Goal: Contribute content: Share content

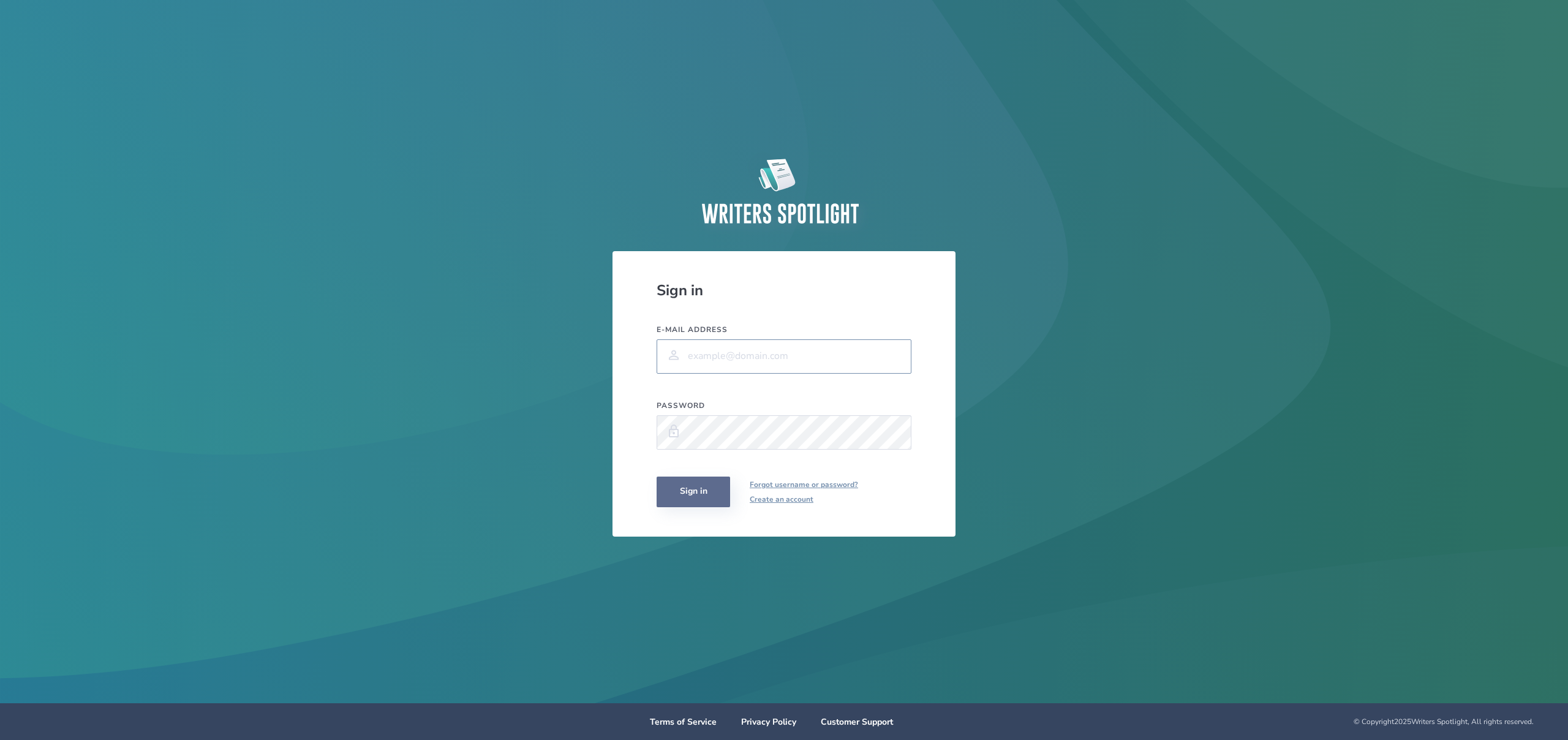
type input "[PERSON_NAME][EMAIL_ADDRESS][PERSON_NAME][DOMAIN_NAME]"
drag, startPoint x: 702, startPoint y: 491, endPoint x: 712, endPoint y: 489, distance: 10.2
click at [702, 492] on button "Sign in" at bounding box center [693, 492] width 74 height 31
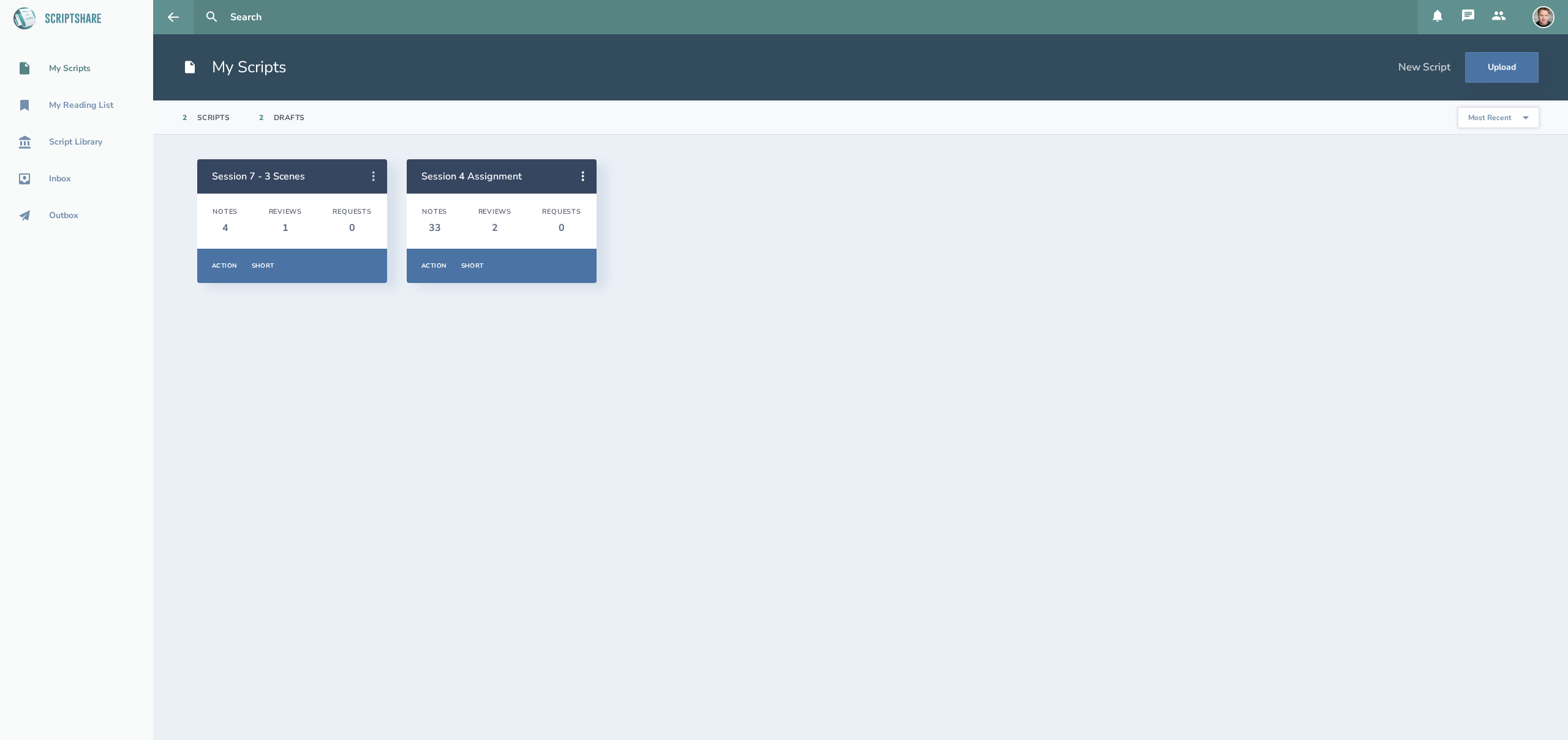
click at [374, 175] on icon at bounding box center [374, 177] width 3 height 10
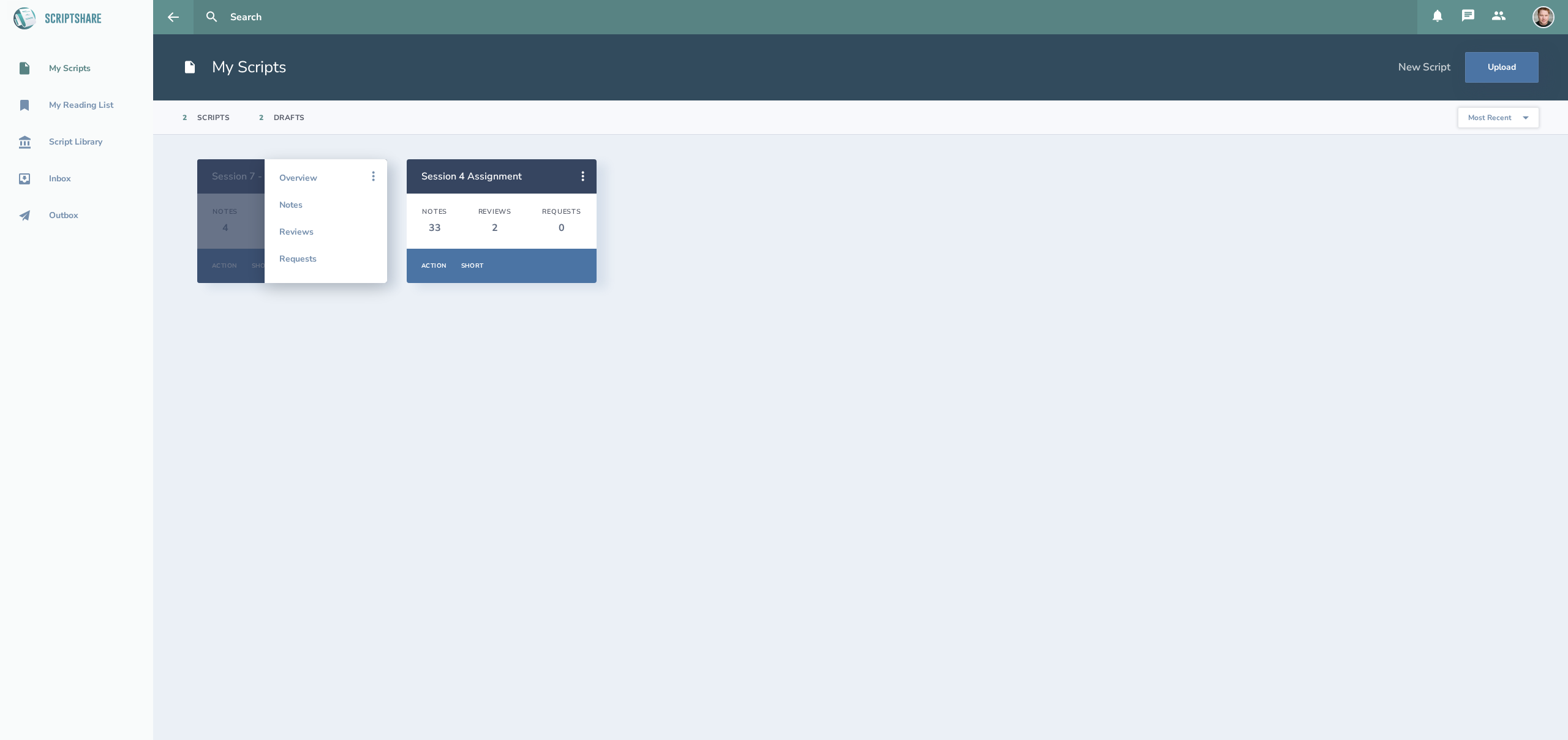
click at [656, 169] on div "Session 7 - 3 Scenes Notes 4 Reviews 1 Requests 0 Action Short Overview Notes R…" at bounding box center [861, 221] width 1327 height 124
click at [374, 171] on icon at bounding box center [373, 176] width 14 height 14
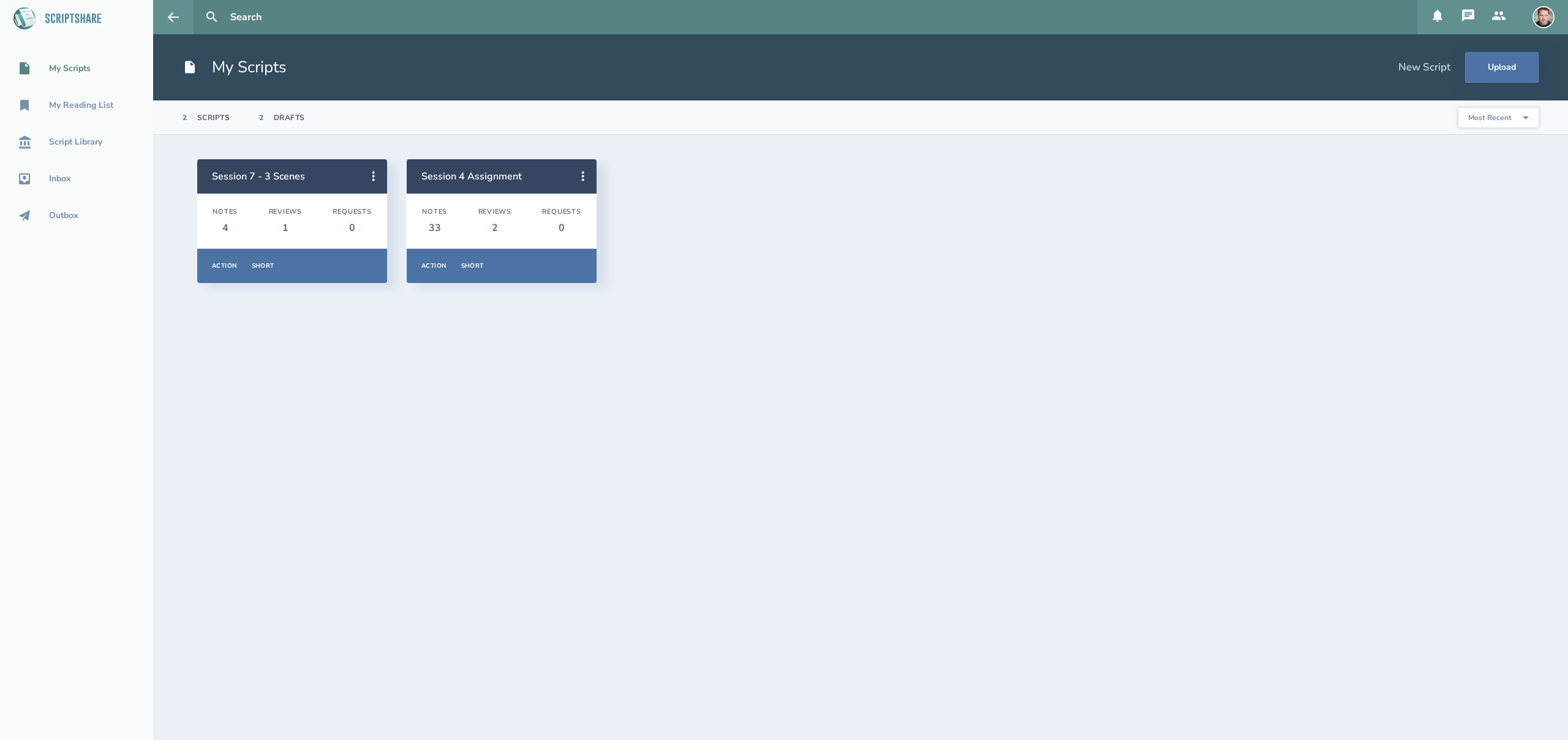
click at [77, 65] on div "My Scripts" at bounding box center [70, 68] width 41 height 10
click at [217, 263] on div "Action" at bounding box center [224, 266] width 25 height 9
click at [378, 179] on icon at bounding box center [373, 176] width 14 height 14
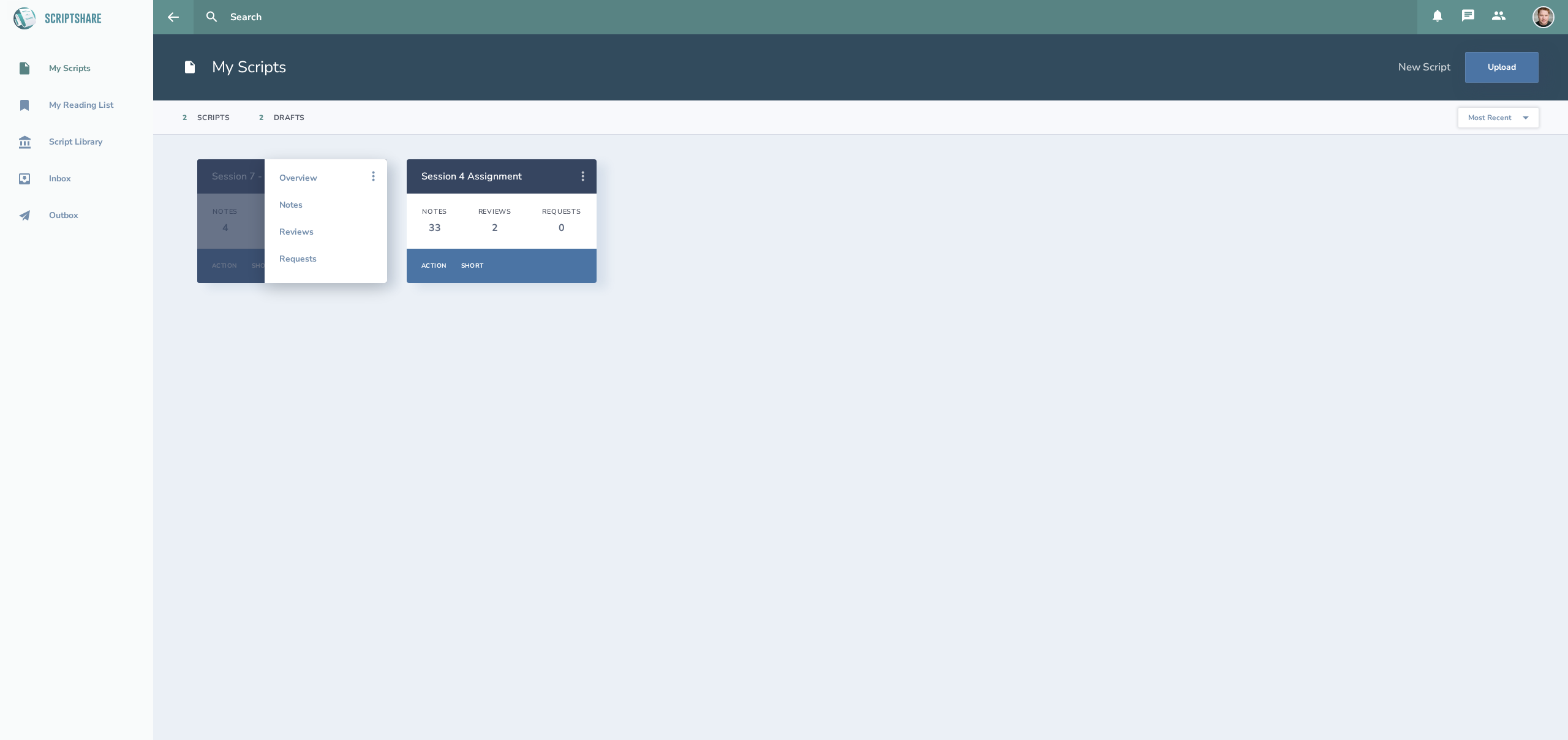
click at [582, 178] on icon at bounding box center [583, 176] width 14 height 14
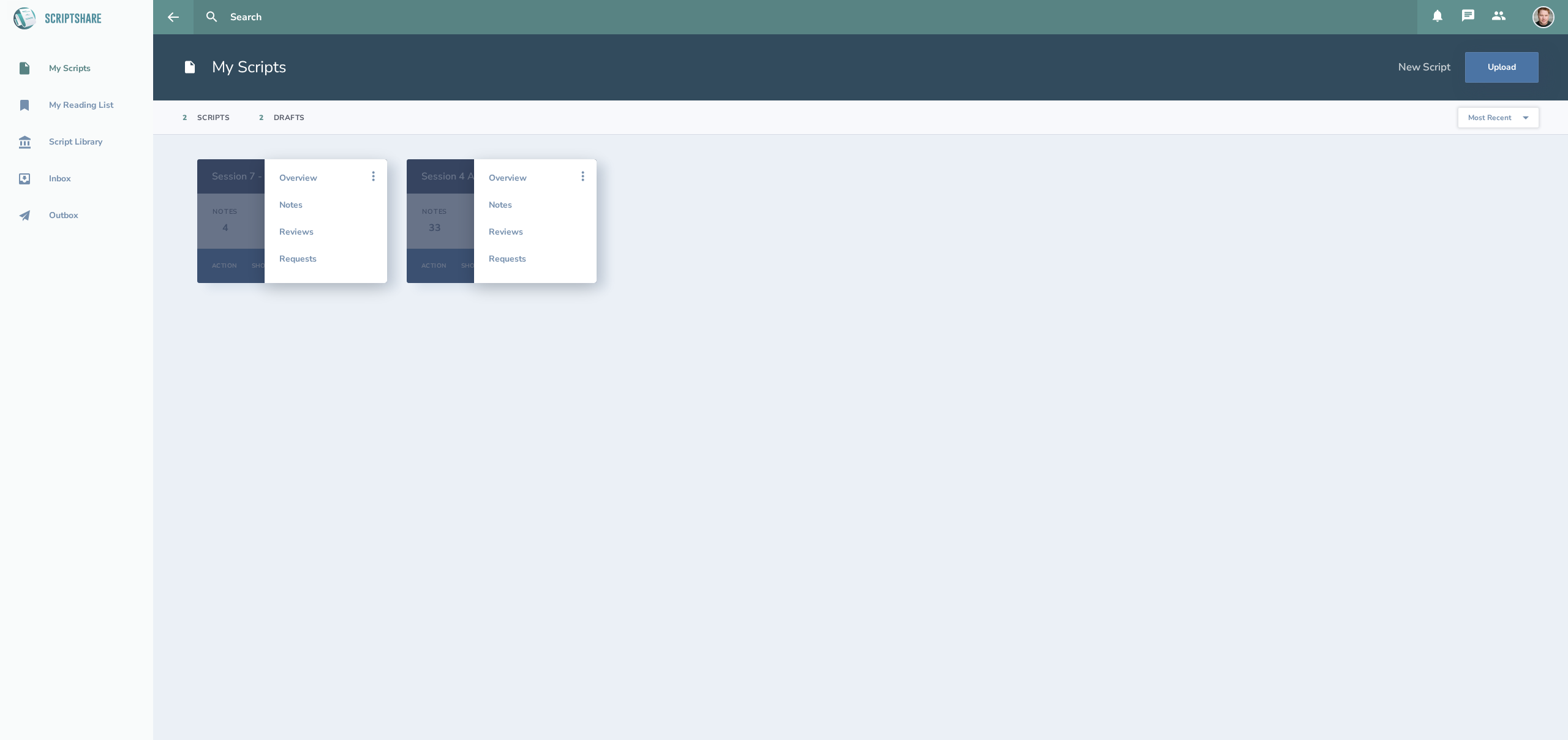
click at [710, 190] on div "Session 7 - 3 Scenes Notes 4 Reviews 1 Requests 0 Action Short Overview Notes R…" at bounding box center [861, 221] width 1327 height 124
click at [372, 172] on icon at bounding box center [373, 176] width 14 height 14
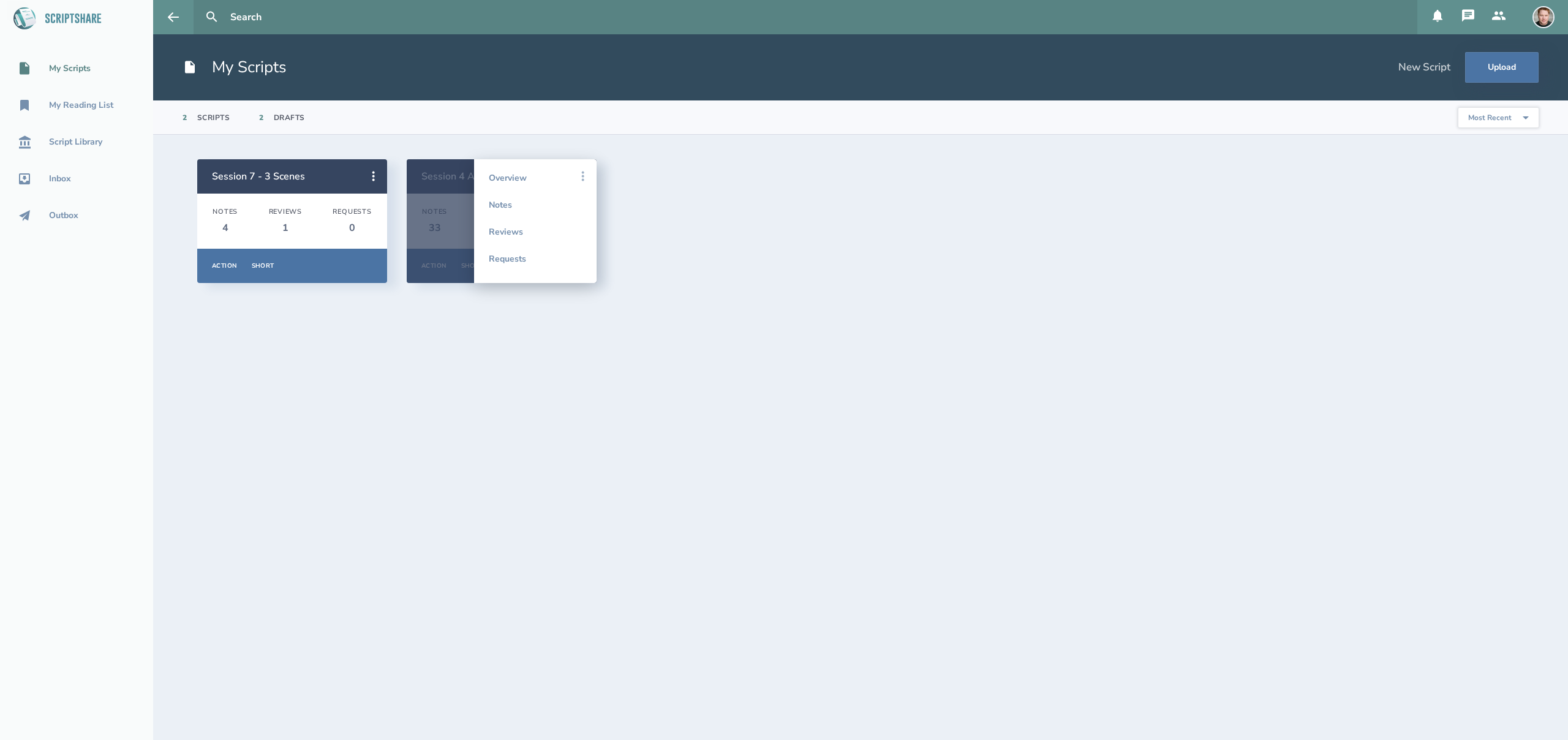
click at [587, 177] on icon at bounding box center [583, 176] width 14 height 14
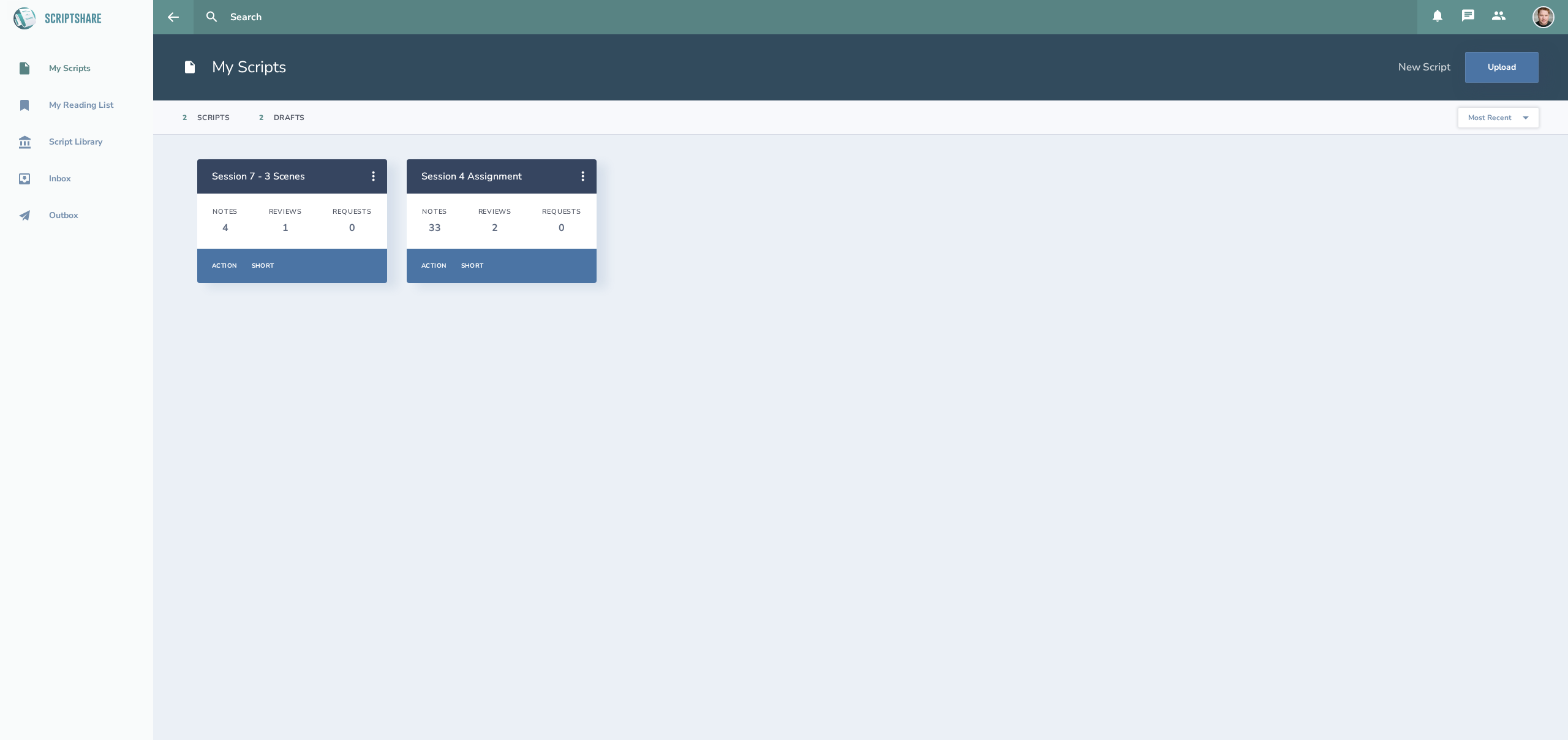
click at [1548, 16] on img at bounding box center [1544, 17] width 22 height 22
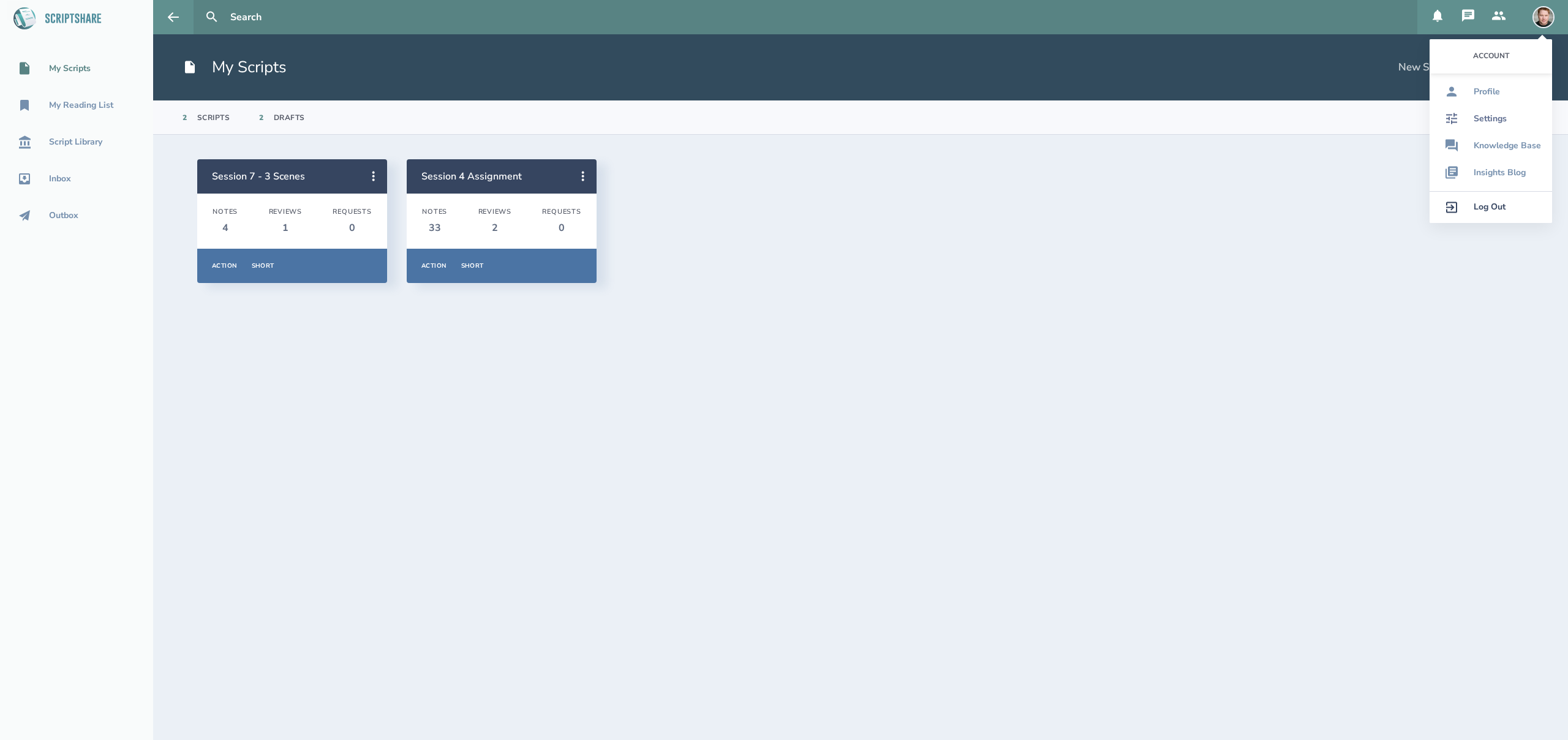
click at [1484, 116] on div "Settings" at bounding box center [1490, 119] width 33 height 10
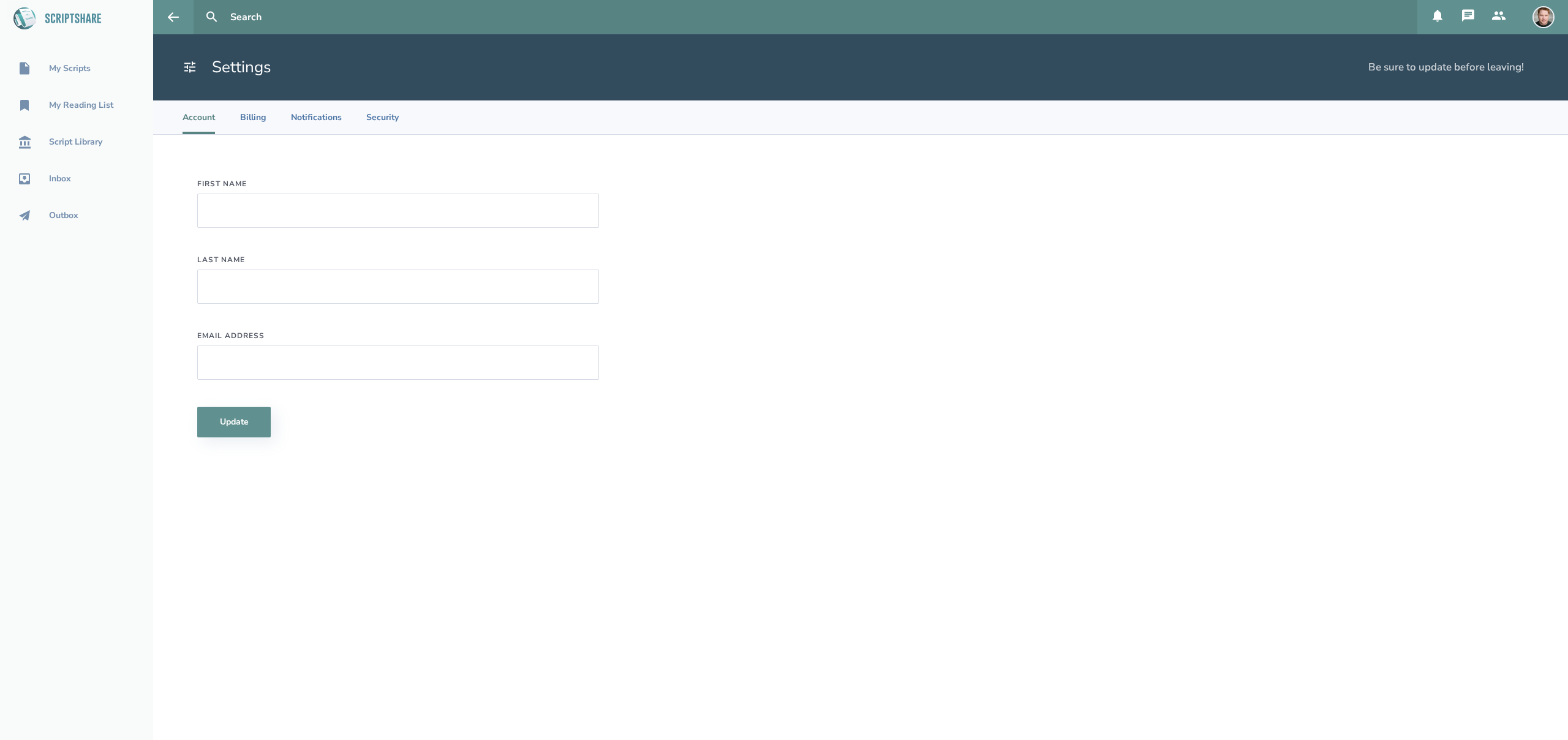
type input "[PERSON_NAME]"
type input "[PERSON_NAME][EMAIL_ADDRESS][PERSON_NAME][DOMAIN_NAME]"
click at [250, 116] on li "Billing" at bounding box center [253, 117] width 27 height 34
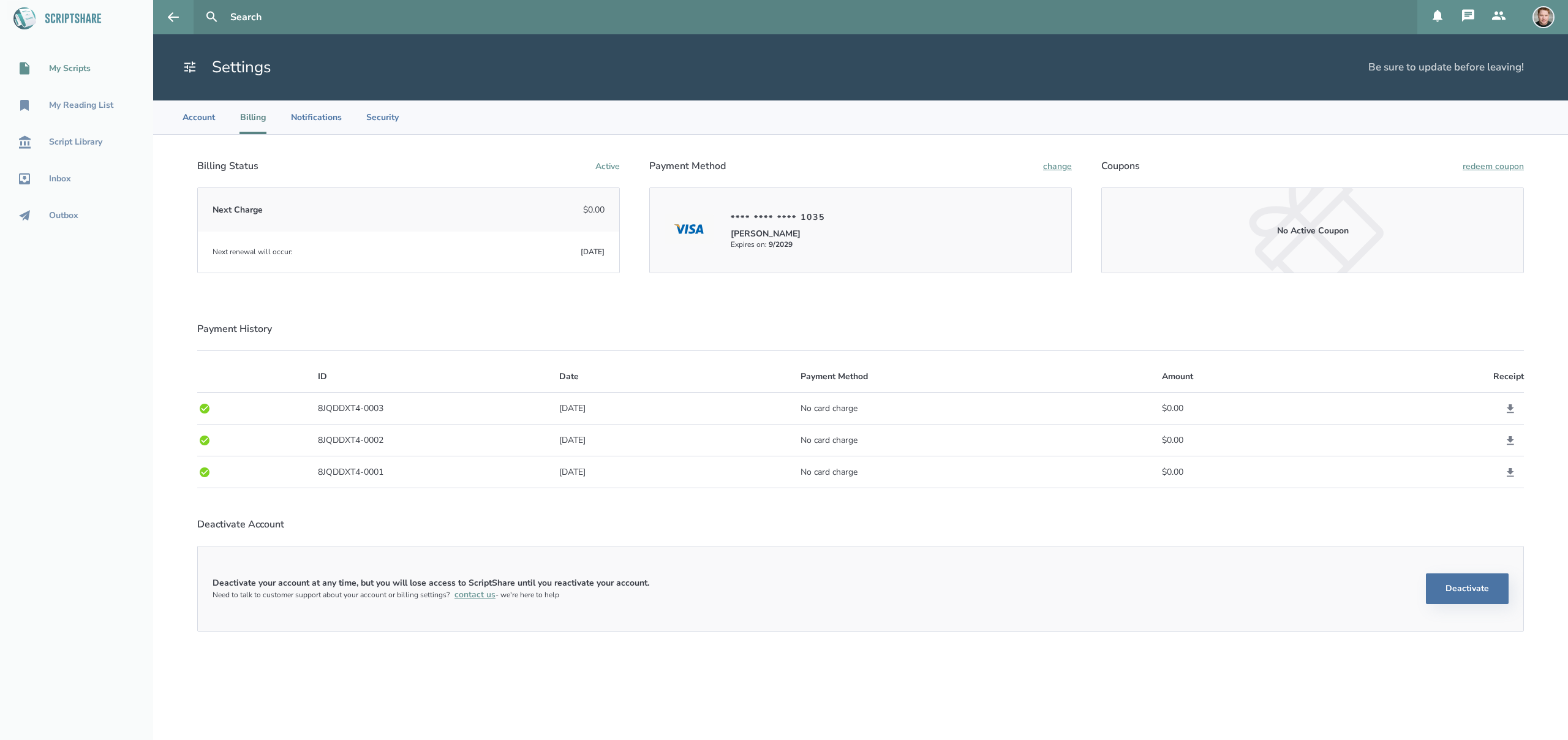
click at [69, 67] on div "My Scripts" at bounding box center [70, 68] width 41 height 10
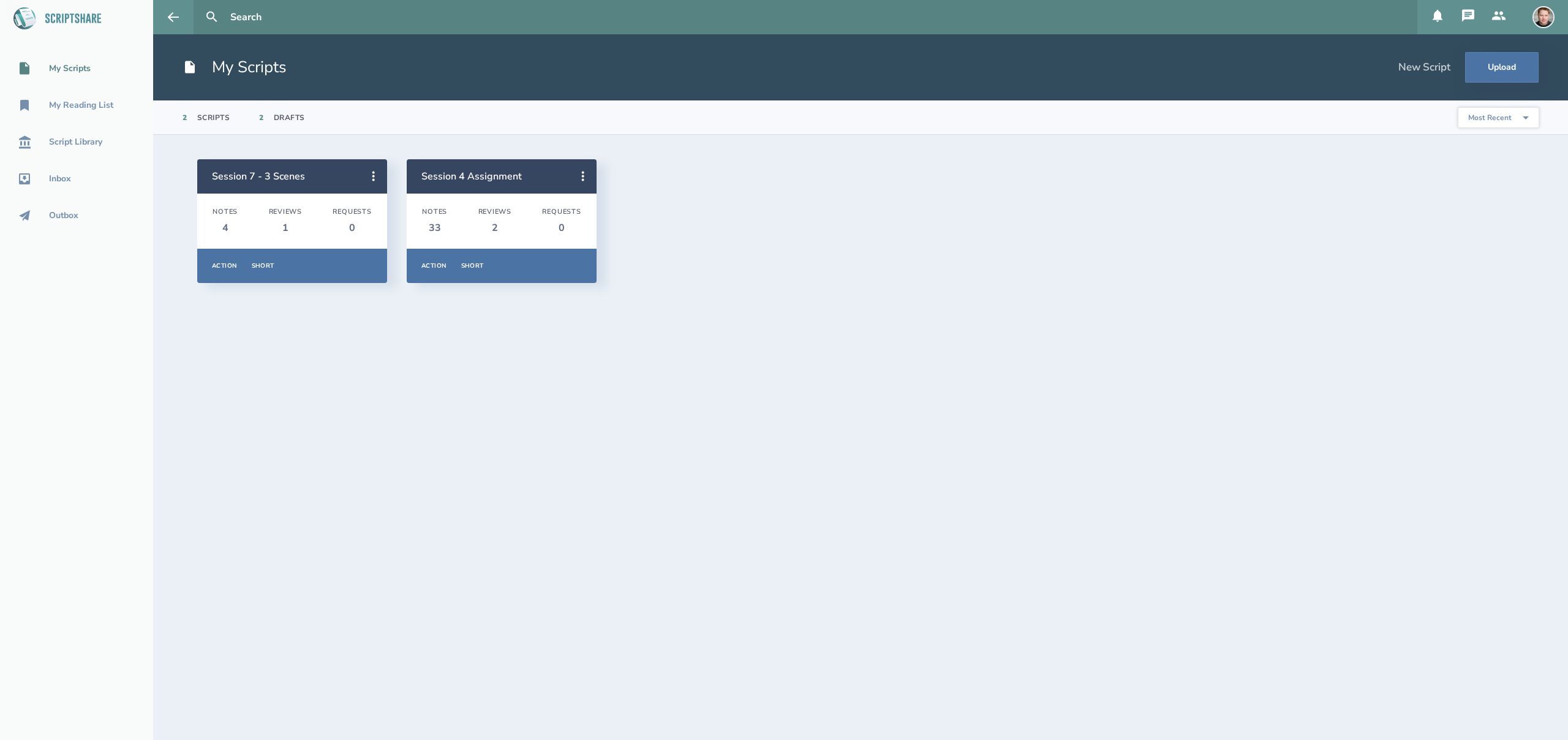
click at [1513, 114] on select "Most Recent Title Primary Genre Type Most Popular" at bounding box center [1499, 117] width 80 height 19
click at [378, 178] on icon at bounding box center [373, 176] width 14 height 14
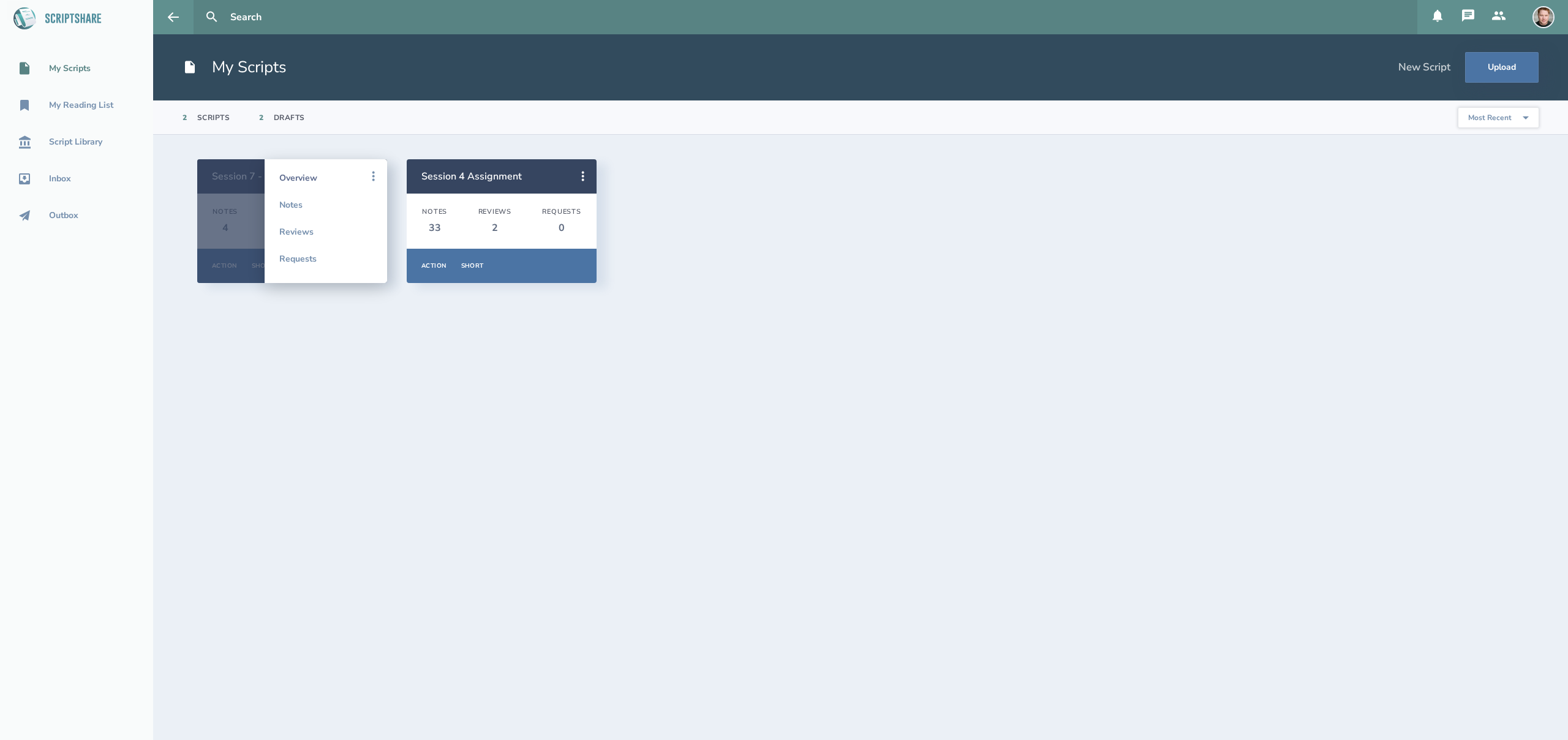
click at [288, 174] on link "Overview" at bounding box center [326, 177] width 93 height 27
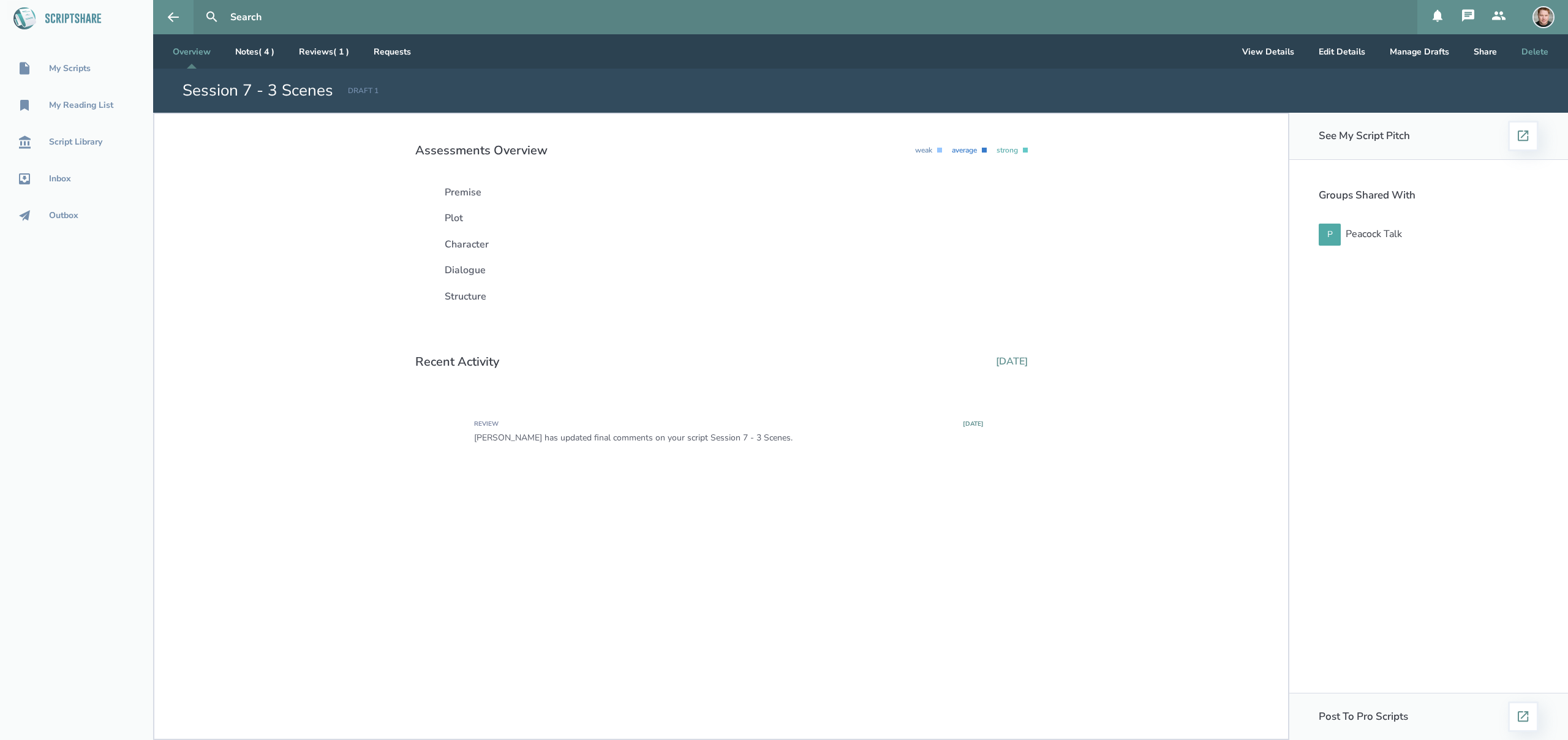
click at [1538, 52] on button "Delete" at bounding box center [1535, 52] width 46 height 35
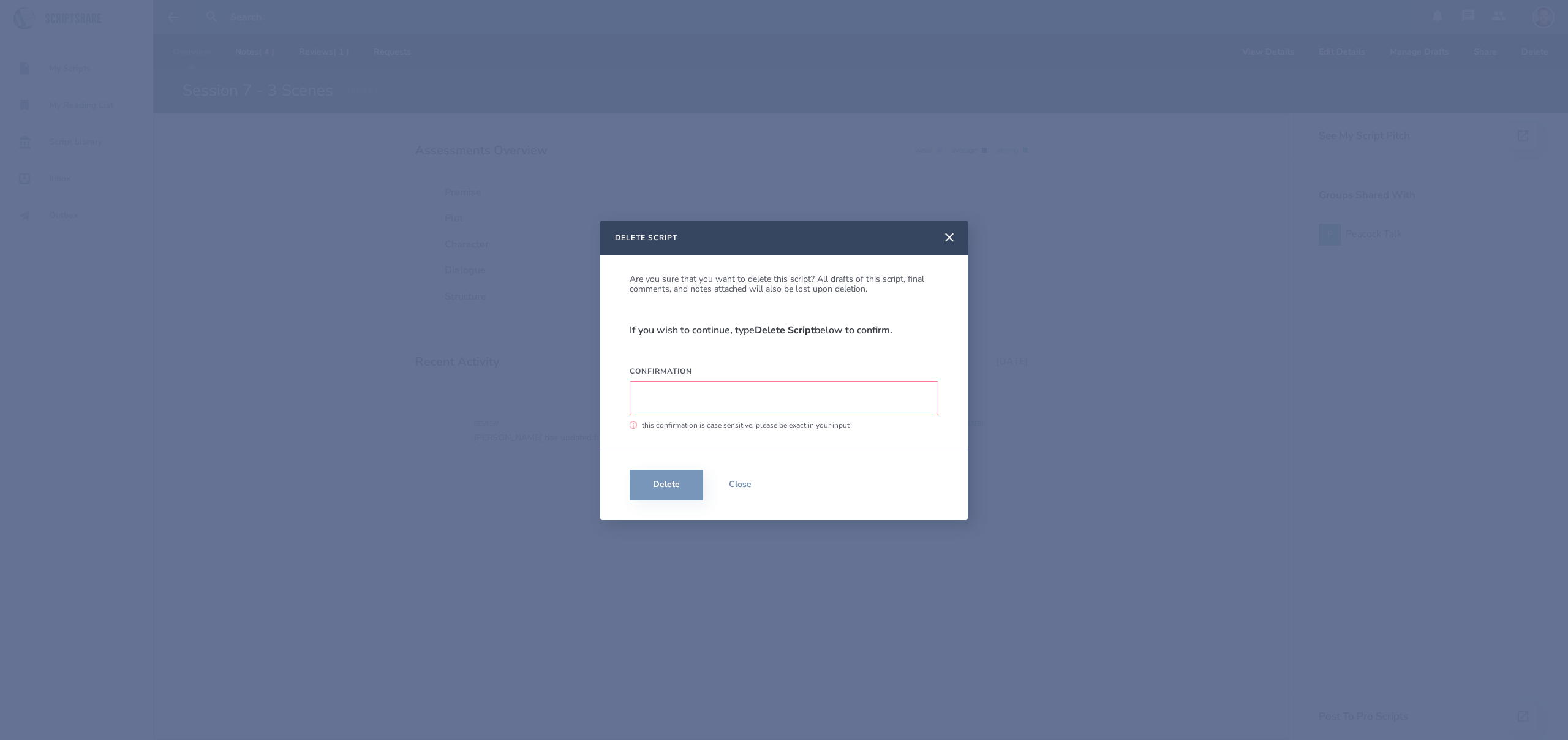
click at [749, 403] on input "Confirmation" at bounding box center [783, 398] width 308 height 35
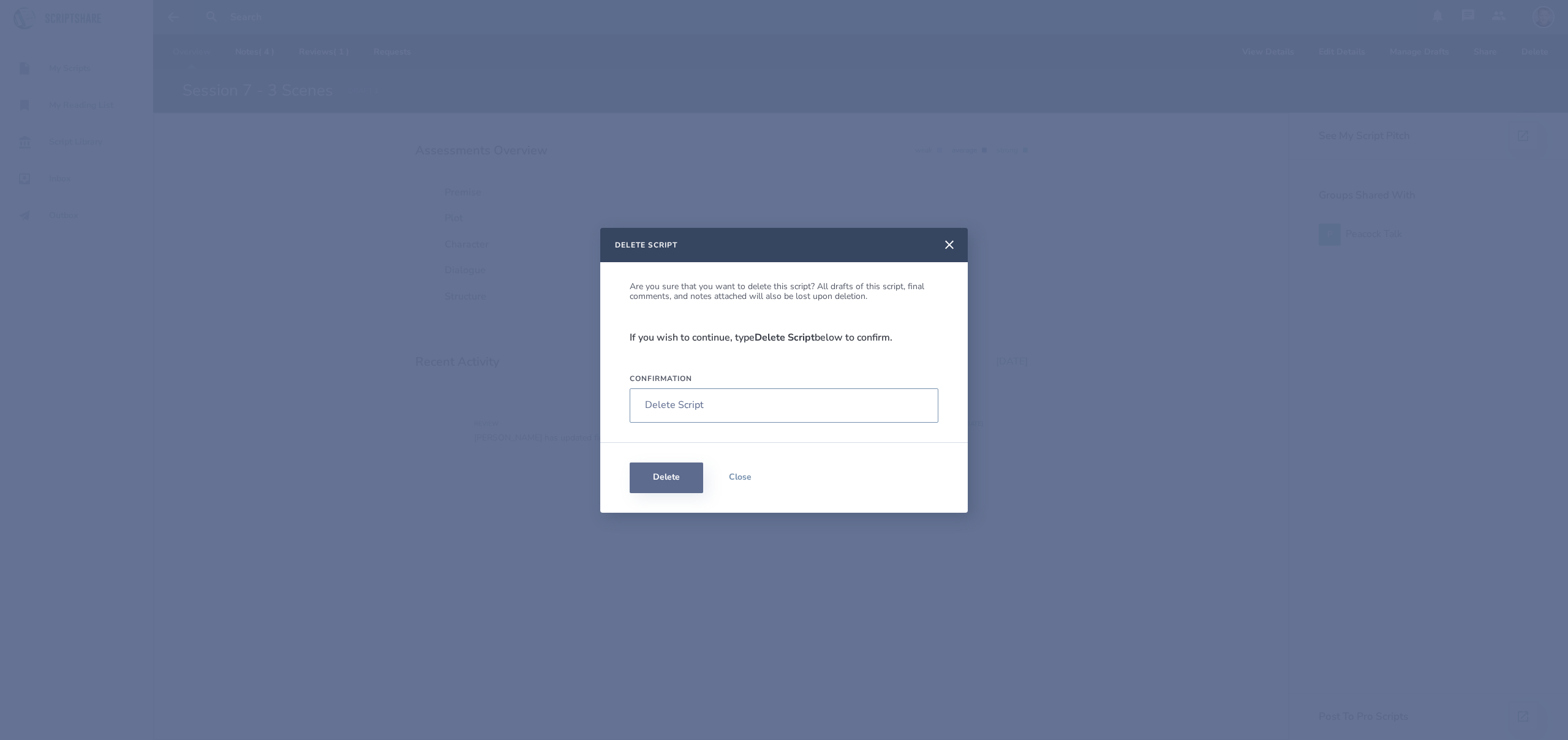
type input "Delete Script"
click at [665, 477] on button "Delete" at bounding box center [666, 477] width 74 height 31
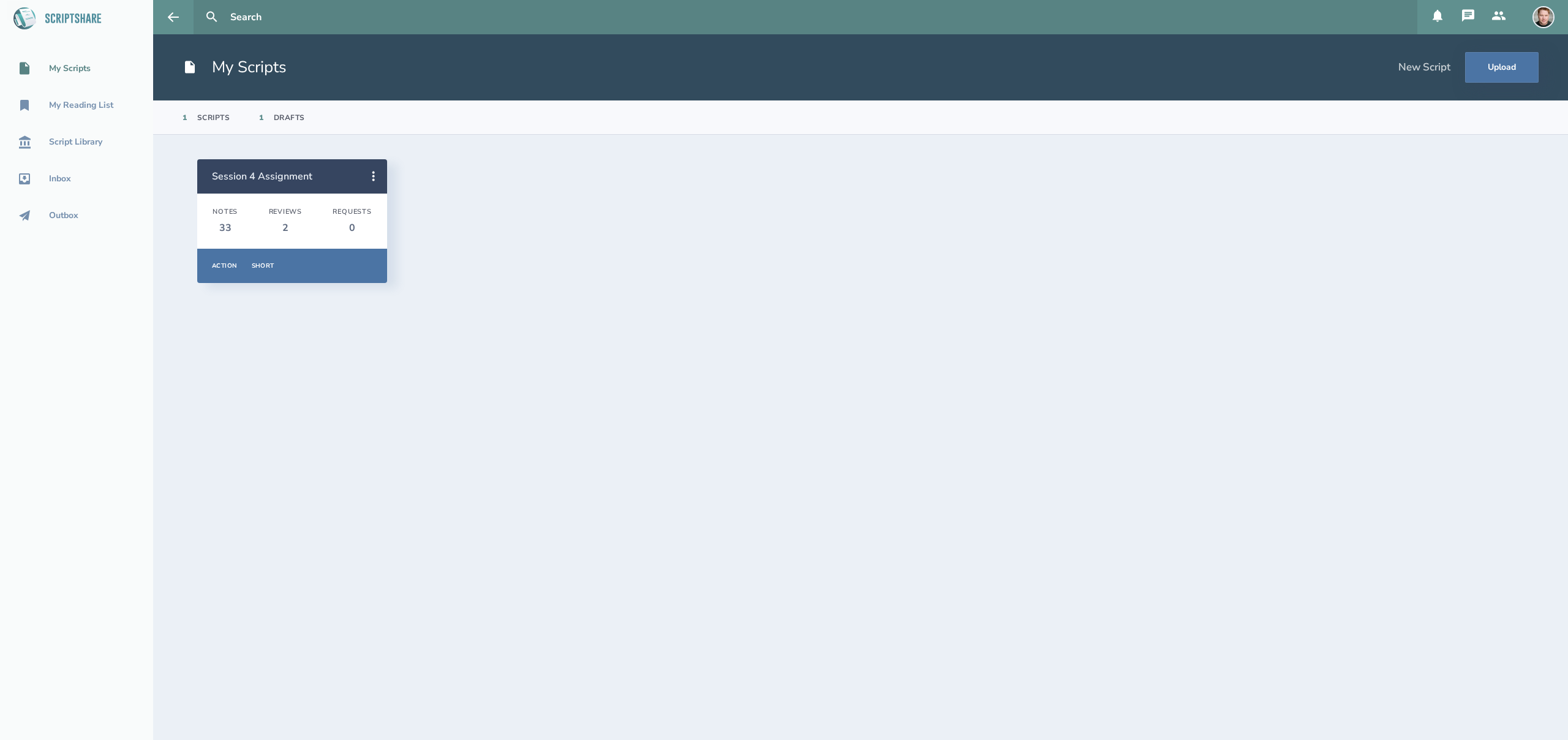
click at [352, 175] on h2 "Session 4 Assignment" at bounding box center [286, 176] width 148 height 13
click at [366, 178] on button at bounding box center [373, 176] width 27 height 27
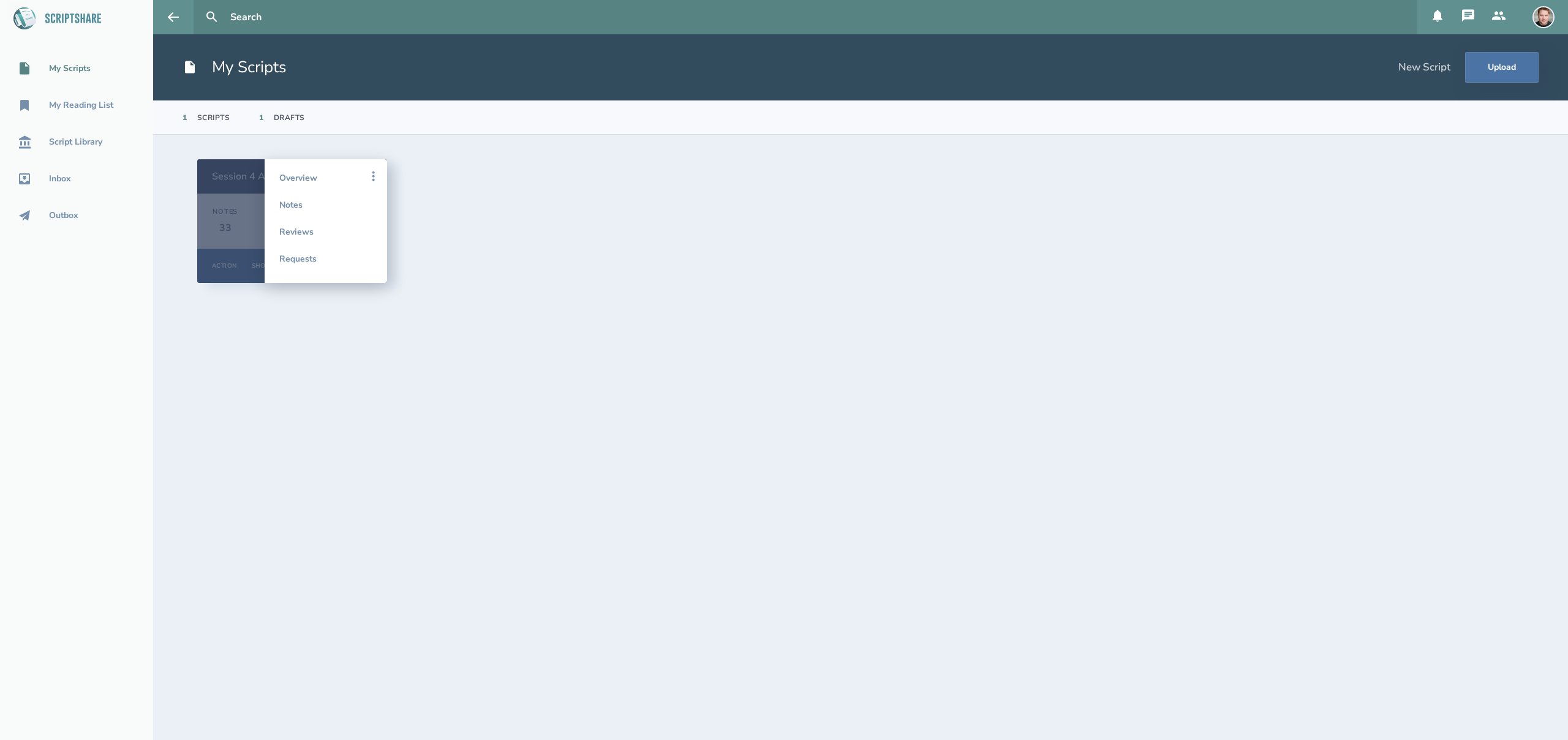
click at [477, 183] on div "Session 4 Assignment Notes 33 Reviews 2 Requests 0 Action Short Overview Notes …" at bounding box center [861, 221] width 1327 height 124
click at [324, 171] on link "Overview" at bounding box center [326, 177] width 93 height 27
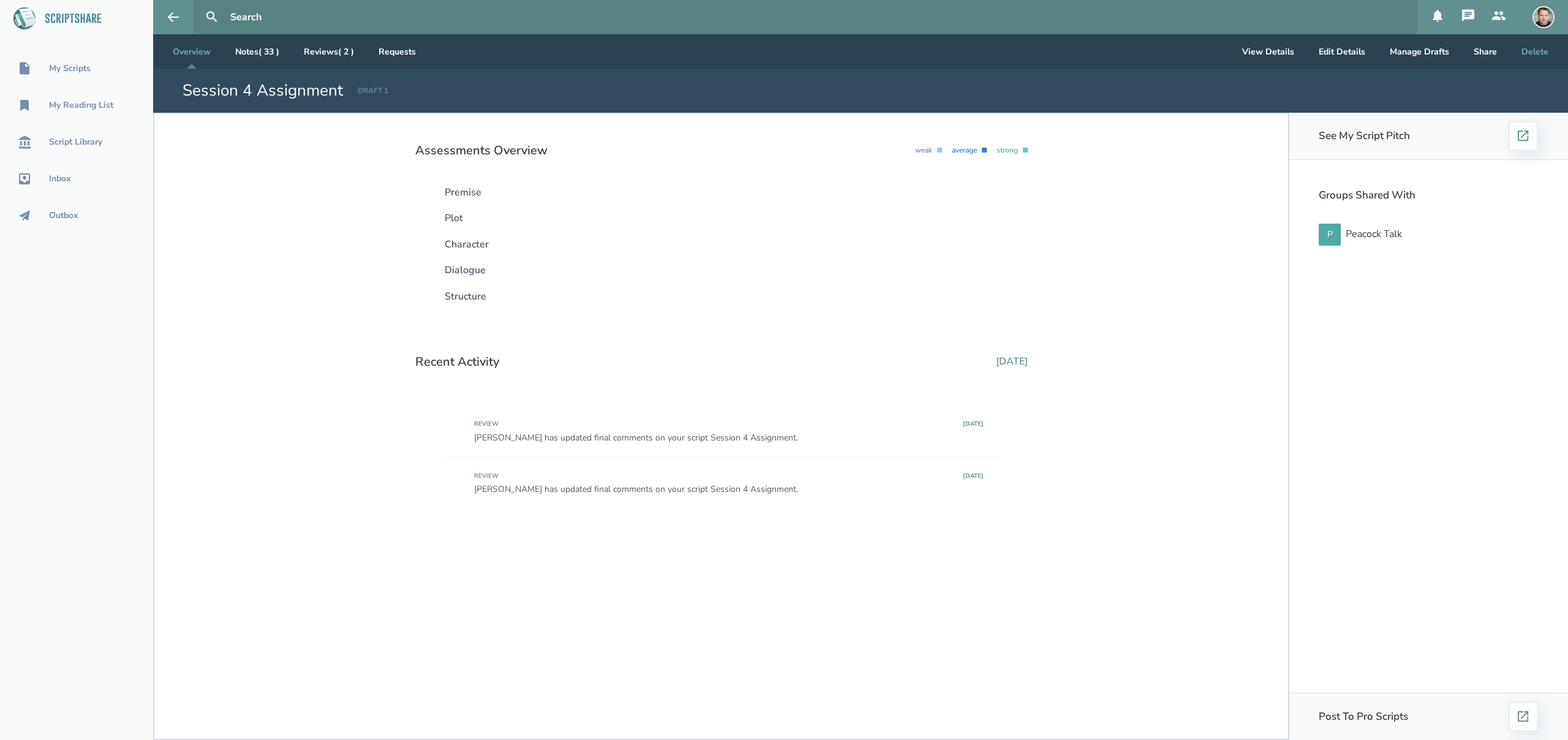
click at [1545, 47] on button "Delete" at bounding box center [1535, 52] width 46 height 35
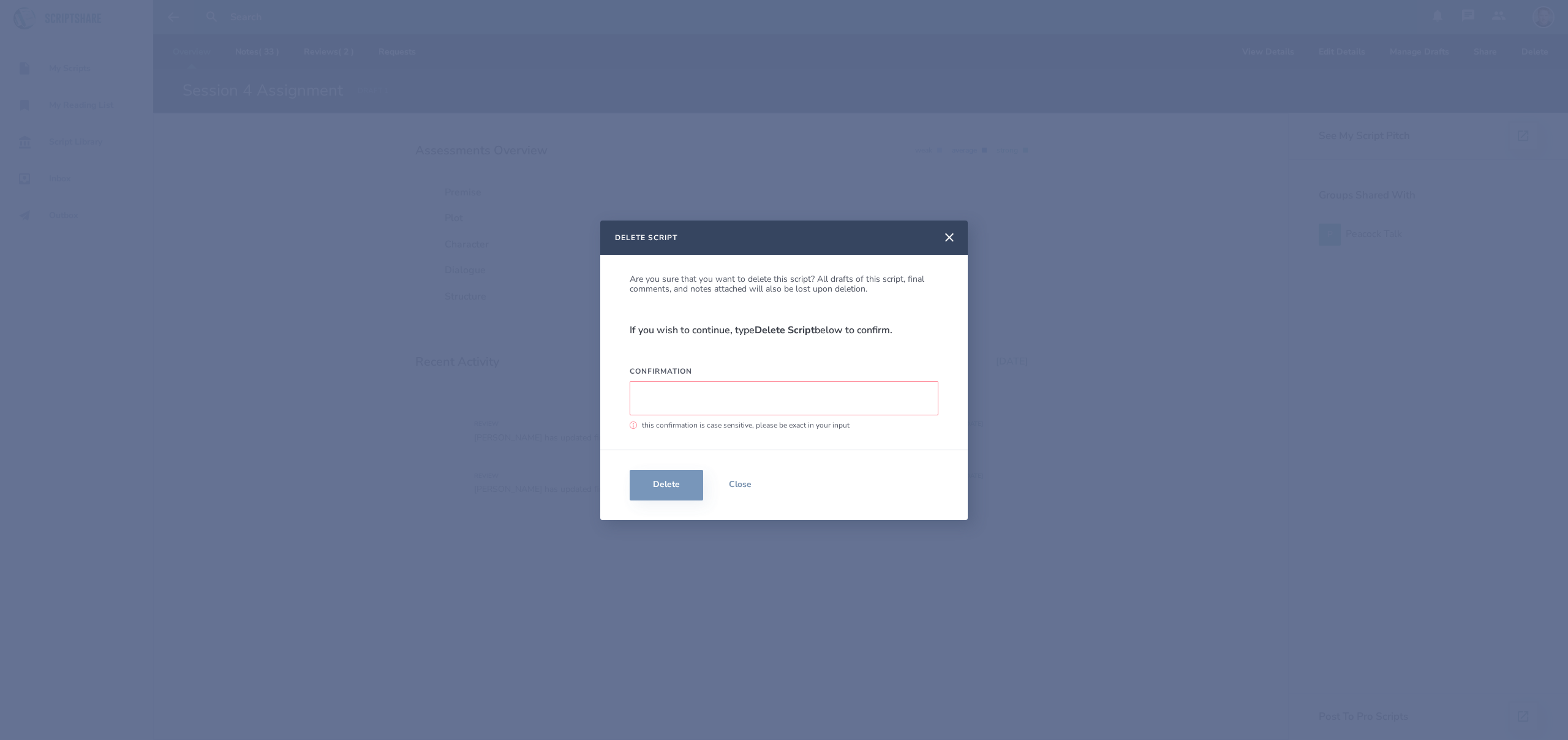
click at [699, 401] on input "Confirmation" at bounding box center [783, 398] width 308 height 35
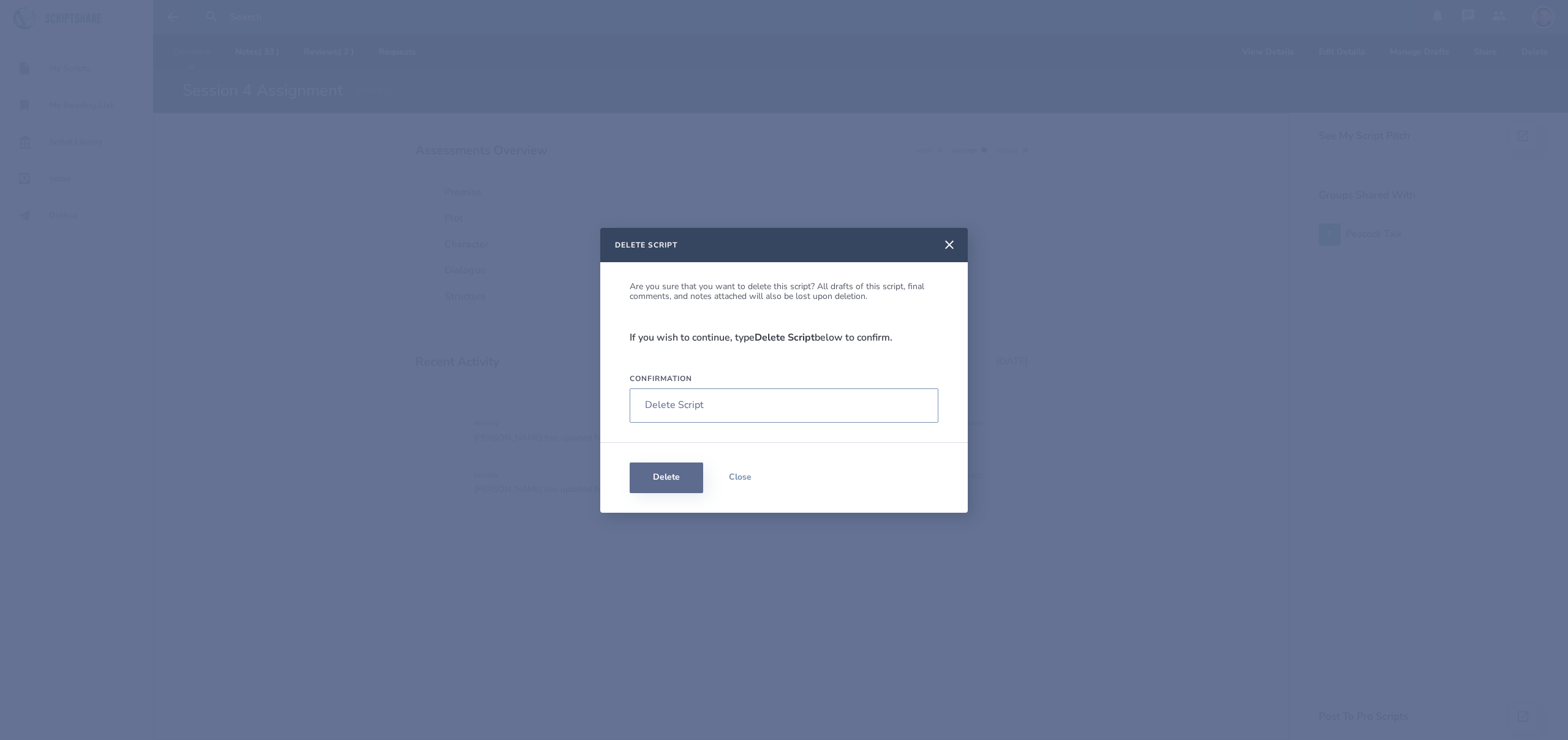
type input "Delete Script"
click at [662, 481] on button "Delete" at bounding box center [666, 477] width 74 height 31
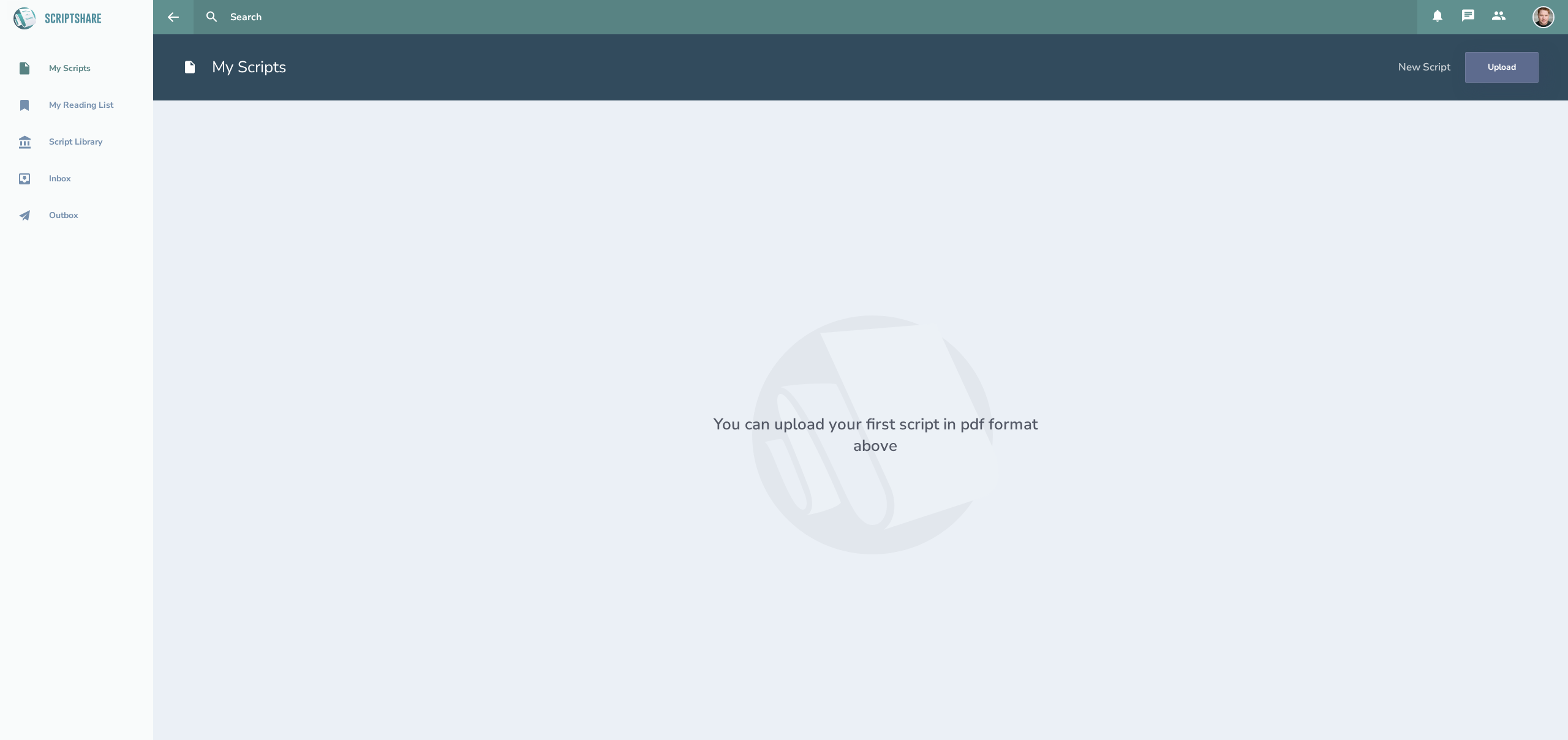
click at [1495, 69] on button "Upload" at bounding box center [1501, 67] width 74 height 31
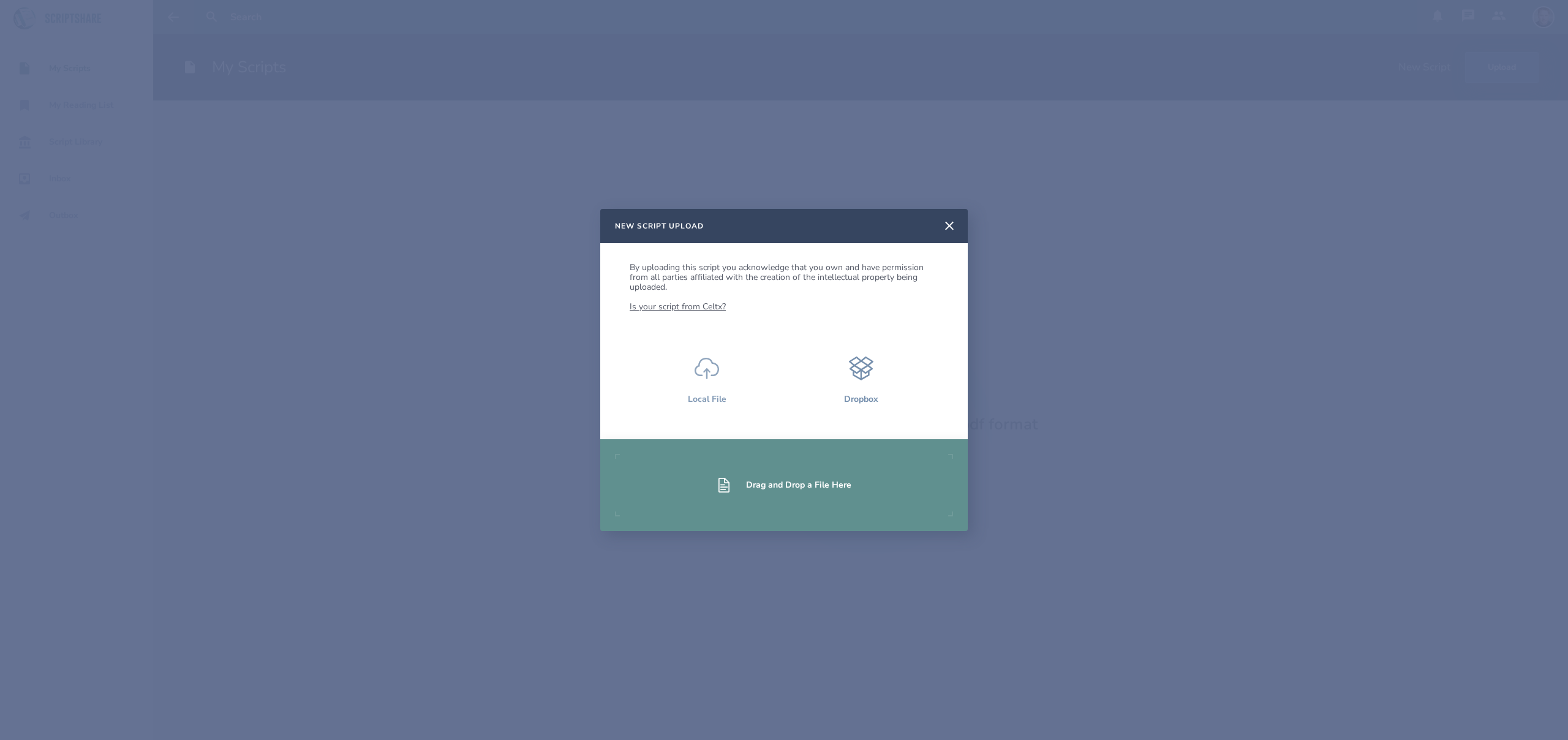
click at [702, 370] on icon at bounding box center [707, 368] width 24 height 24
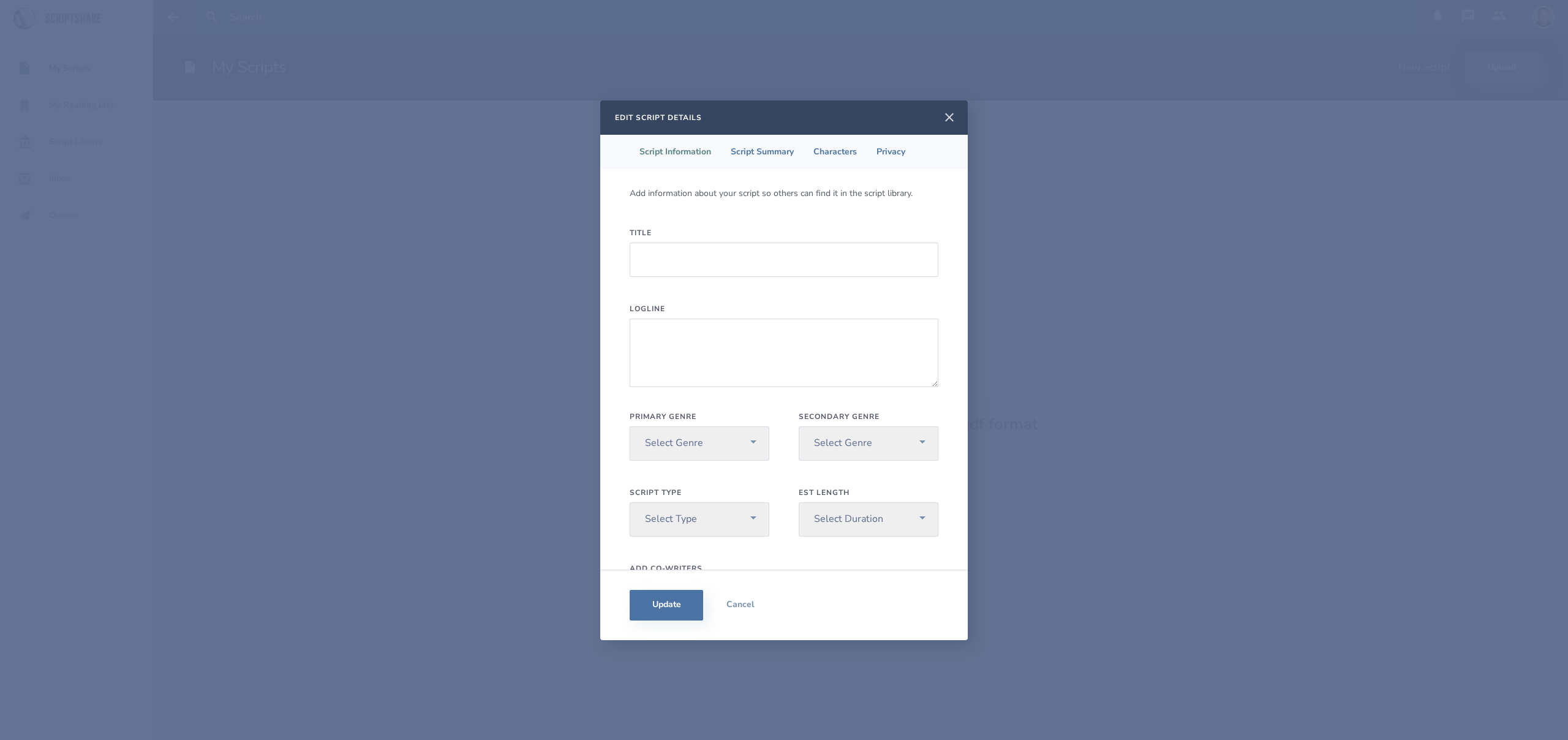
click at [950, 117] on icon at bounding box center [950, 117] width 9 height 9
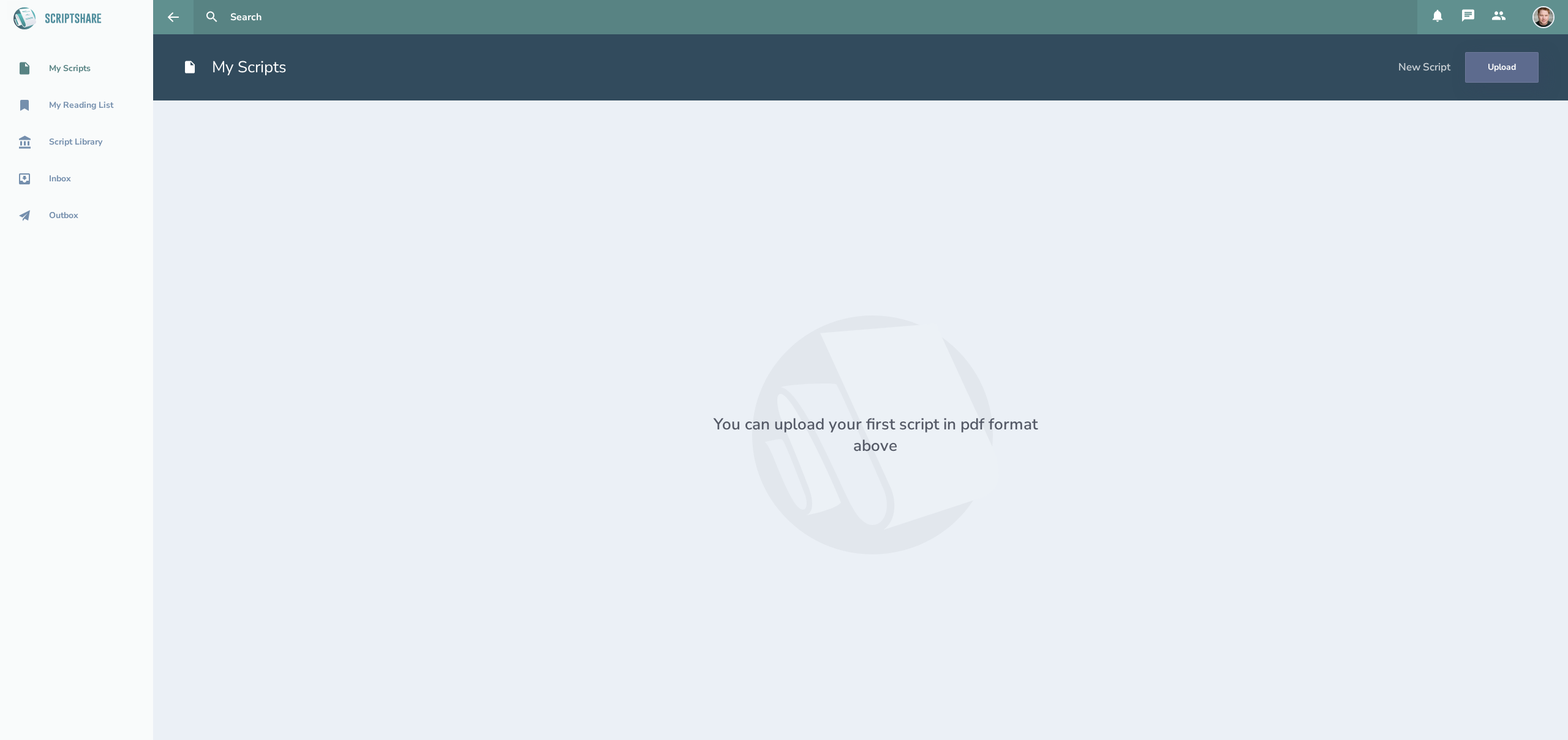
click at [1506, 75] on button "Upload" at bounding box center [1501, 67] width 74 height 31
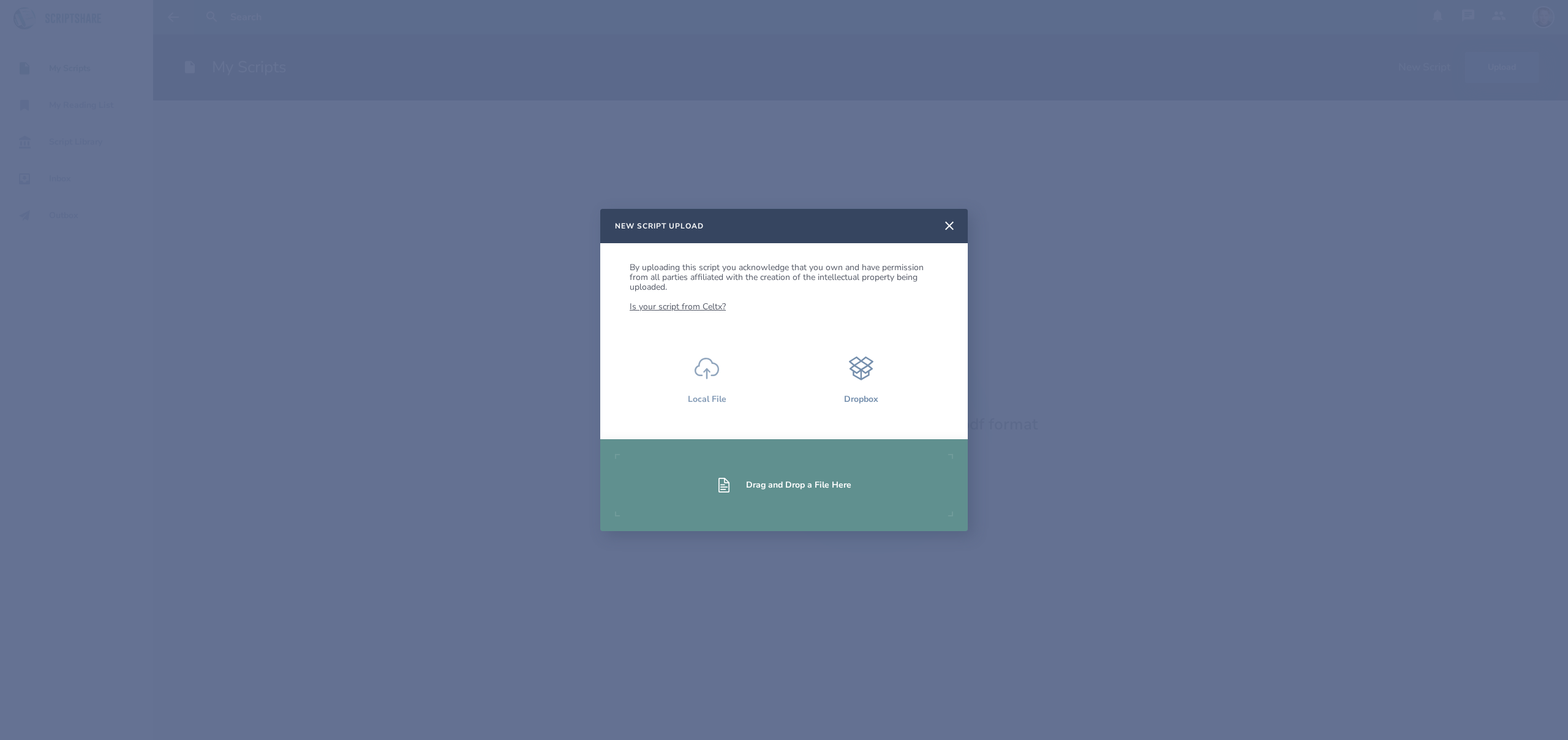
click at [719, 368] on icon at bounding box center [707, 368] width 24 height 21
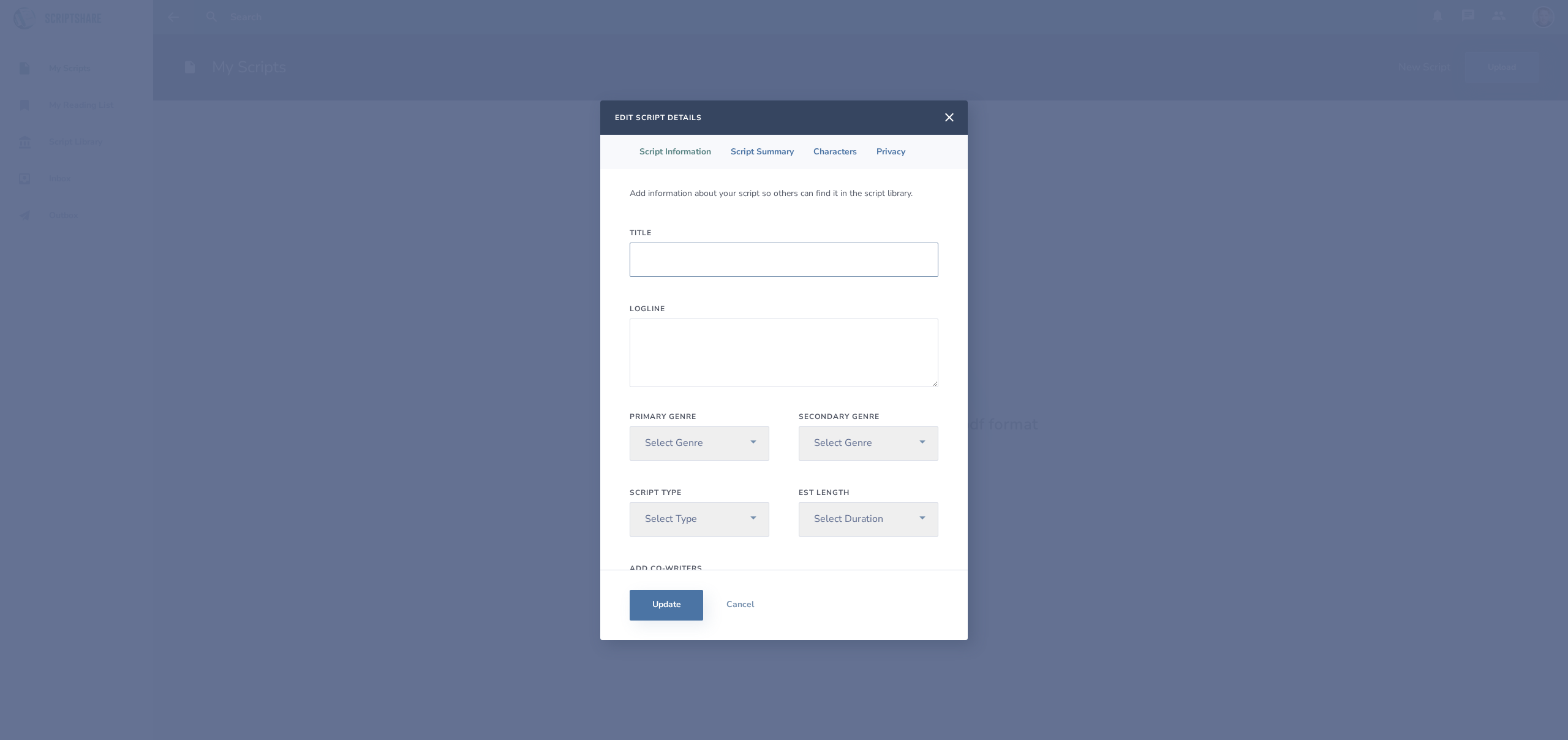
click at [744, 259] on input "Title" at bounding box center [783, 259] width 308 height 35
type input "Mamma Mafia (PILOT)"
click at [703, 325] on textarea "Logline" at bounding box center [783, 352] width 308 height 68
click at [727, 332] on textarea "Logline" at bounding box center [783, 352] width 308 height 68
paste textarea "[PERSON_NAME], a stay at home mom who is trying to hide from her past, returns …"
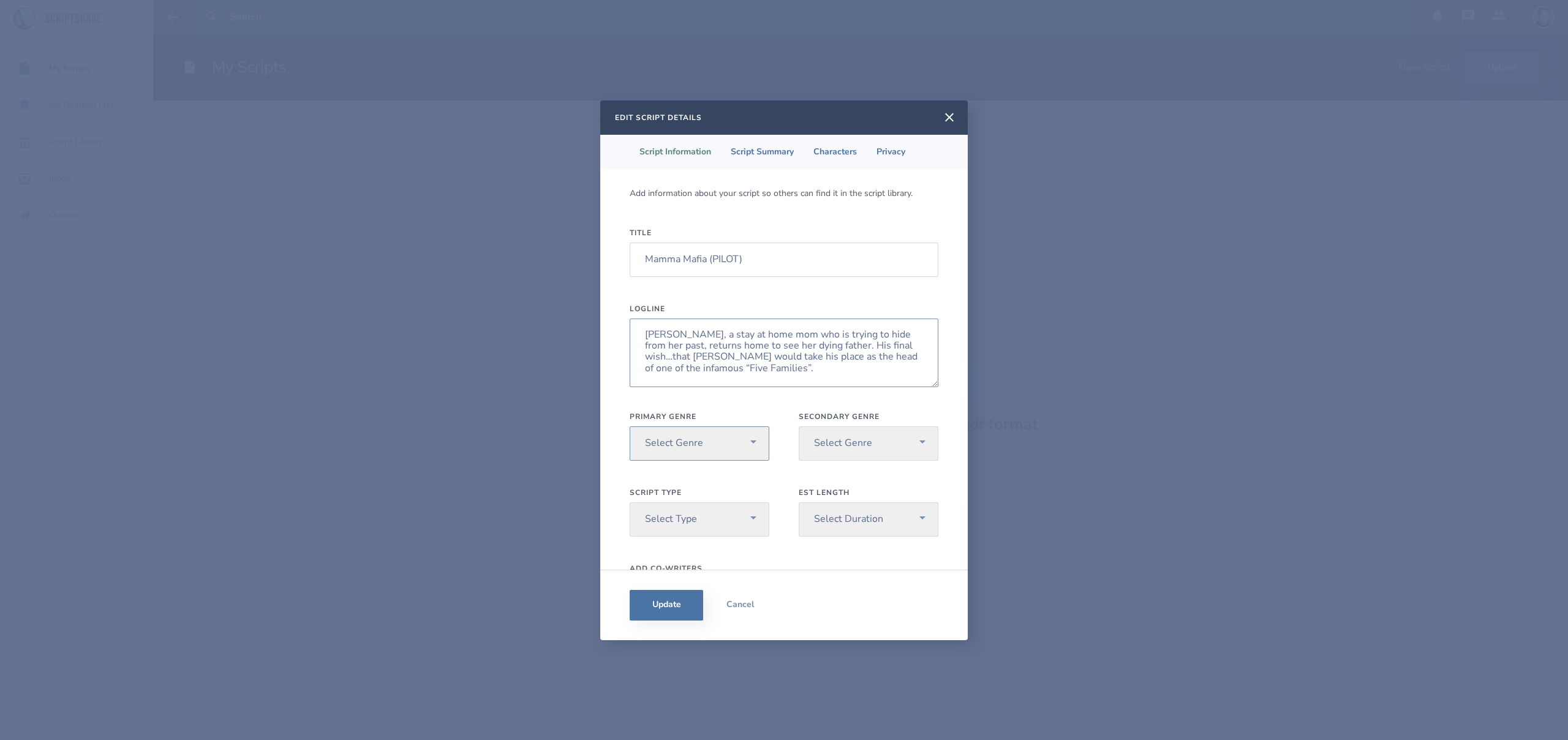
type textarea "[PERSON_NAME], a stay at home mom who is trying to hide from her past, returns …"
click at [753, 441] on select "Select Genre Action Adventure Animation Biography Christmas Comedy Crime Drama …" at bounding box center [699, 443] width 139 height 35
select select "7"
click at [629, 427] on select "Select Genre Action Adventure Animation Biography Christmas Comedy Crime Drama …" at bounding box center [699, 443] width 139 height 35
click at [893, 451] on select "Select Genre Action Adventure Animation Biography Christmas Comedy Crime Drama …" at bounding box center [868, 443] width 139 height 35
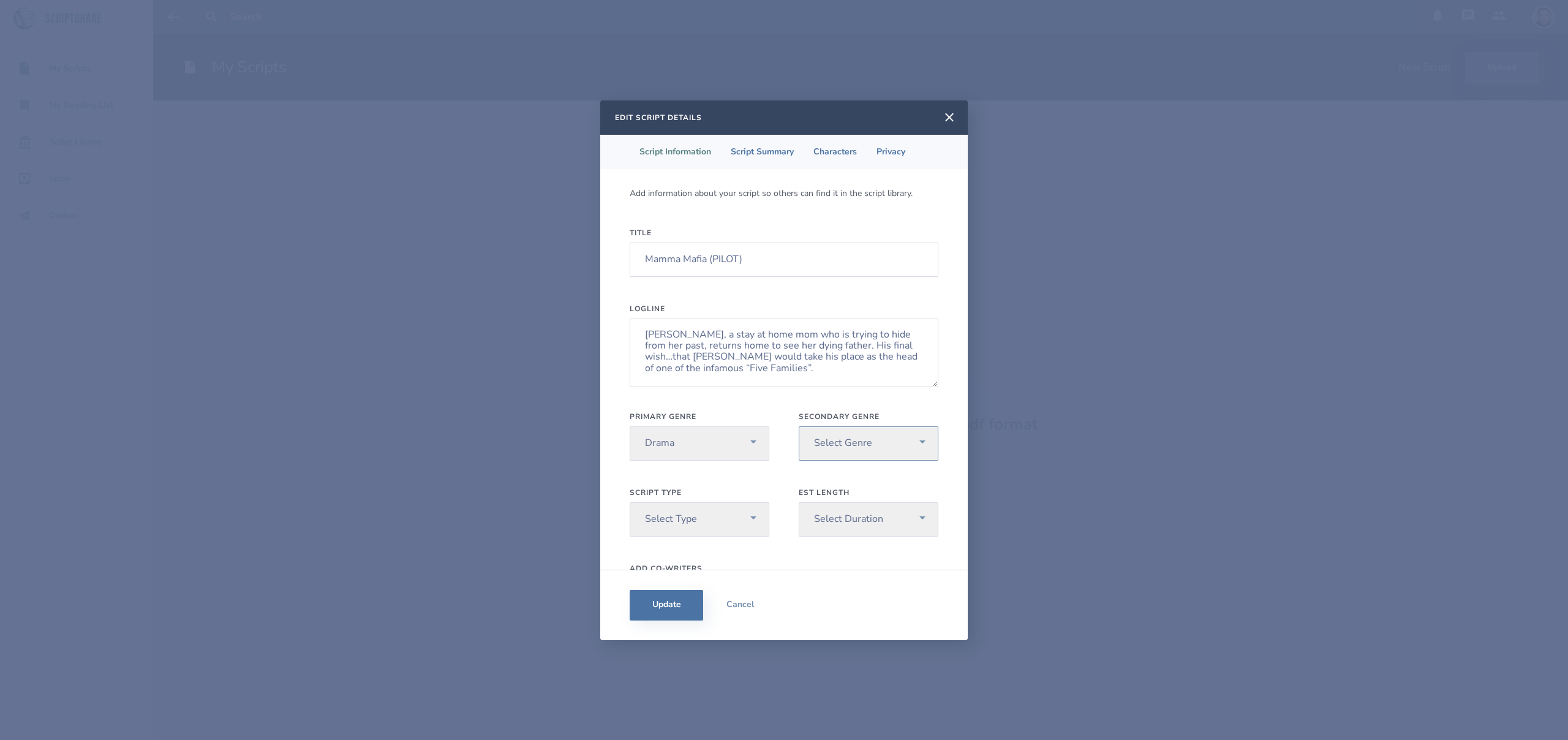
select select "5"
click at [798, 427] on select "Select Genre Action Adventure Animation Biography Christmas Comedy Crime Drama …" at bounding box center [868, 443] width 139 height 35
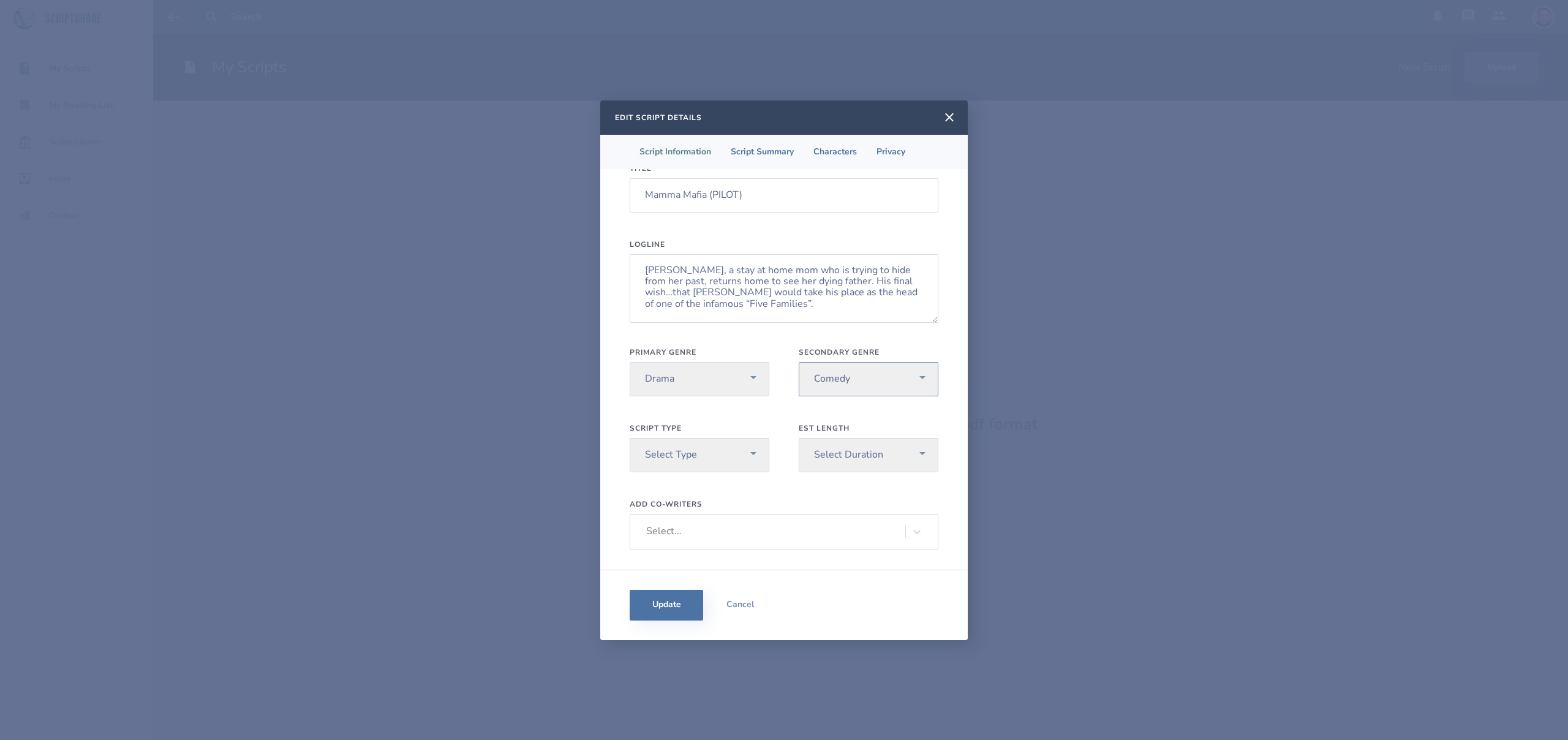
scroll to position [89, 0]
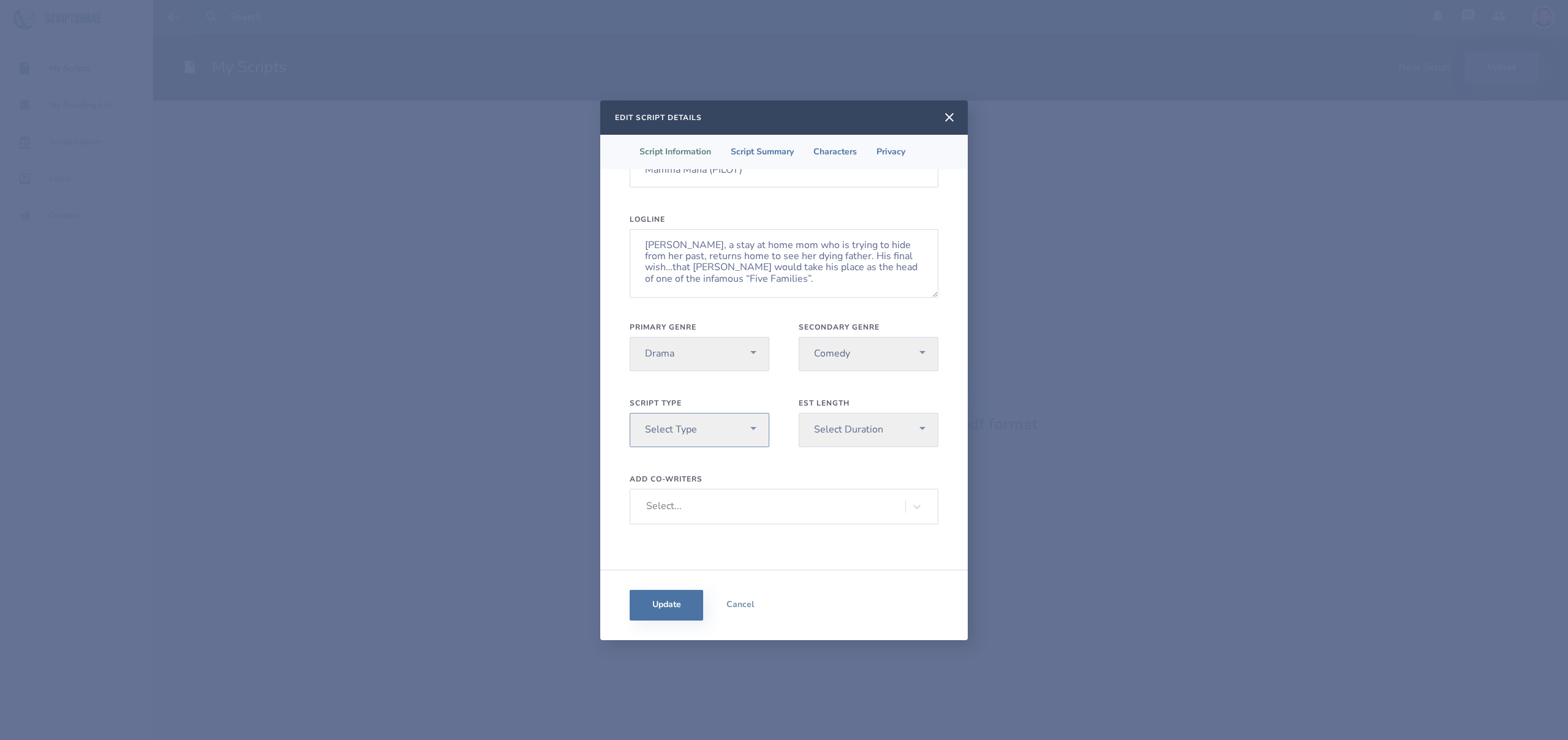
click at [749, 430] on select "Select Type Pilot Short Feature" at bounding box center [699, 430] width 139 height 35
select select "1"
click at [629, 413] on select "Select Type Pilot Short Feature" at bounding box center [699, 430] width 139 height 35
click at [863, 433] on select "Select Duration Under 30 min 30 min 60 min Feature Length" at bounding box center [868, 430] width 139 height 35
select select "3"
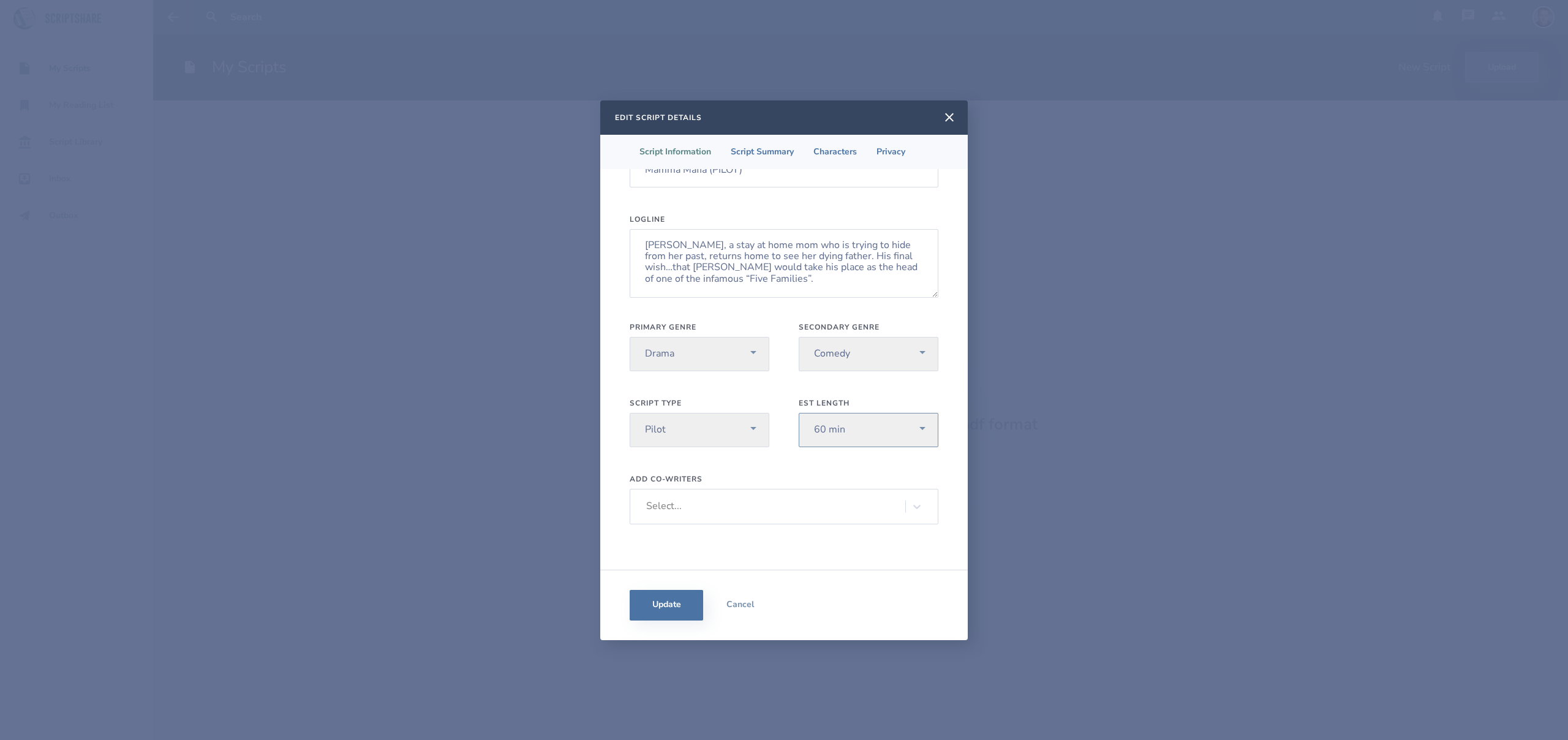
click at [798, 413] on select "Select Duration Under 30 min 30 min 60 min Feature Length" at bounding box center [868, 430] width 139 height 35
click at [802, 459] on div "Est Length Select Duration Under 30 min 30 min 60 min Feature Length" at bounding box center [868, 431] width 139 height 66
click at [776, 151] on li "Script Summary" at bounding box center [763, 152] width 83 height 35
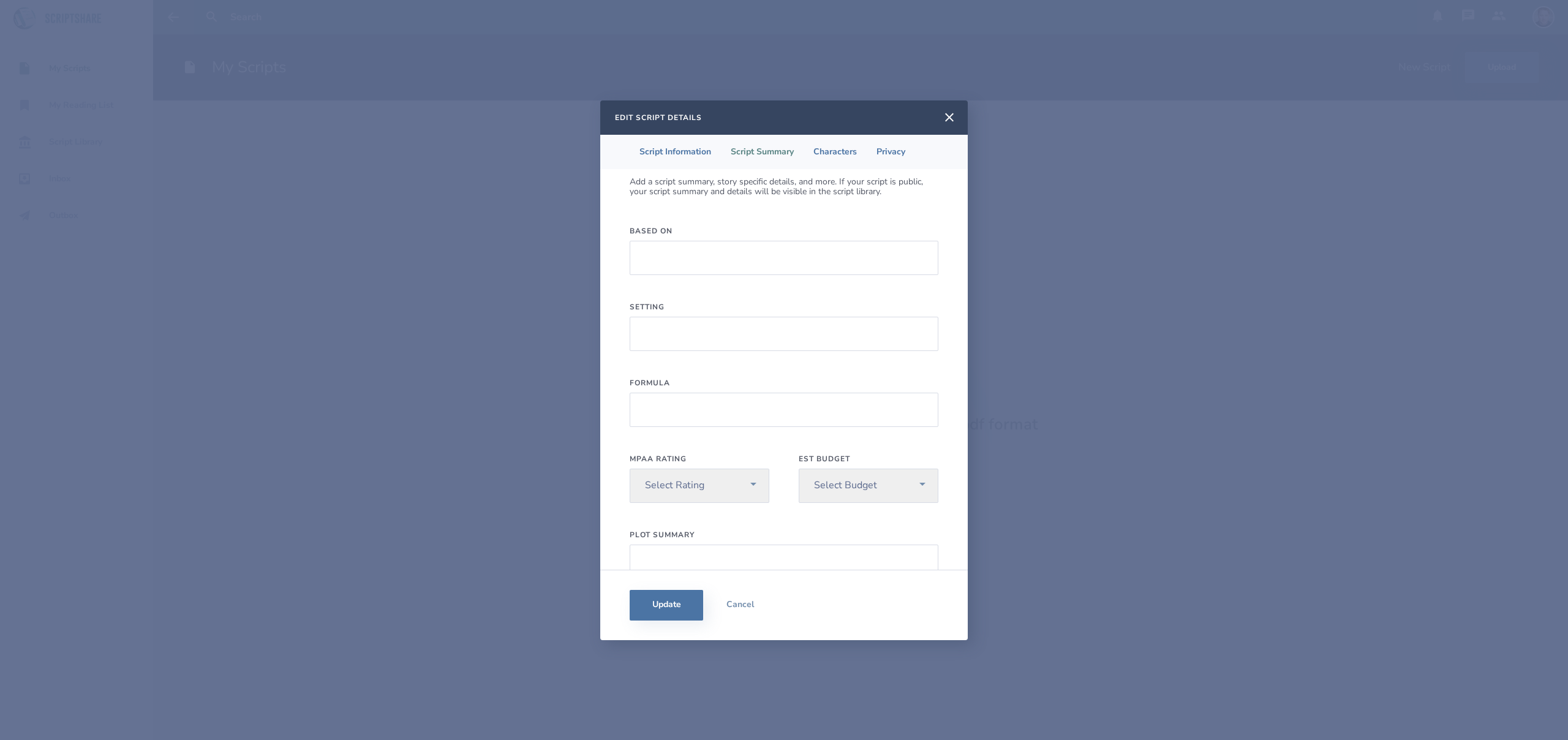
scroll to position [0, 0]
click at [741, 264] on input "Based On" at bounding box center [783, 269] width 308 height 35
click at [699, 342] on input "Setting" at bounding box center [783, 346] width 308 height 35
type input "N"
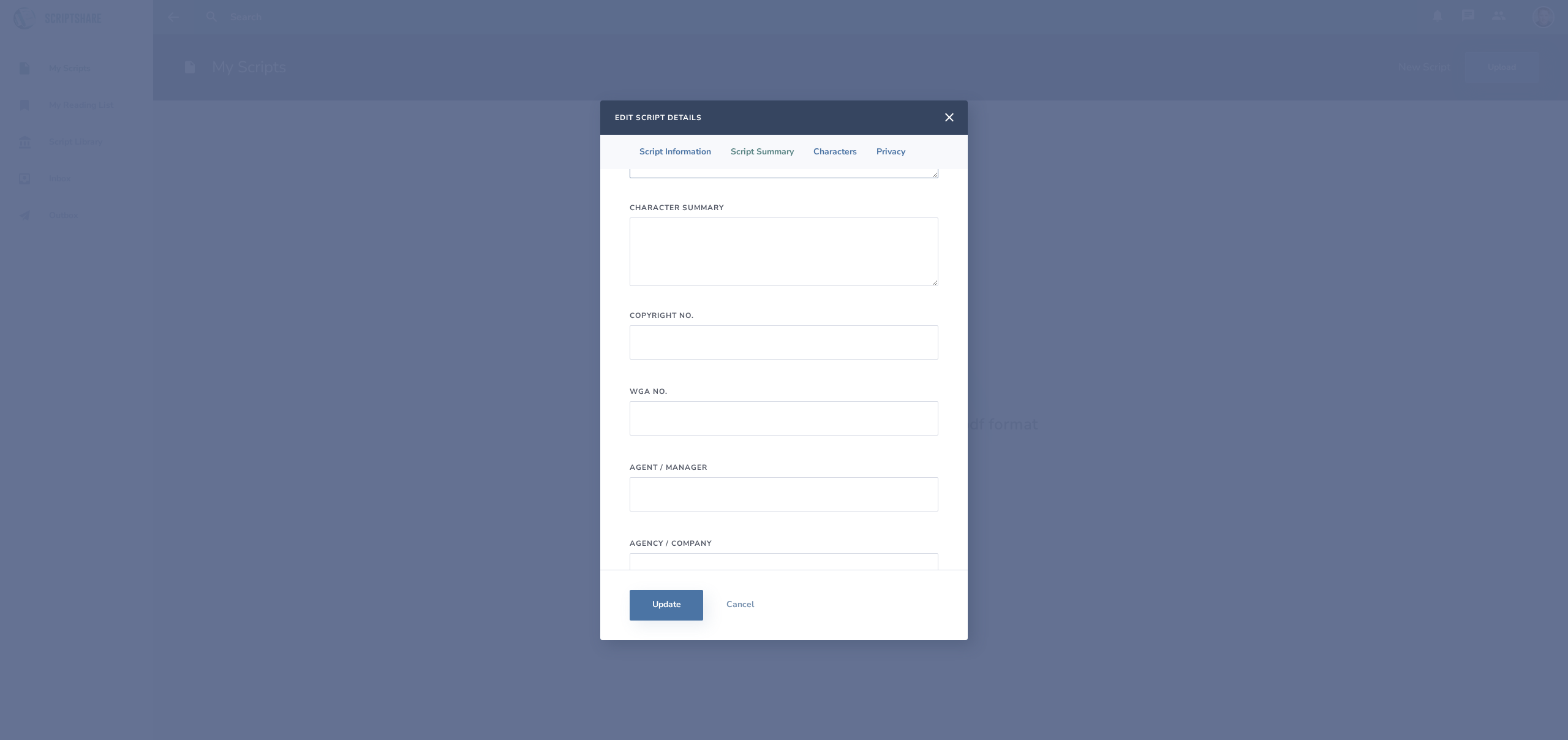
scroll to position [511, 0]
type input "Modern Day [GEOGRAPHIC_DATA] & [US_STATE]"
click at [834, 151] on li "Characters" at bounding box center [835, 152] width 63 height 35
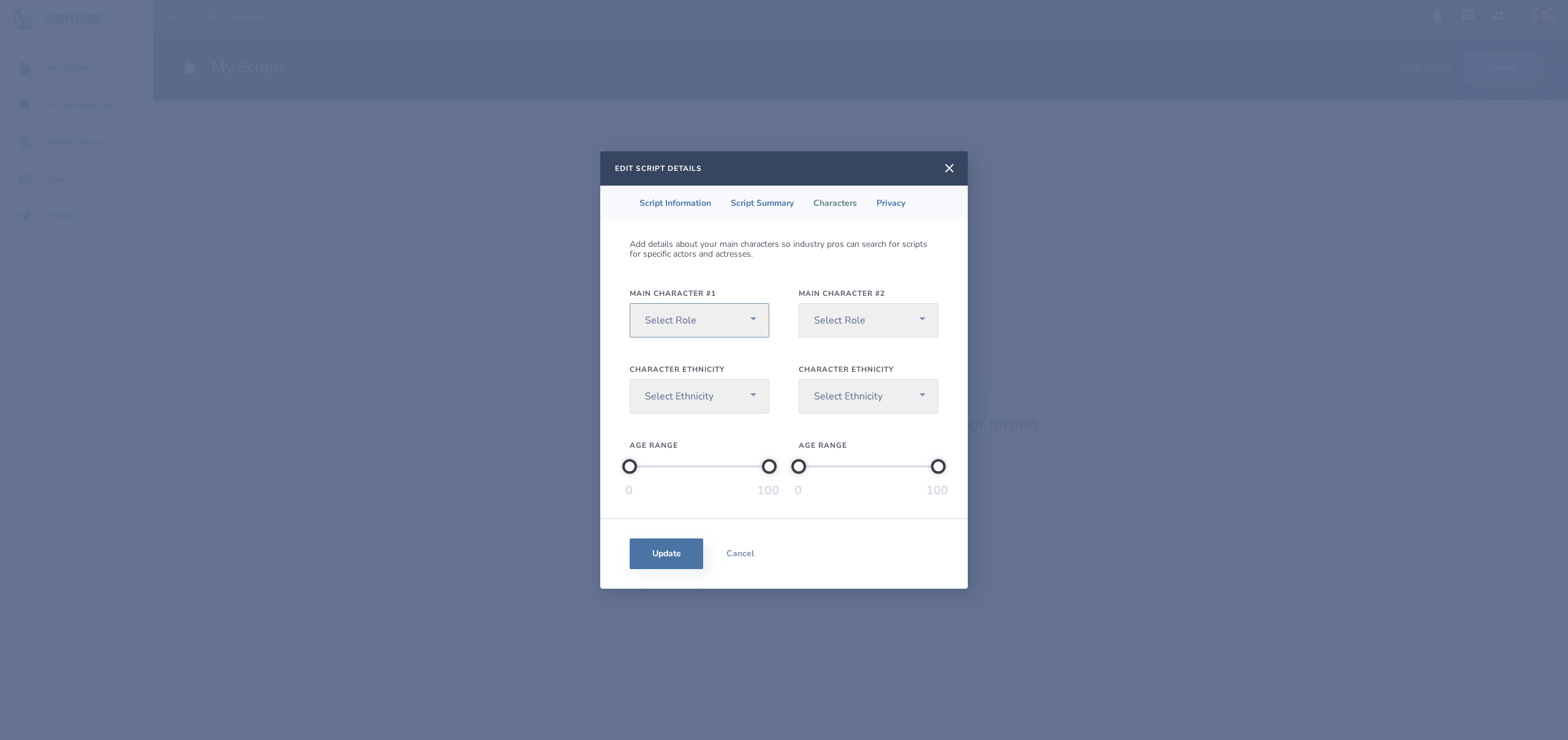
click at [744, 321] on select "Select Role [DEMOGRAPHIC_DATA] Lead [DEMOGRAPHIC_DATA] Lead Non-gender Specific" at bounding box center [699, 320] width 139 height 35
select select "1"
click at [629, 303] on select "Select Role [DEMOGRAPHIC_DATA] Lead [DEMOGRAPHIC_DATA] Lead Non-gender Specific" at bounding box center [699, 320] width 139 height 35
click at [922, 317] on select "Select Role [DEMOGRAPHIC_DATA] Lead [DEMOGRAPHIC_DATA] Lead Non-gender Specific" at bounding box center [868, 320] width 139 height 35
select select "2"
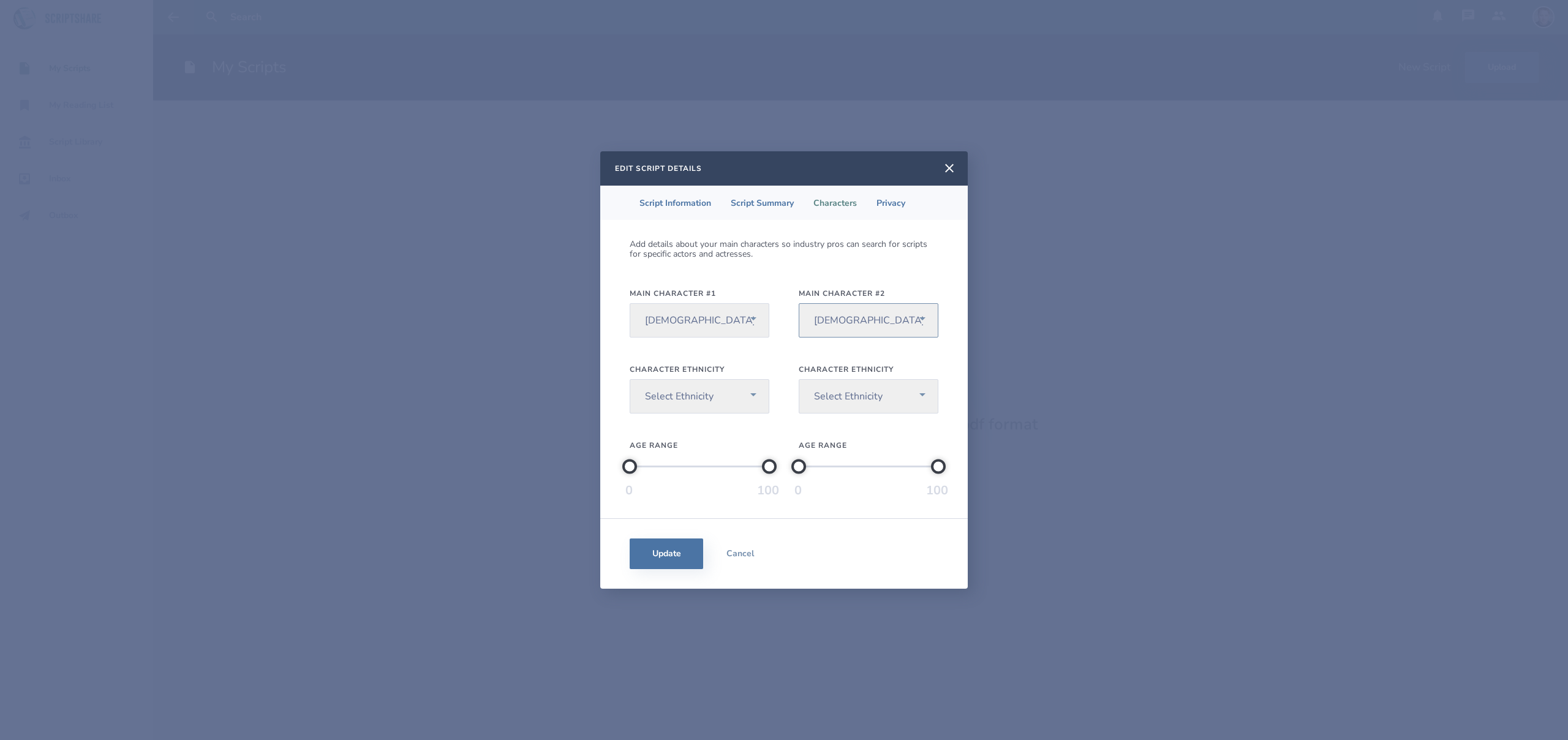
click at [798, 303] on select "Select Role [DEMOGRAPHIC_DATA] Lead [DEMOGRAPHIC_DATA] Lead Non-gender Specific" at bounding box center [868, 320] width 139 height 35
click at [744, 394] on select "Select Ethnicity [DEMOGRAPHIC_DATA] / [US_STATE][DEMOGRAPHIC_DATA] Black / [DEM…" at bounding box center [699, 396] width 139 height 35
select select "8"
click at [629, 379] on select "Select Ethnicity [DEMOGRAPHIC_DATA] / [US_STATE][DEMOGRAPHIC_DATA] Black / [DEM…" at bounding box center [699, 396] width 139 height 35
click at [920, 402] on select "Select Ethnicity [DEMOGRAPHIC_DATA] / [US_STATE][DEMOGRAPHIC_DATA] Black / [DEM…" at bounding box center [868, 396] width 139 height 35
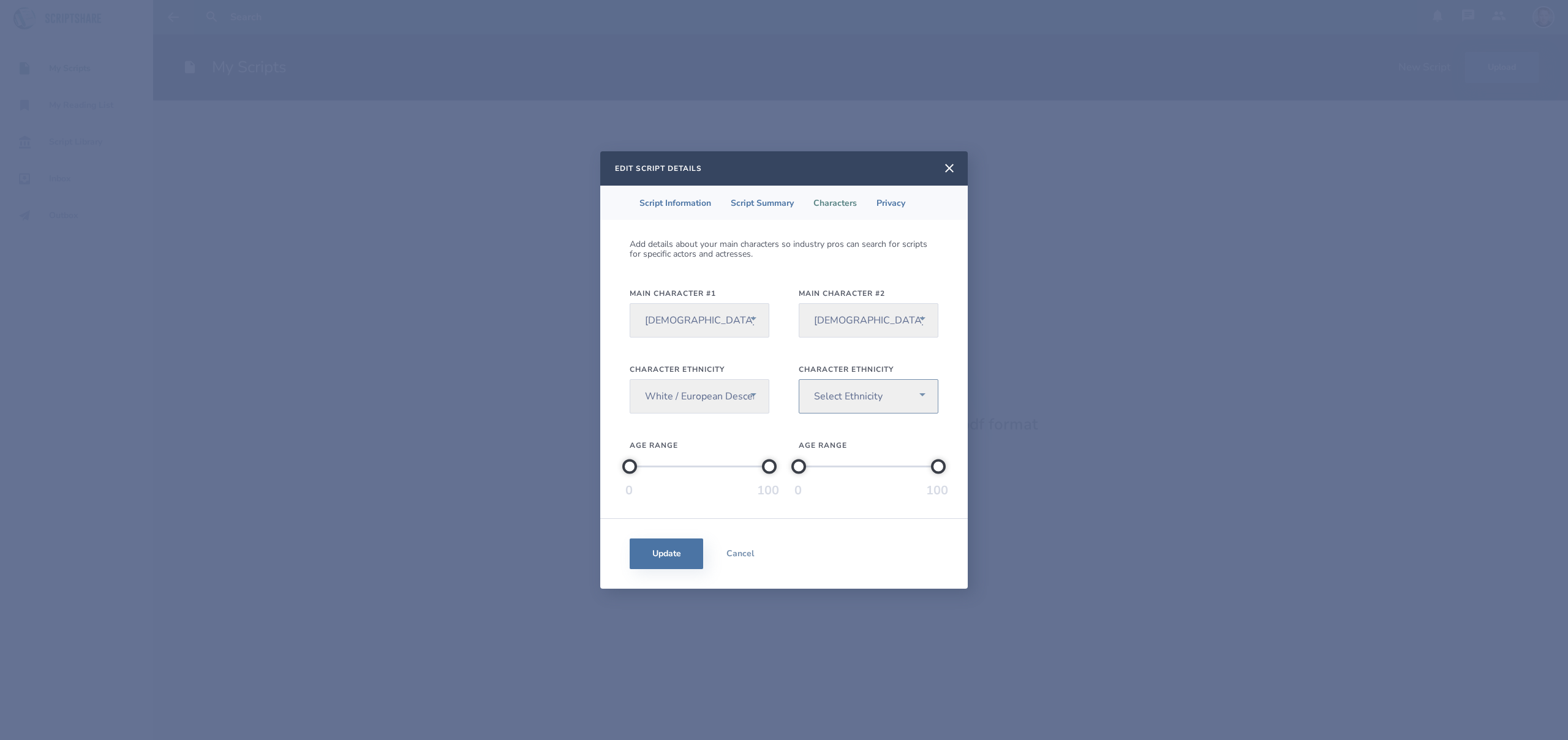
select select "8"
click at [798, 379] on select "Select Ethnicity [DEMOGRAPHIC_DATA] / [US_STATE][DEMOGRAPHIC_DATA] Black / [DEM…" at bounding box center [868, 396] width 139 height 35
drag, startPoint x: 630, startPoint y: 469, endPoint x: 665, endPoint y: 472, distance: 35.1
click at [665, 472] on div at bounding box center [664, 465] width 14 height 14
drag, startPoint x: 770, startPoint y: 468, endPoint x: 685, endPoint y: 472, distance: 85.1
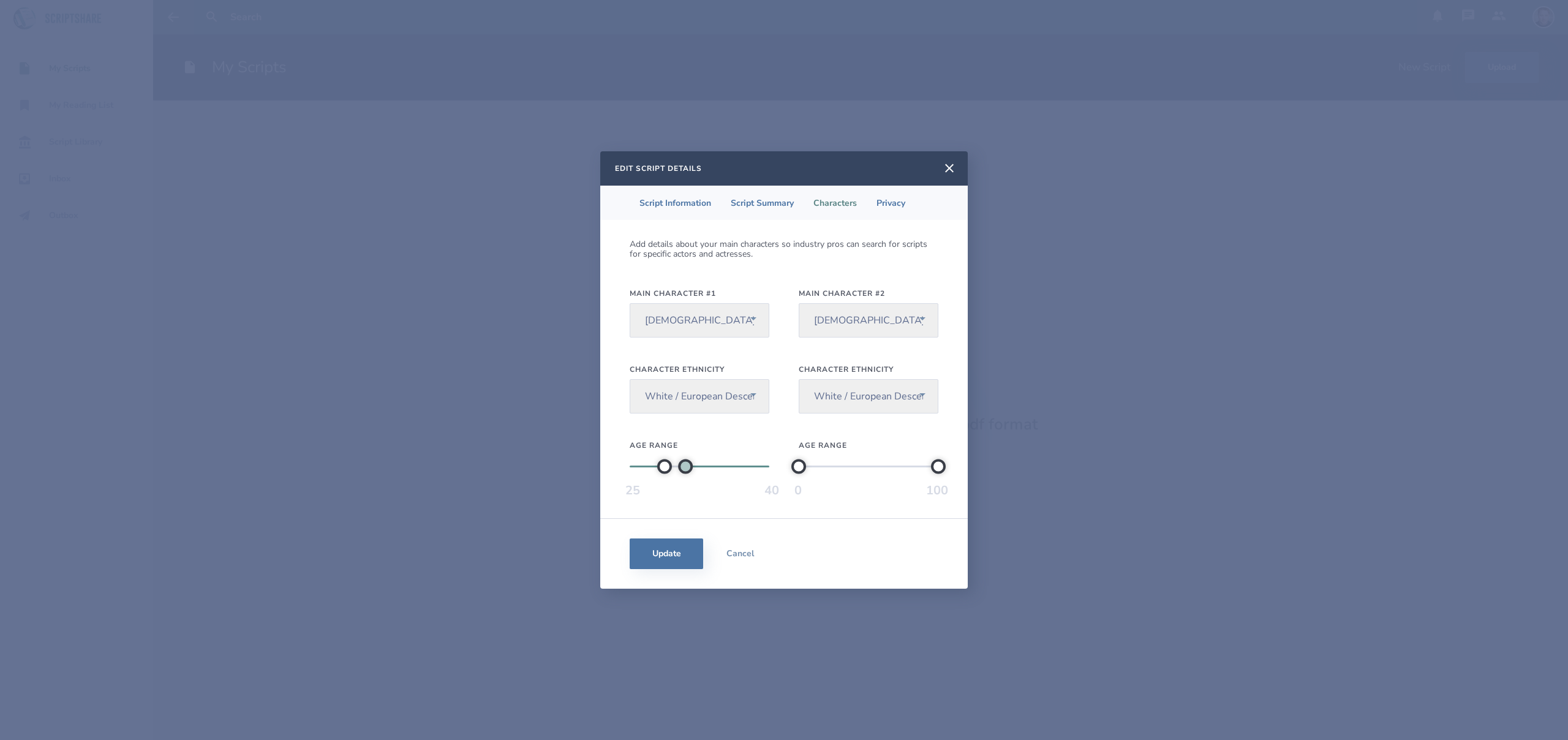
click at [685, 472] on div at bounding box center [685, 465] width 14 height 14
drag, startPoint x: 665, startPoint y: 469, endPoint x: 672, endPoint y: 469, distance: 7.0
click at [672, 469] on div at bounding box center [671, 465] width 14 height 14
drag, startPoint x: 798, startPoint y: 471, endPoint x: 848, endPoint y: 472, distance: 50.0
click at [848, 472] on div at bounding box center [849, 465] width 14 height 14
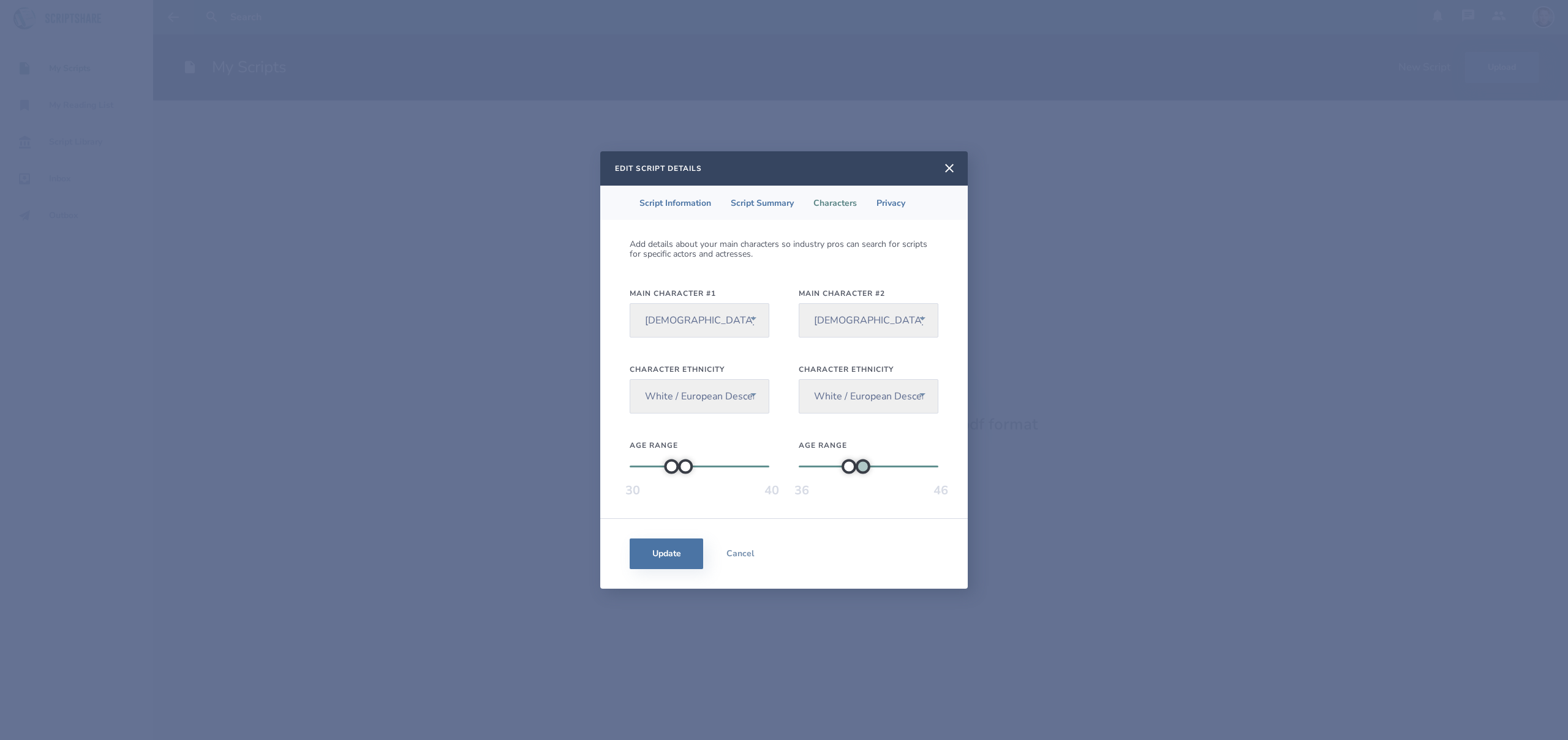
drag, startPoint x: 938, startPoint y: 466, endPoint x: 864, endPoint y: 472, distance: 74.2
click at [864, 472] on div at bounding box center [863, 465] width 14 height 14
click at [896, 202] on li "Privacy" at bounding box center [891, 202] width 48 height 35
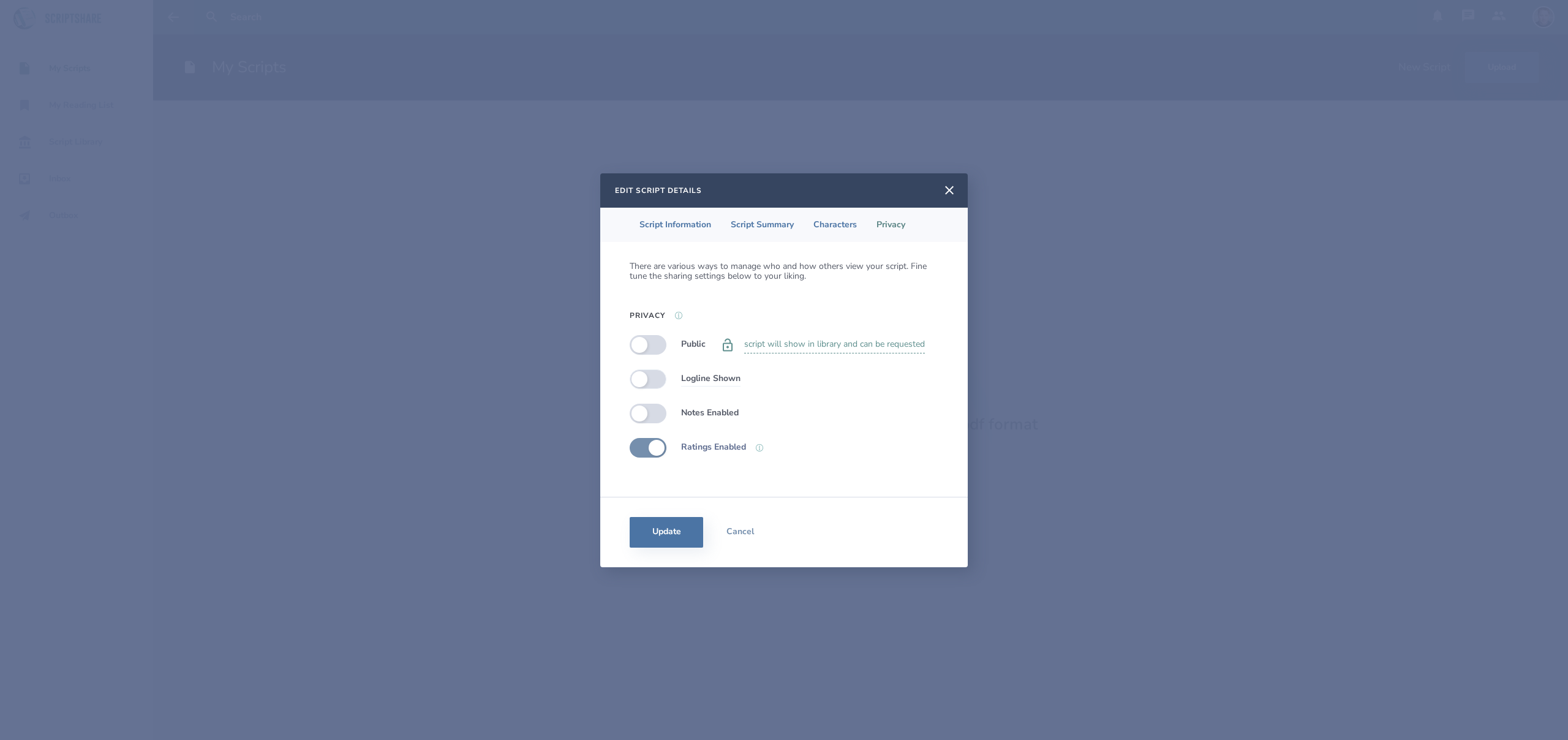
click at [651, 375] on label at bounding box center [648, 379] width 37 height 19
checkbox input "true"
click at [652, 410] on label at bounding box center [648, 413] width 37 height 19
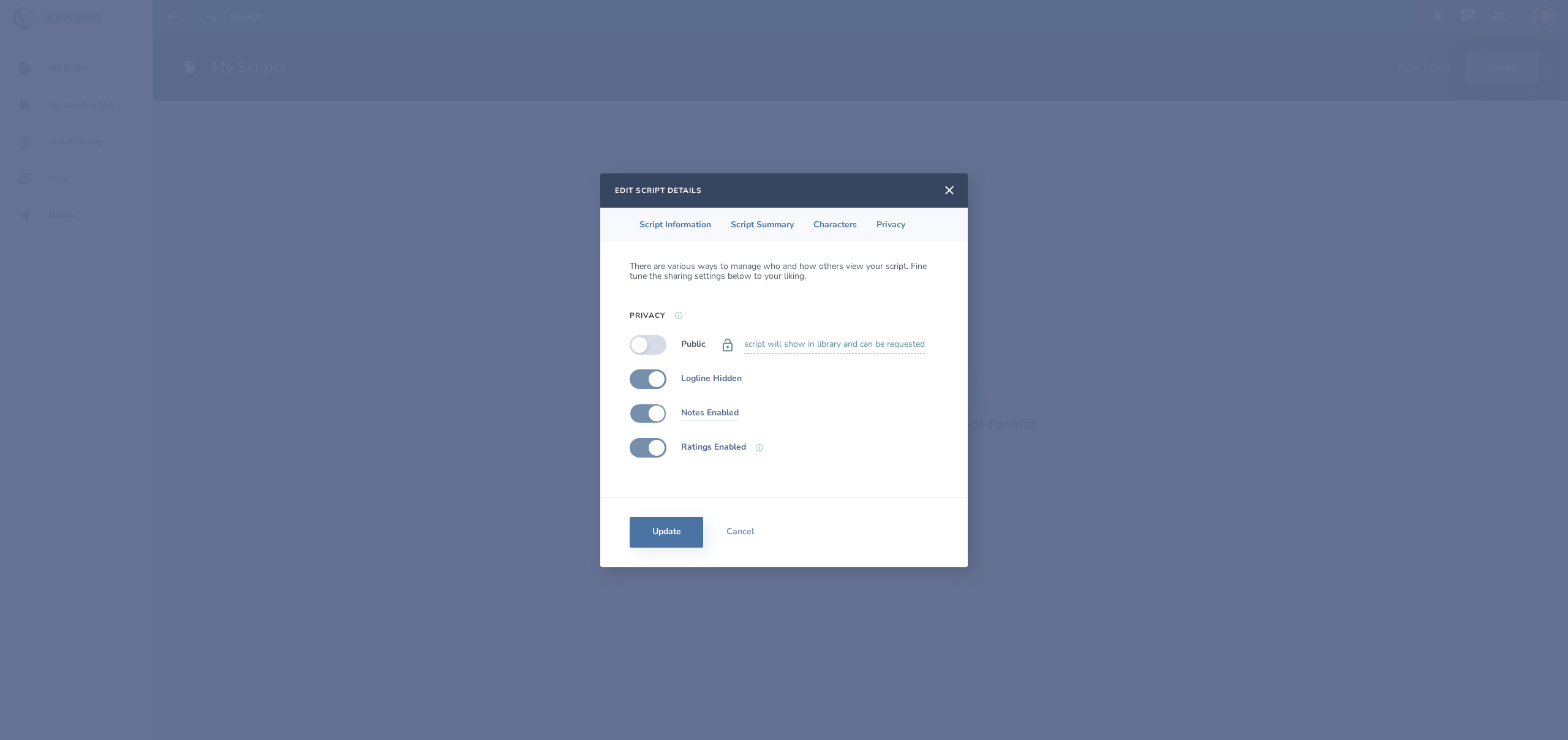
checkbox input "true"
click at [686, 525] on button "Update" at bounding box center [666, 532] width 74 height 31
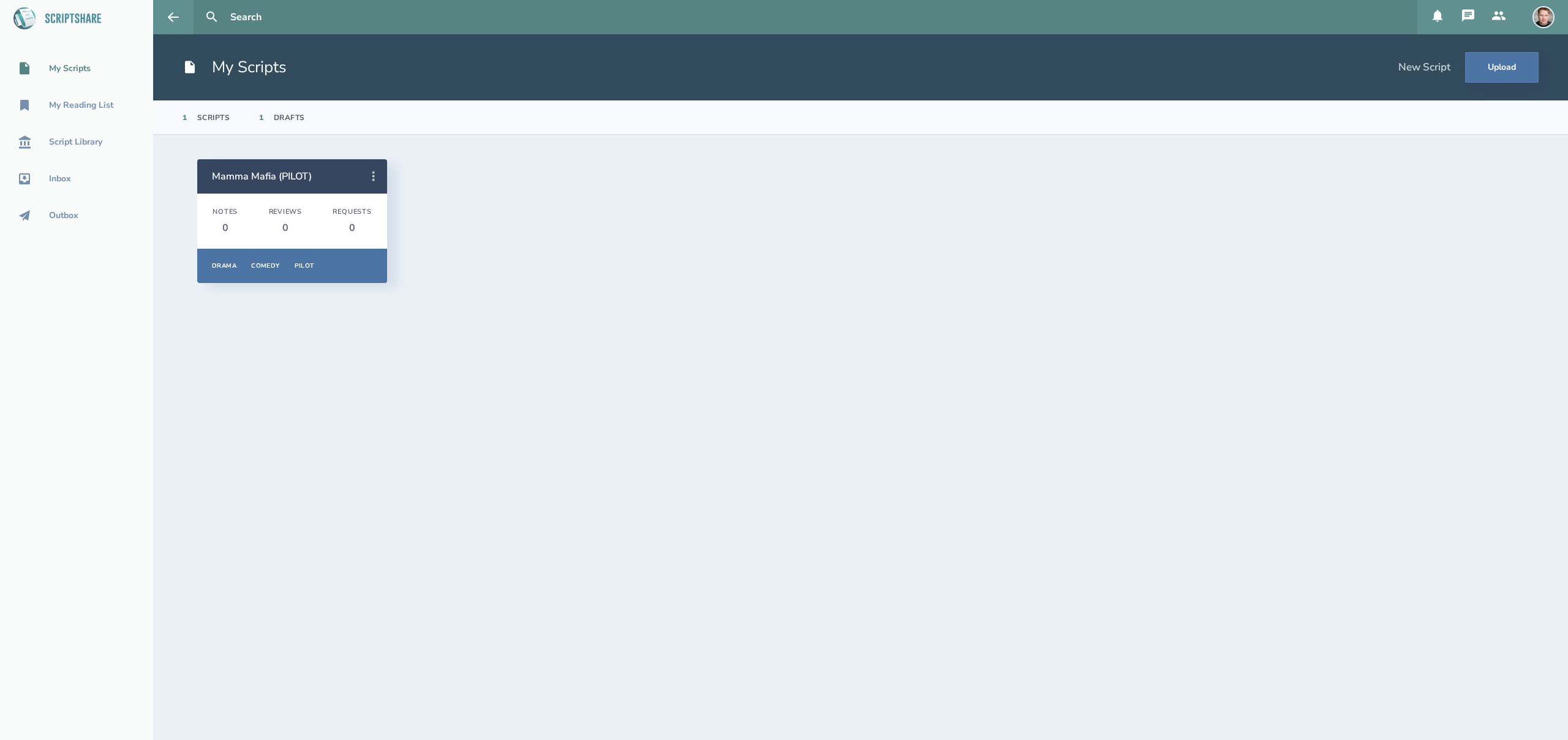
click at [373, 177] on icon at bounding box center [374, 177] width 3 height 10
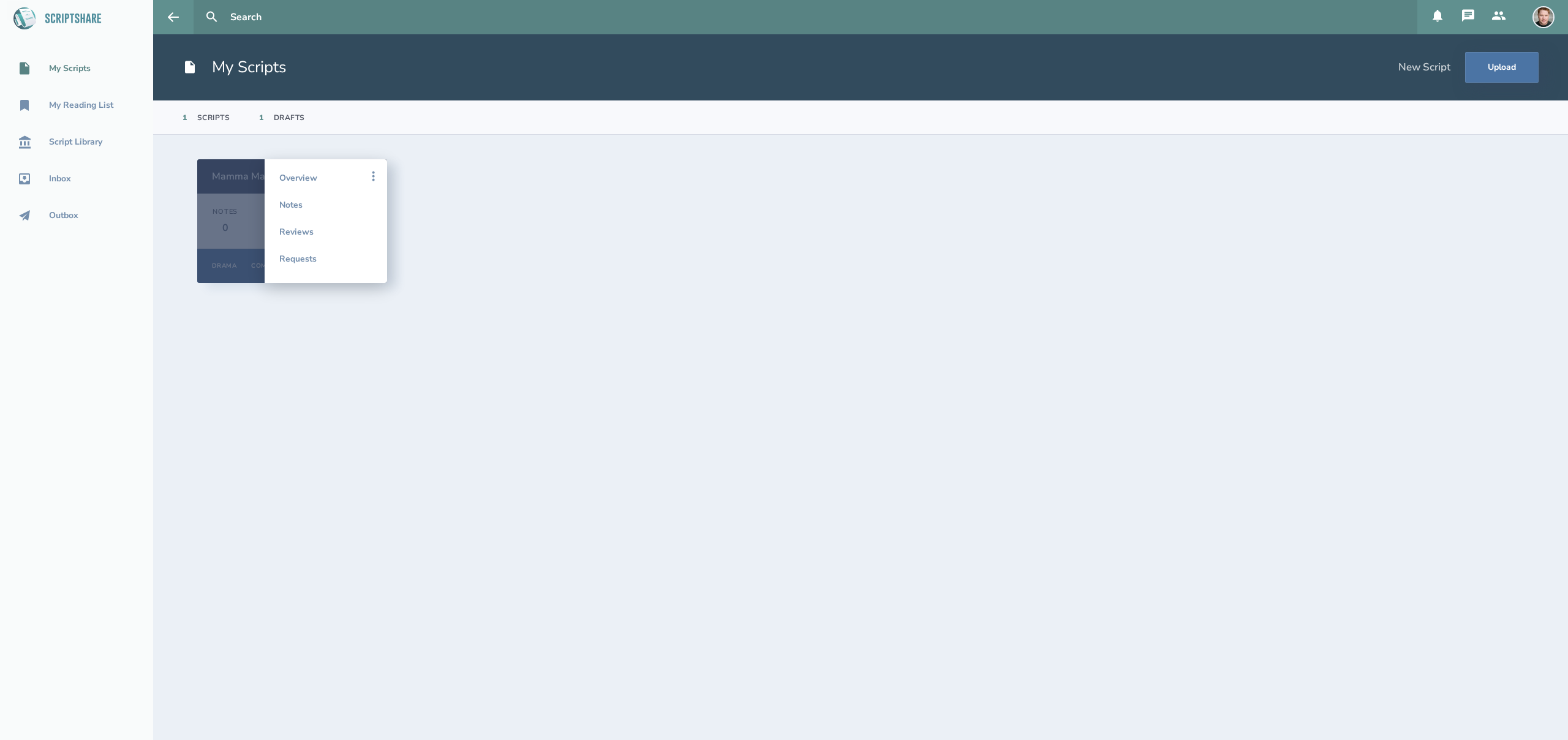
click at [550, 212] on div "Mamma Mafia (PILOT) Notes 0 Reviews 0 Requests 0 Drama Comedy Pilot Overview No…" at bounding box center [861, 221] width 1327 height 124
click at [371, 173] on icon at bounding box center [373, 176] width 14 height 14
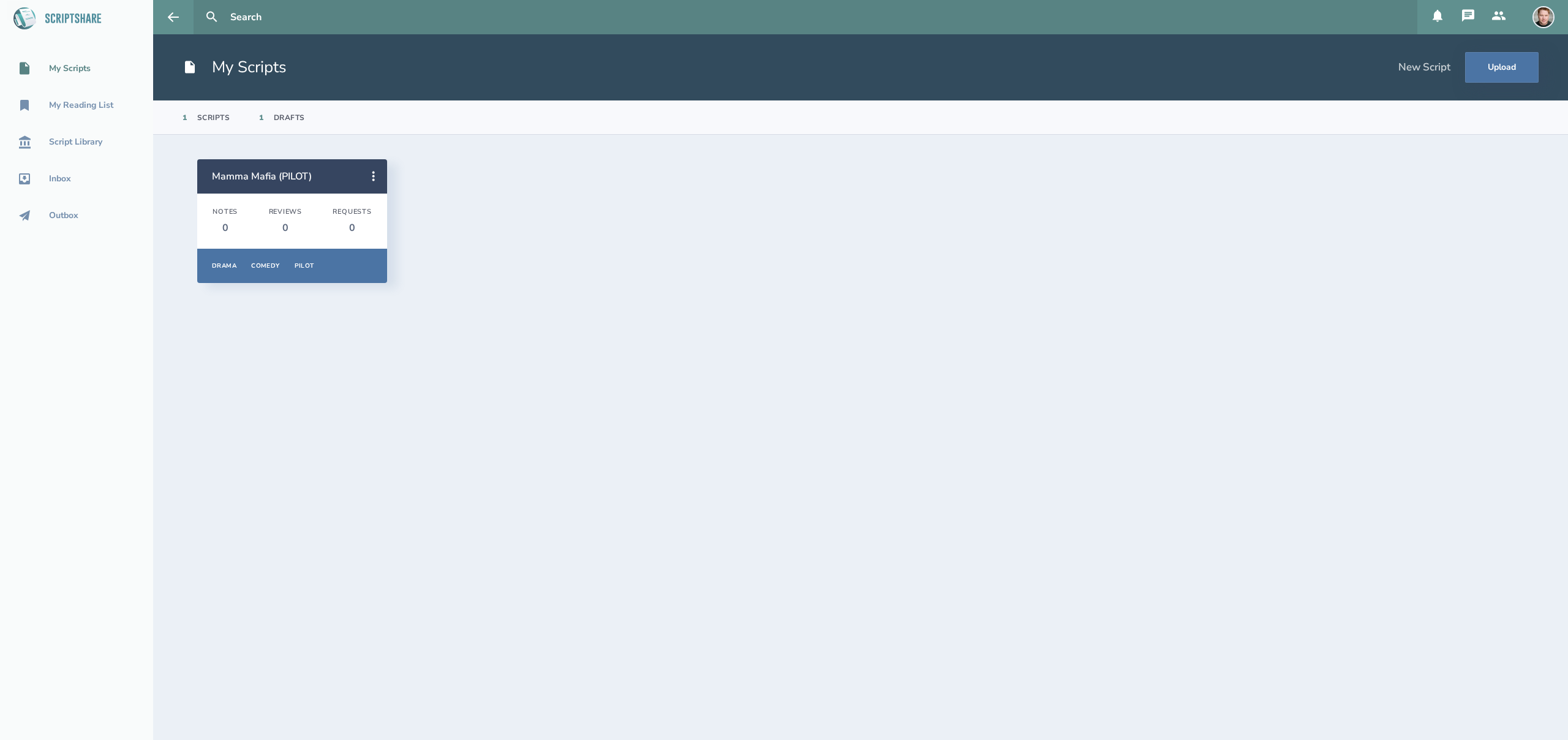
click at [1503, 13] on icon at bounding box center [1498, 16] width 13 height 9
click at [1489, 122] on div "Groups" at bounding box center [1496, 119] width 28 height 10
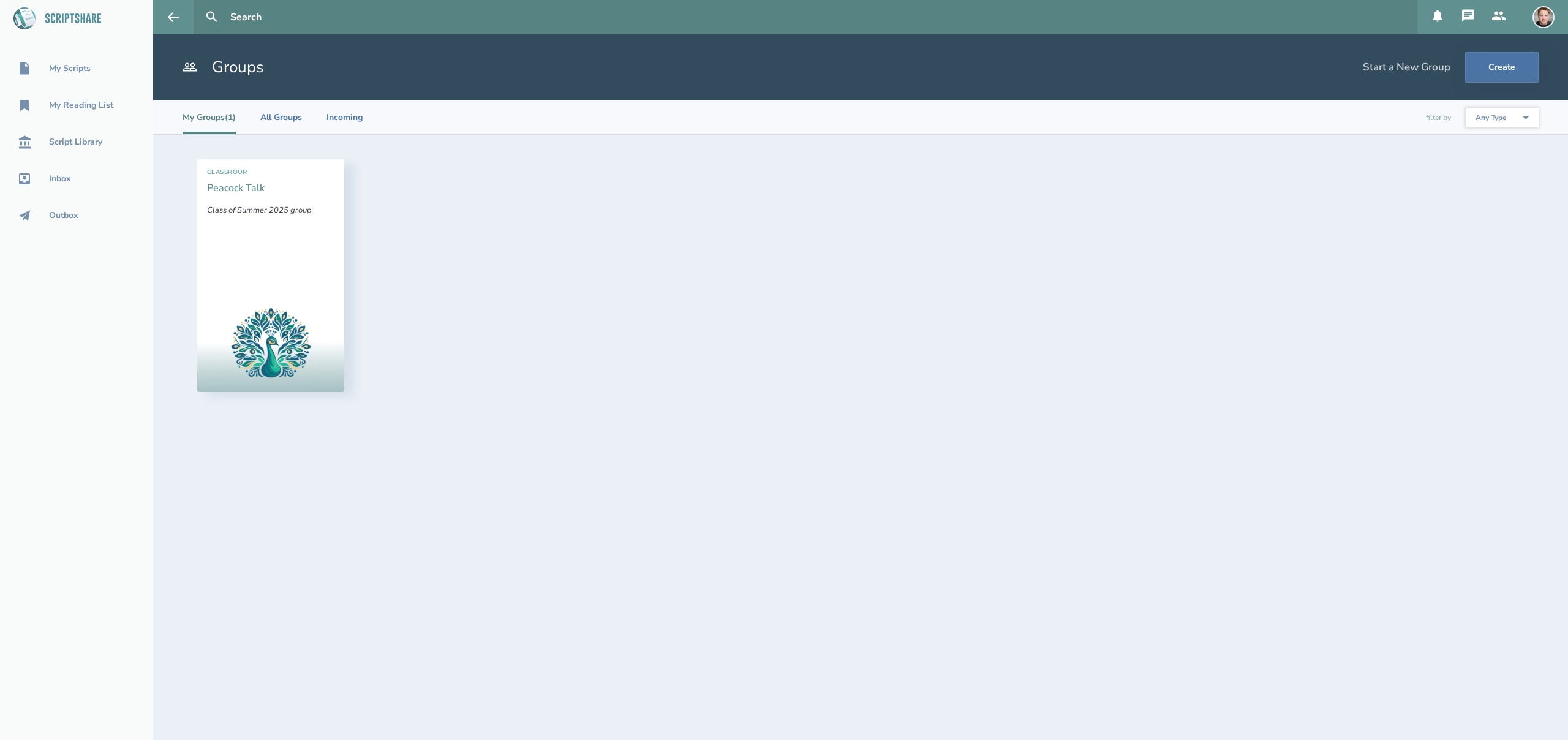
click at [244, 184] on link "Peacock Talk" at bounding box center [236, 188] width 58 height 13
select select "1"
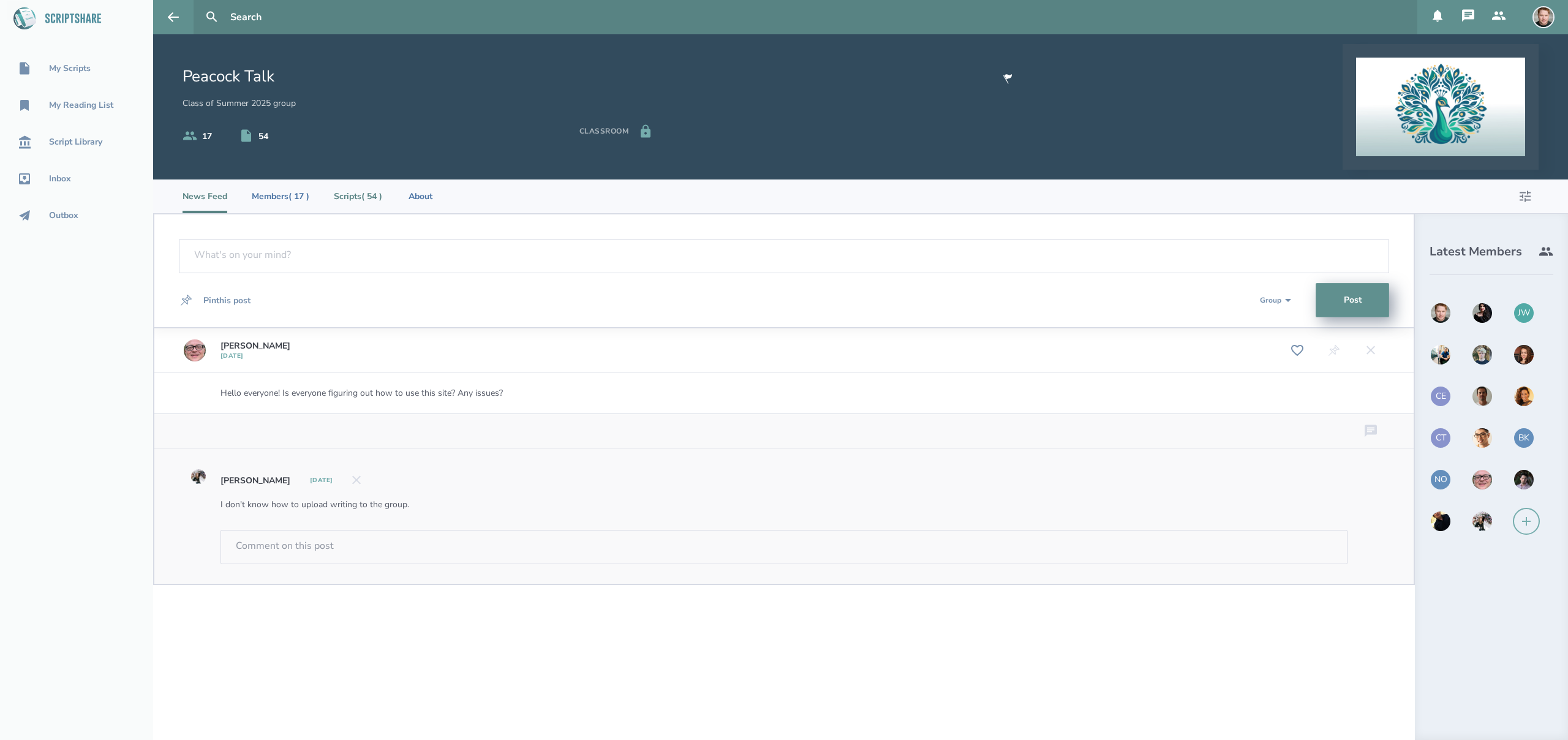
click at [370, 195] on li "Scripts ( 54 )" at bounding box center [357, 197] width 48 height 34
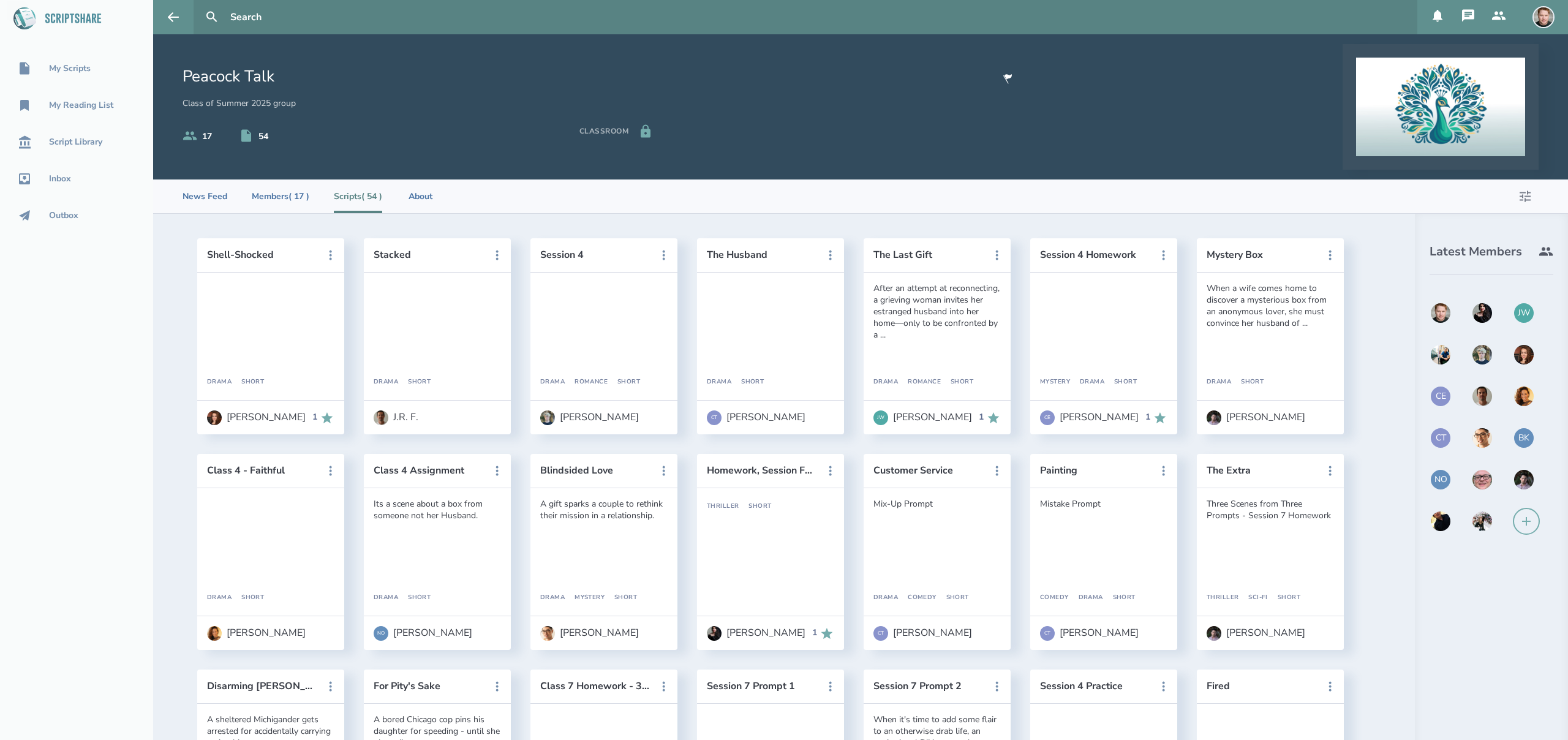
click at [1527, 197] on icon at bounding box center [1525, 196] width 14 height 14
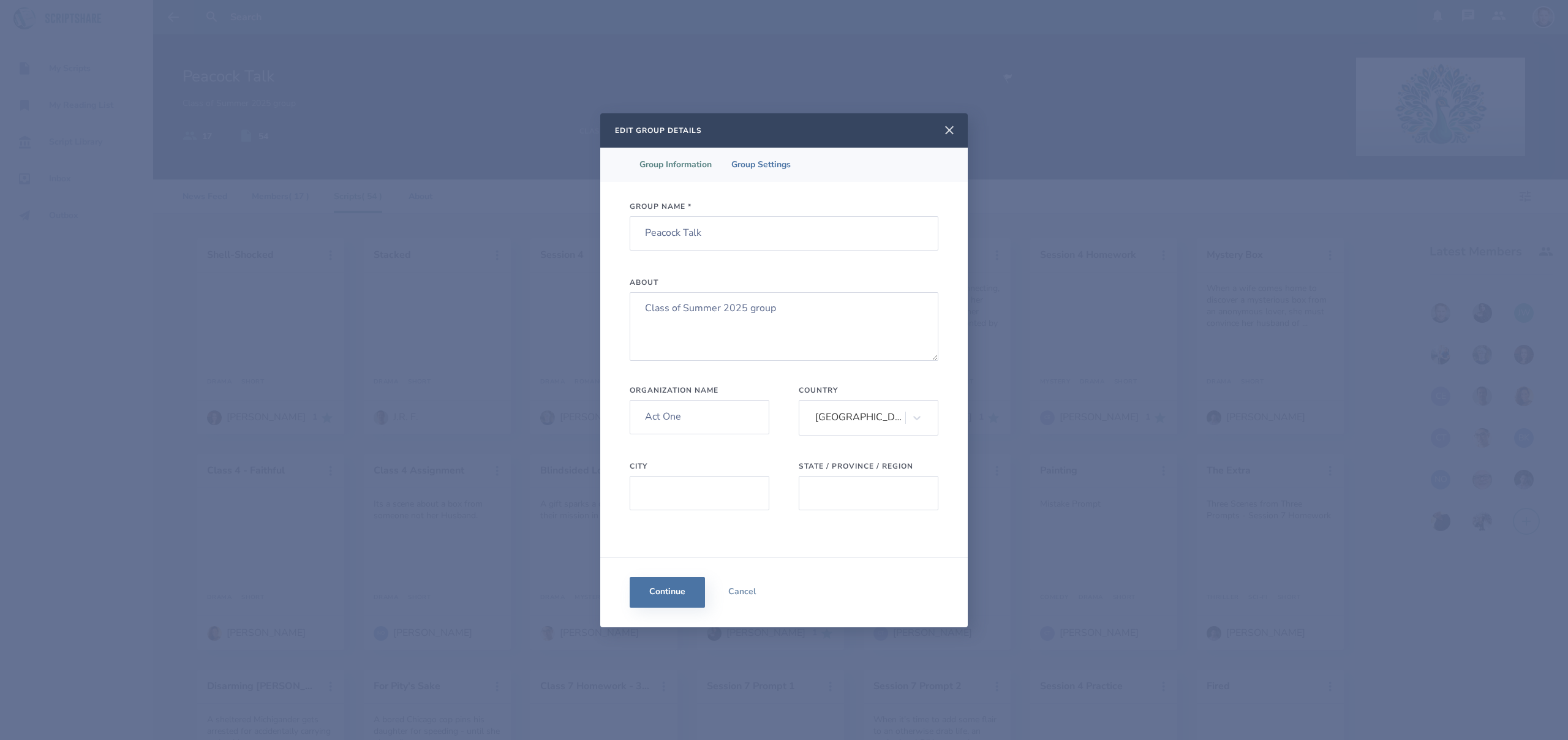
click at [948, 128] on icon at bounding box center [949, 130] width 14 height 14
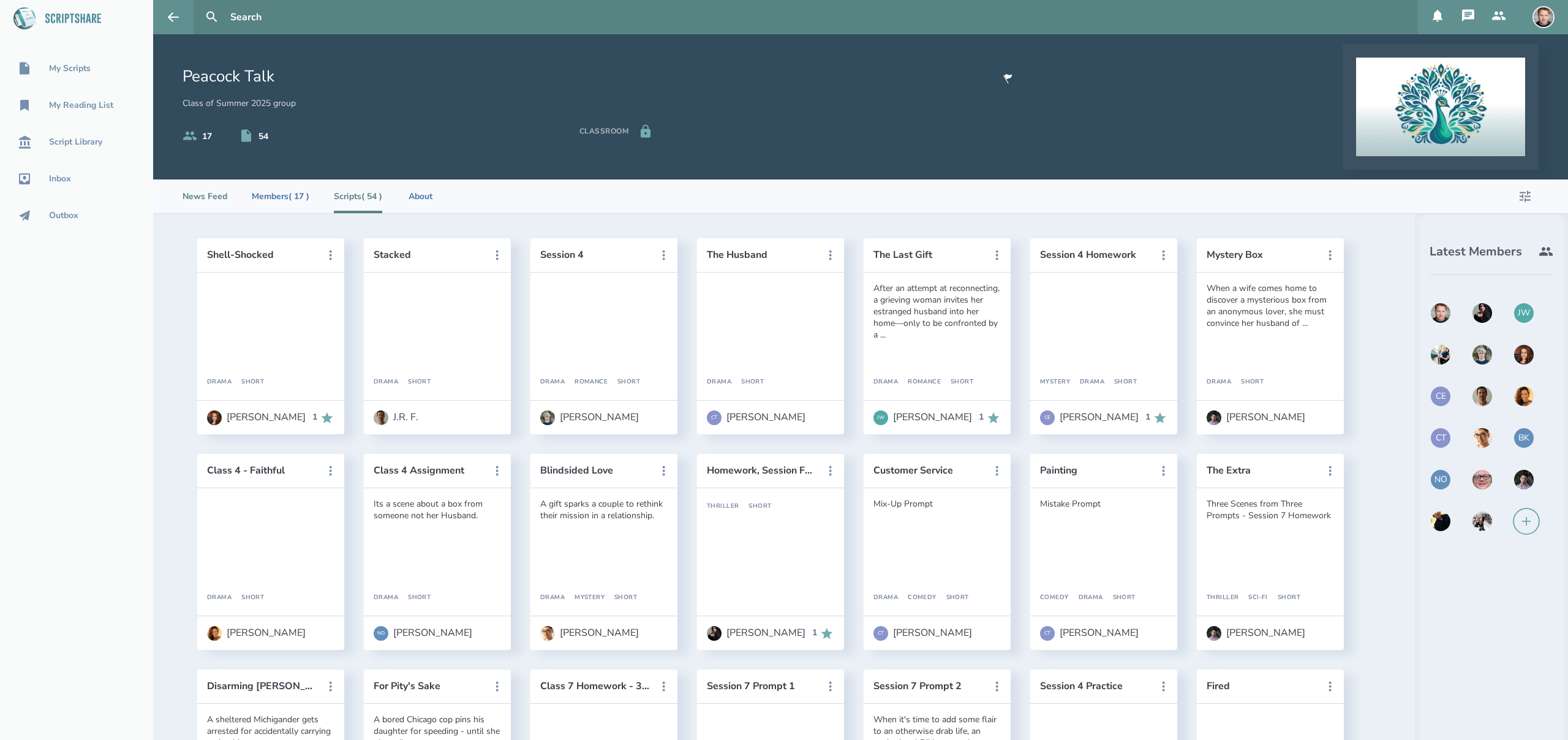
click at [209, 196] on li "News Feed" at bounding box center [205, 197] width 45 height 34
select select "1"
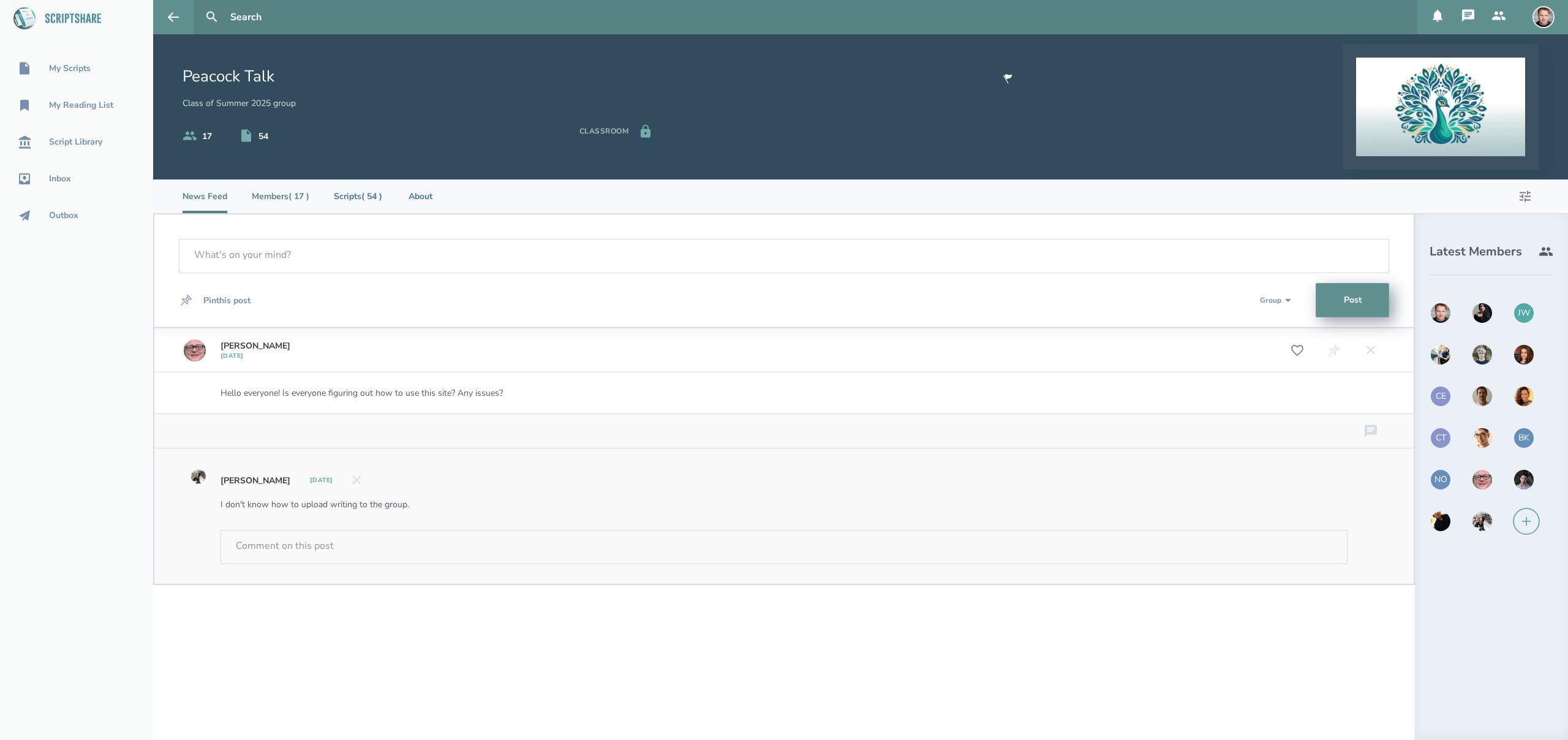
click at [281, 196] on li "Members ( 17 )" at bounding box center [281, 197] width 58 height 34
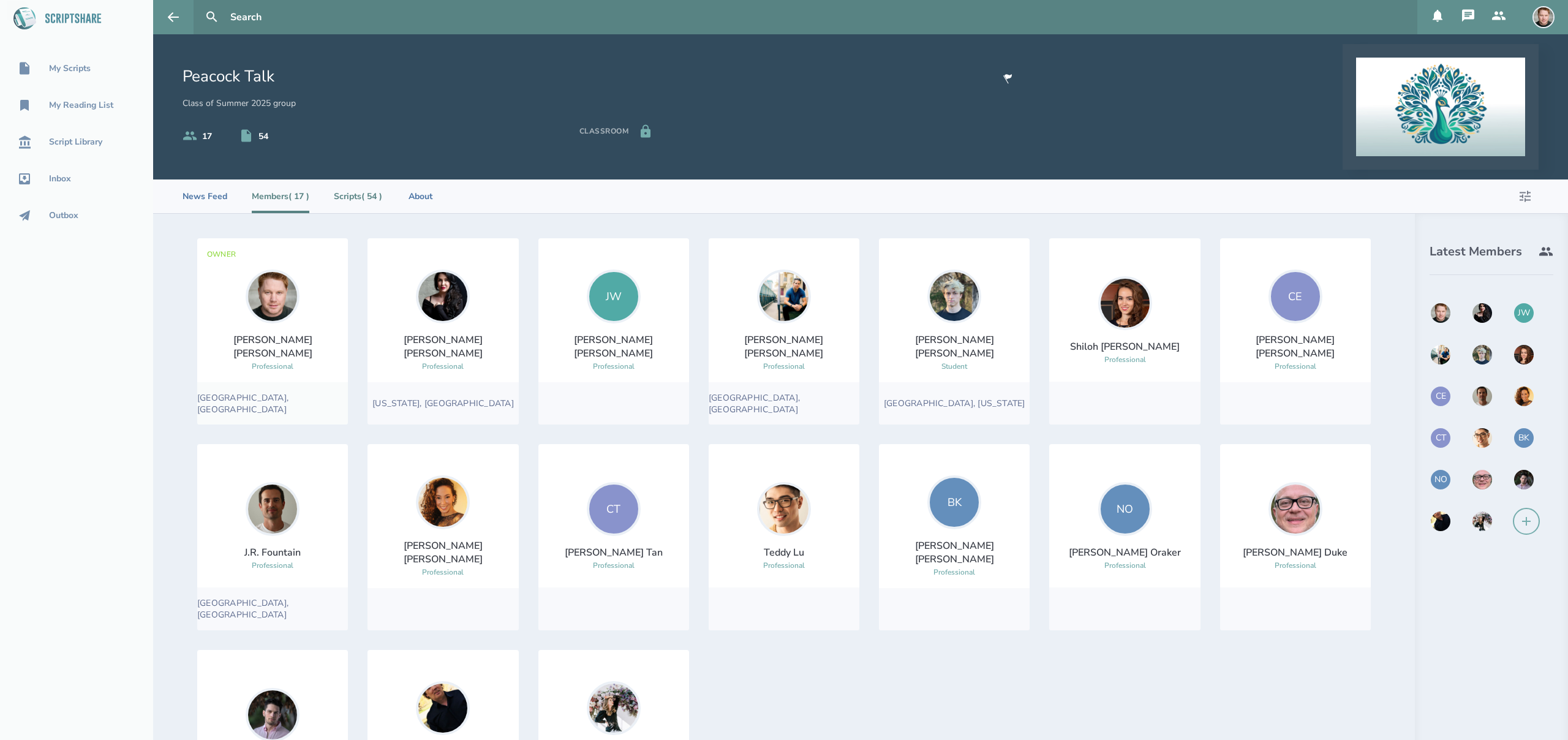
click at [362, 199] on li "Scripts ( 54 )" at bounding box center [357, 197] width 48 height 34
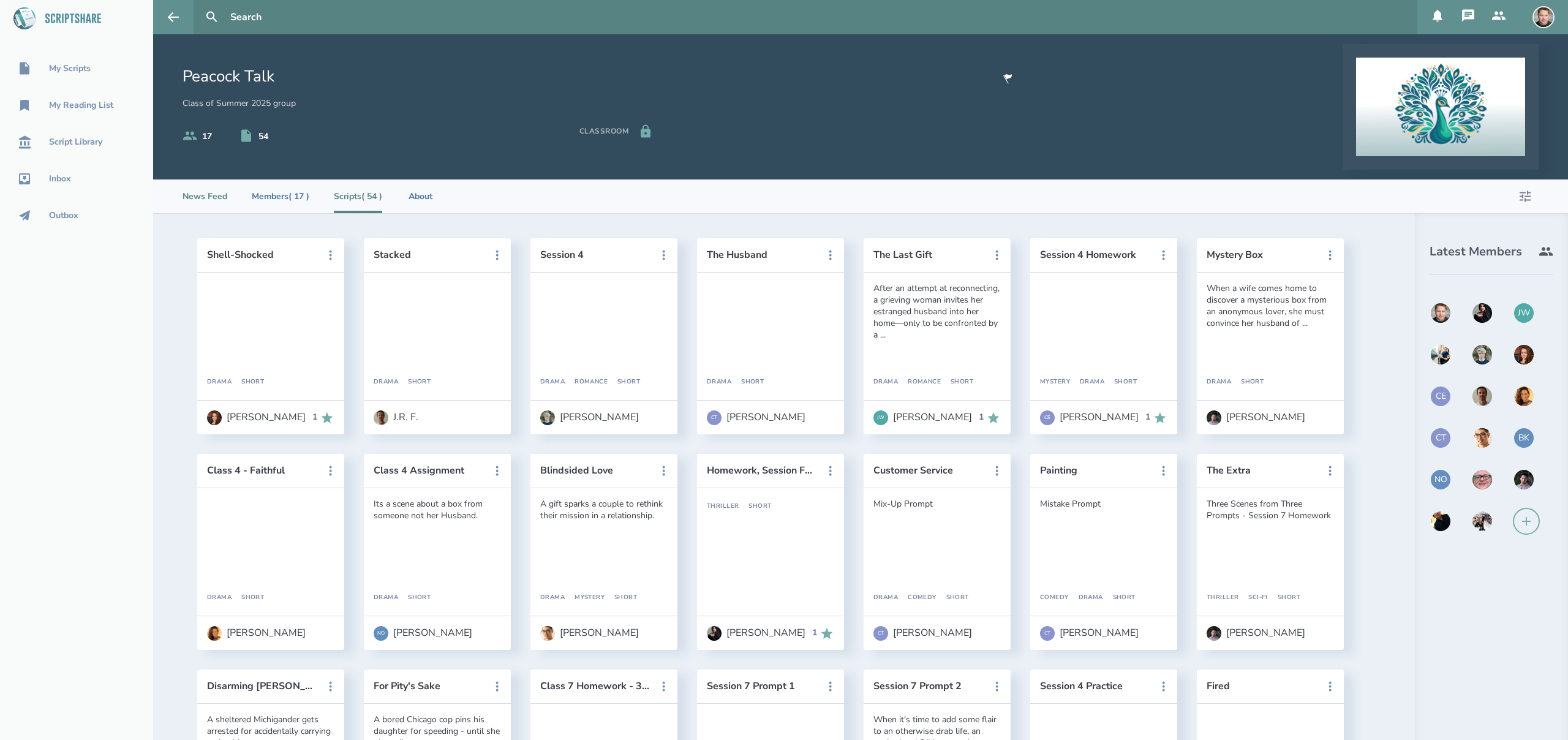
click at [216, 193] on li "News Feed" at bounding box center [205, 197] width 45 height 34
select select "1"
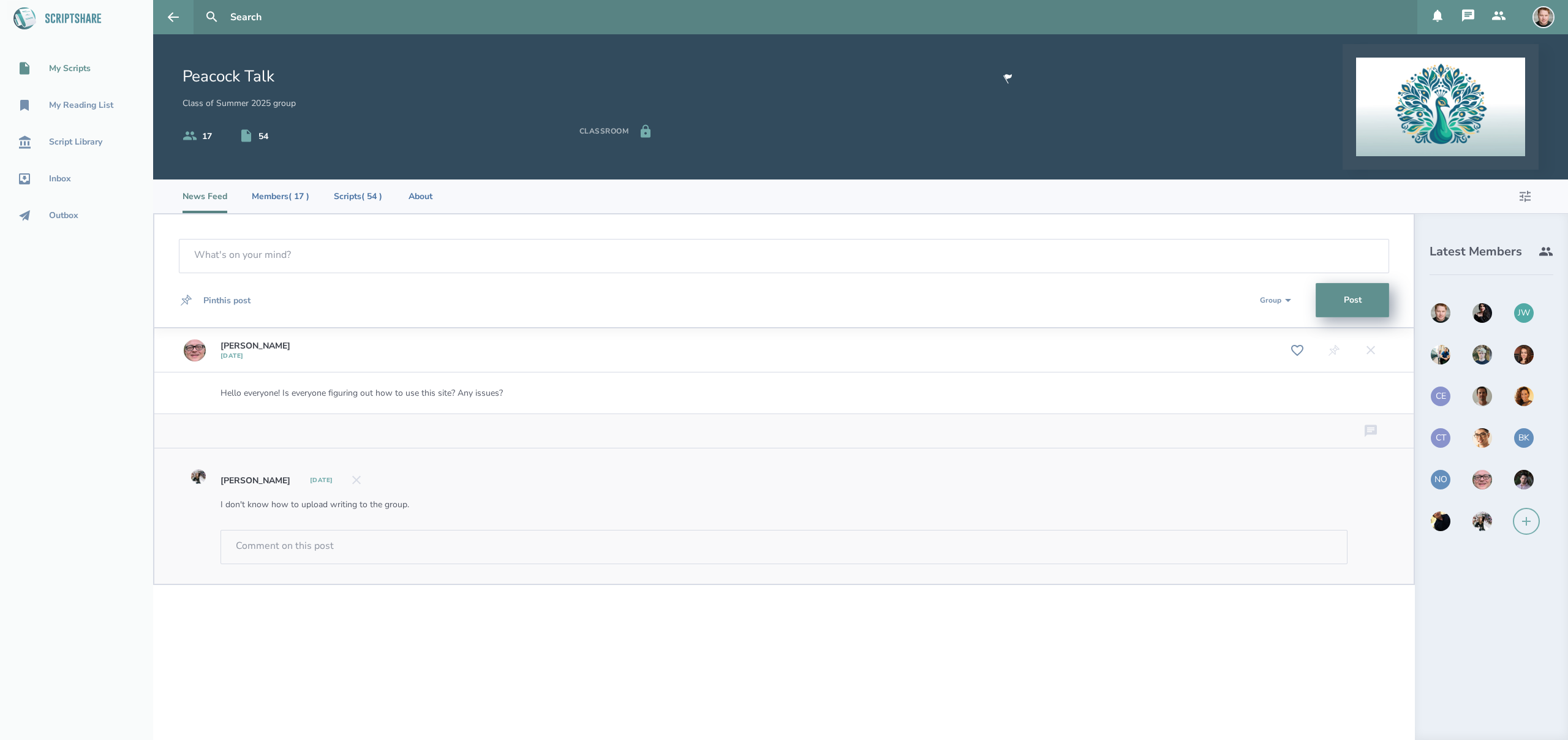
click at [67, 63] on div "My Scripts" at bounding box center [70, 68] width 41 height 10
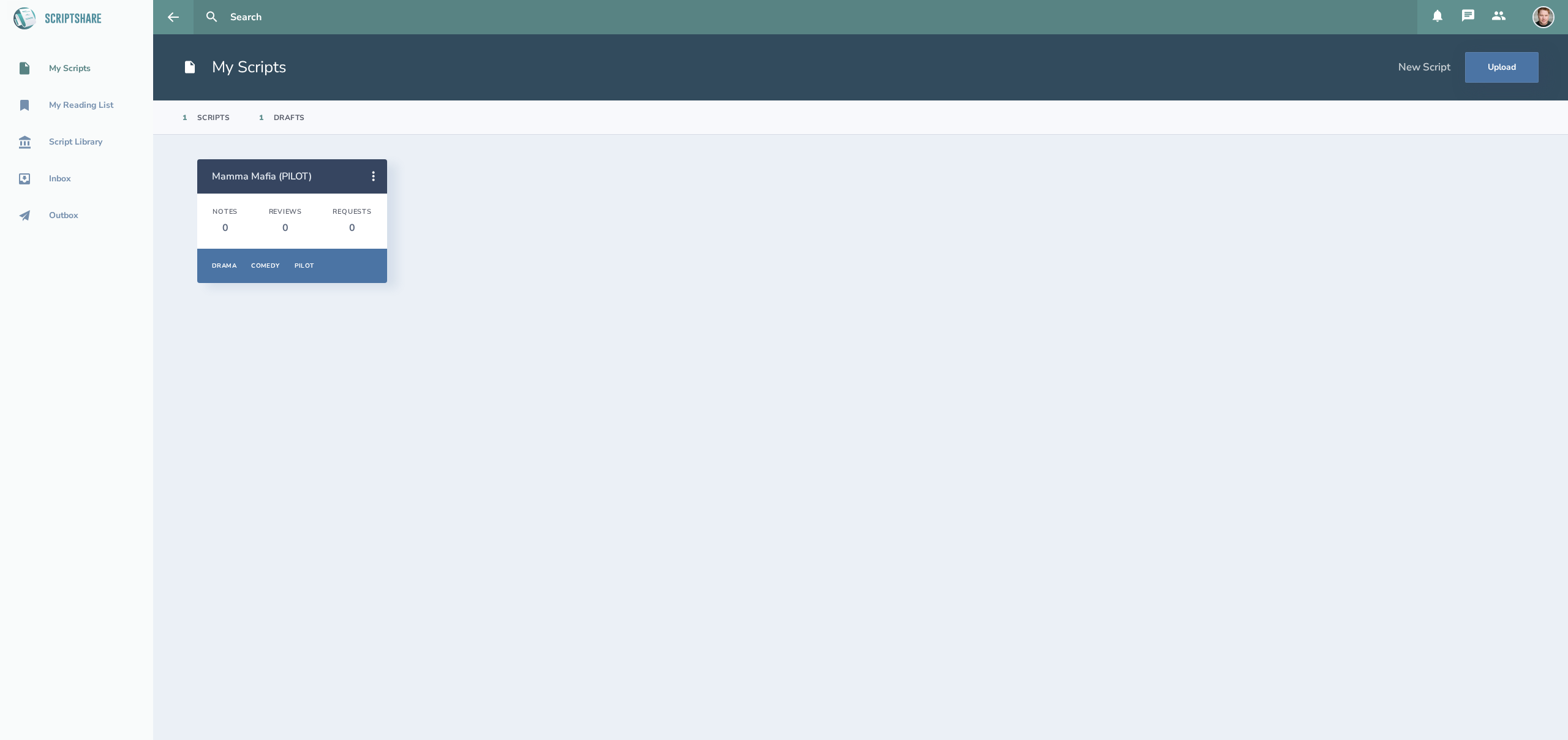
click at [261, 178] on link "Mamma Mafia (PILOT)" at bounding box center [261, 176] width 100 height 13
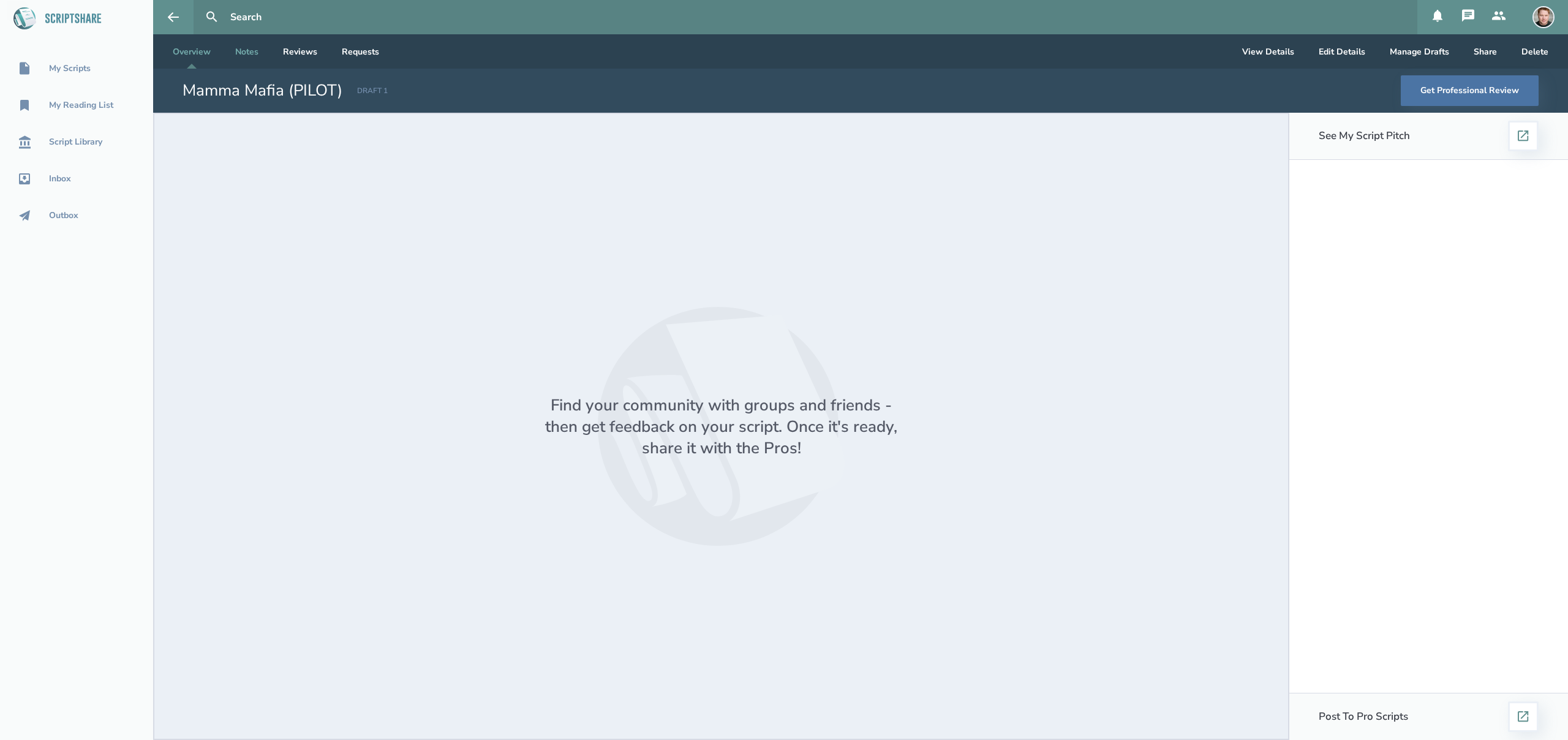
click at [251, 54] on link "Notes" at bounding box center [247, 52] width 43 height 35
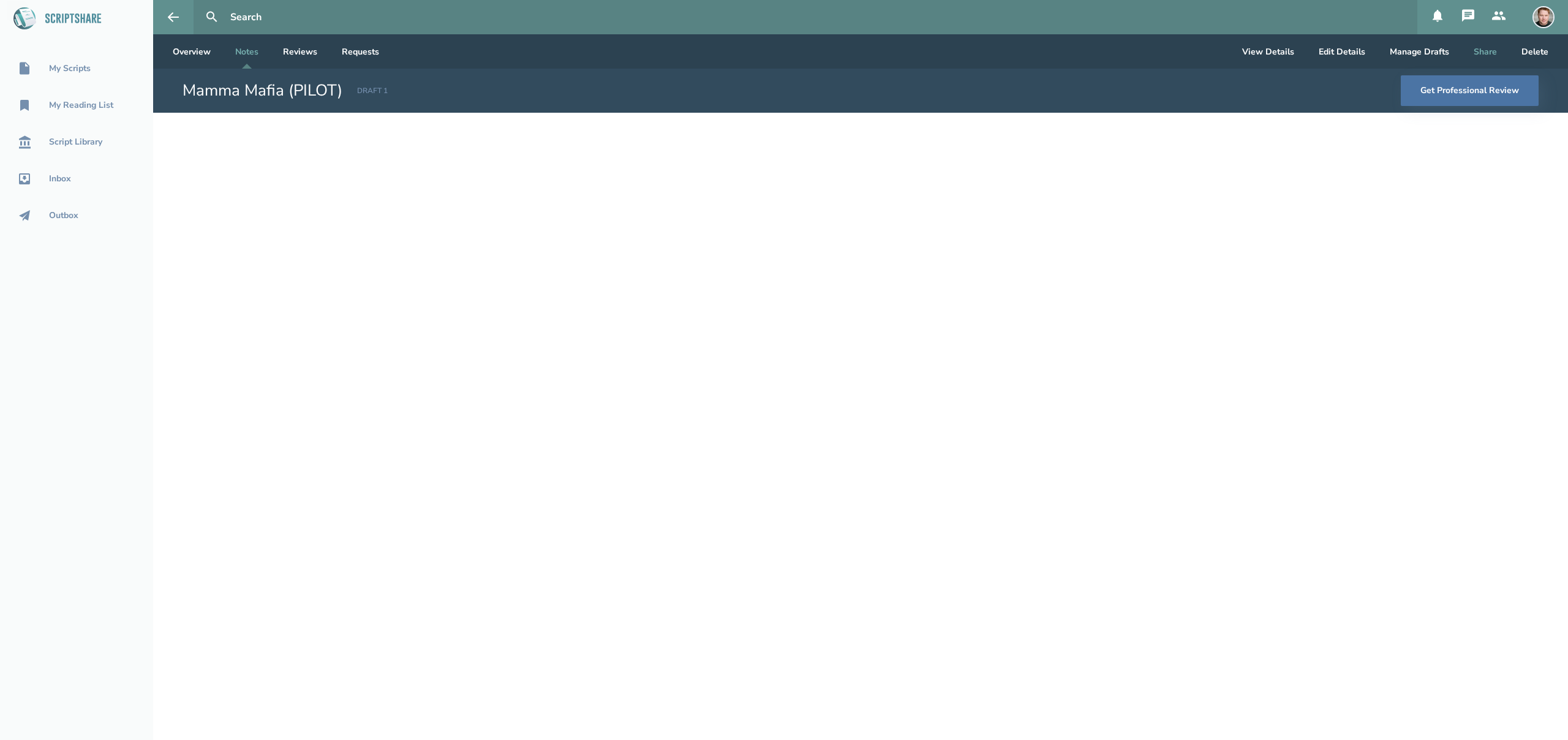
click at [1484, 52] on button "Share" at bounding box center [1485, 52] width 43 height 35
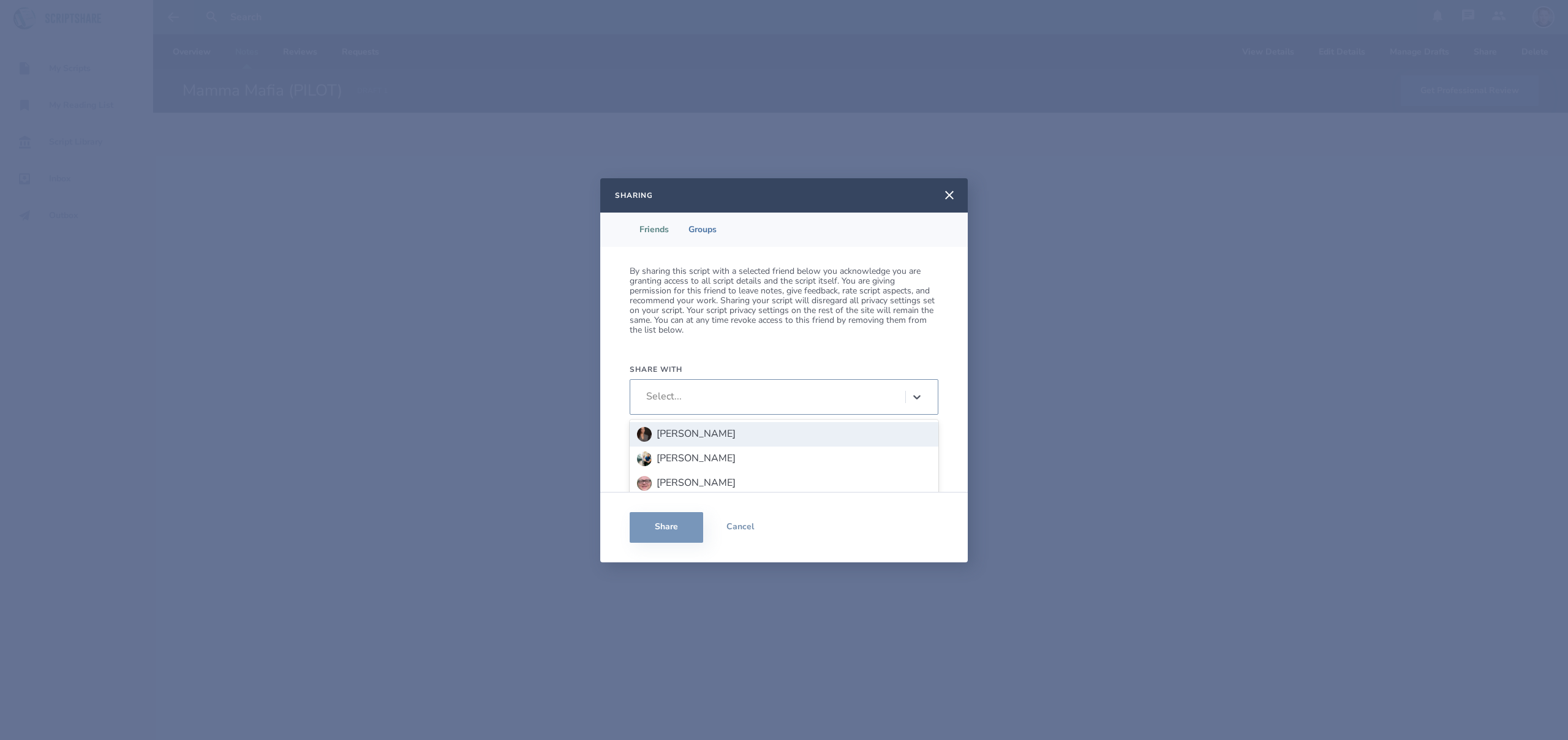
click at [786, 403] on div "Select..." at bounding box center [773, 396] width 265 height 18
click at [775, 335] on div "By sharing this script with a selected friend below you acknowledge you are gra…" at bounding box center [784, 369] width 368 height 245
click at [706, 217] on li "Groups" at bounding box center [702, 229] width 48 height 35
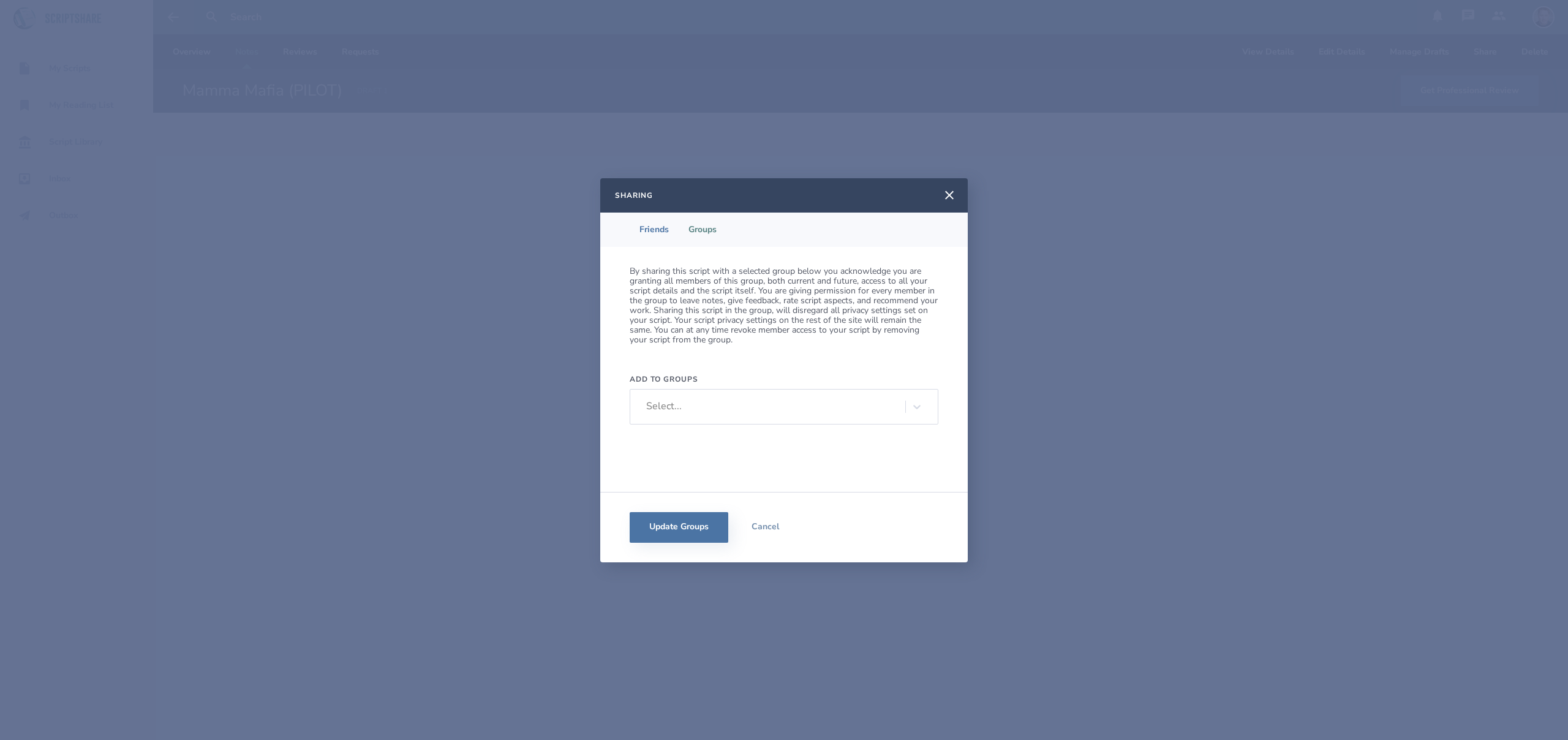
click at [791, 408] on div "Select..." at bounding box center [773, 406] width 265 height 18
click at [751, 443] on div "P Peacock Talk" at bounding box center [784, 443] width 294 height 14
click at [687, 530] on button "Update Groups" at bounding box center [678, 527] width 99 height 31
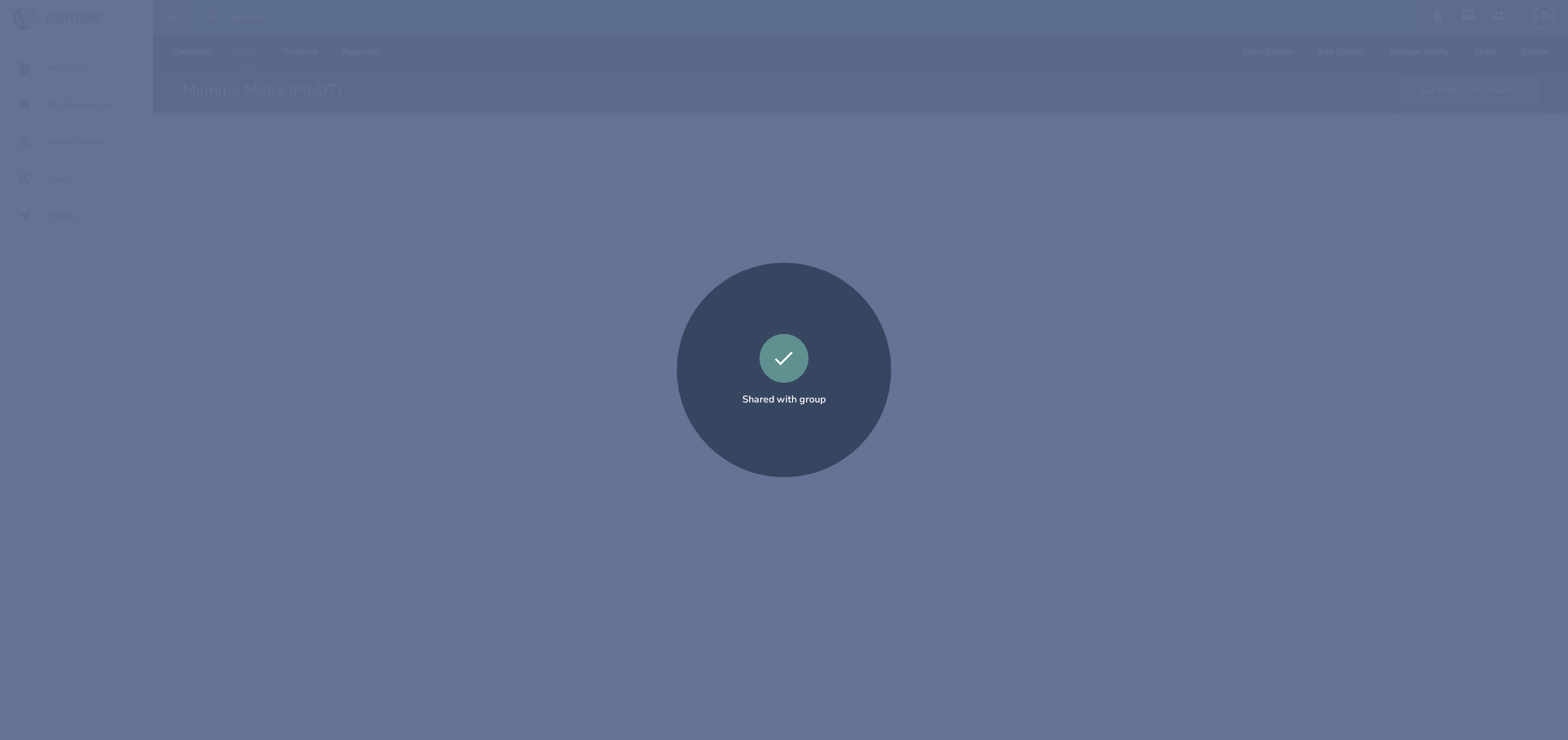
click at [1023, 453] on div "Shared with group" at bounding box center [784, 370] width 1568 height 740
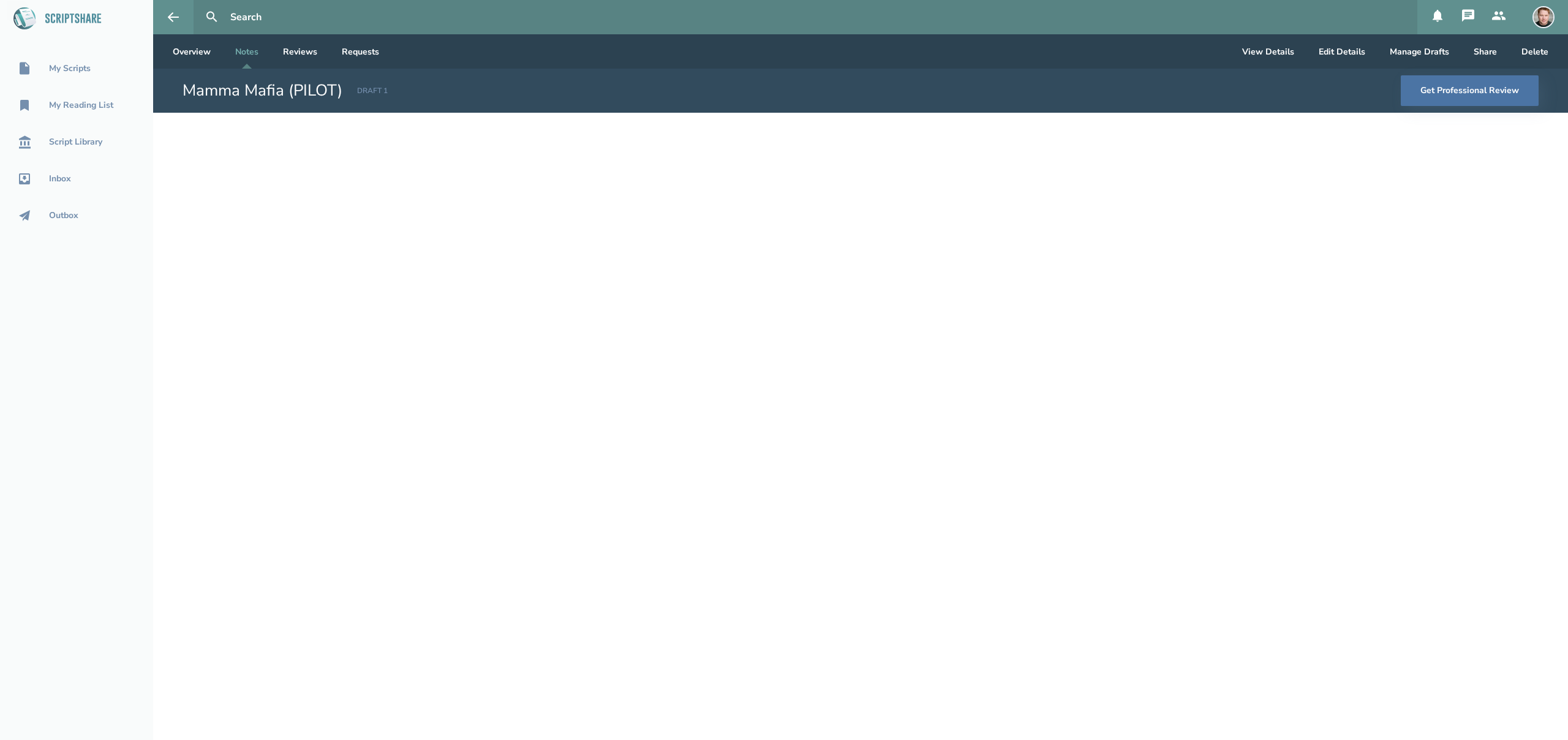
click at [1544, 23] on img at bounding box center [1544, 17] width 22 height 22
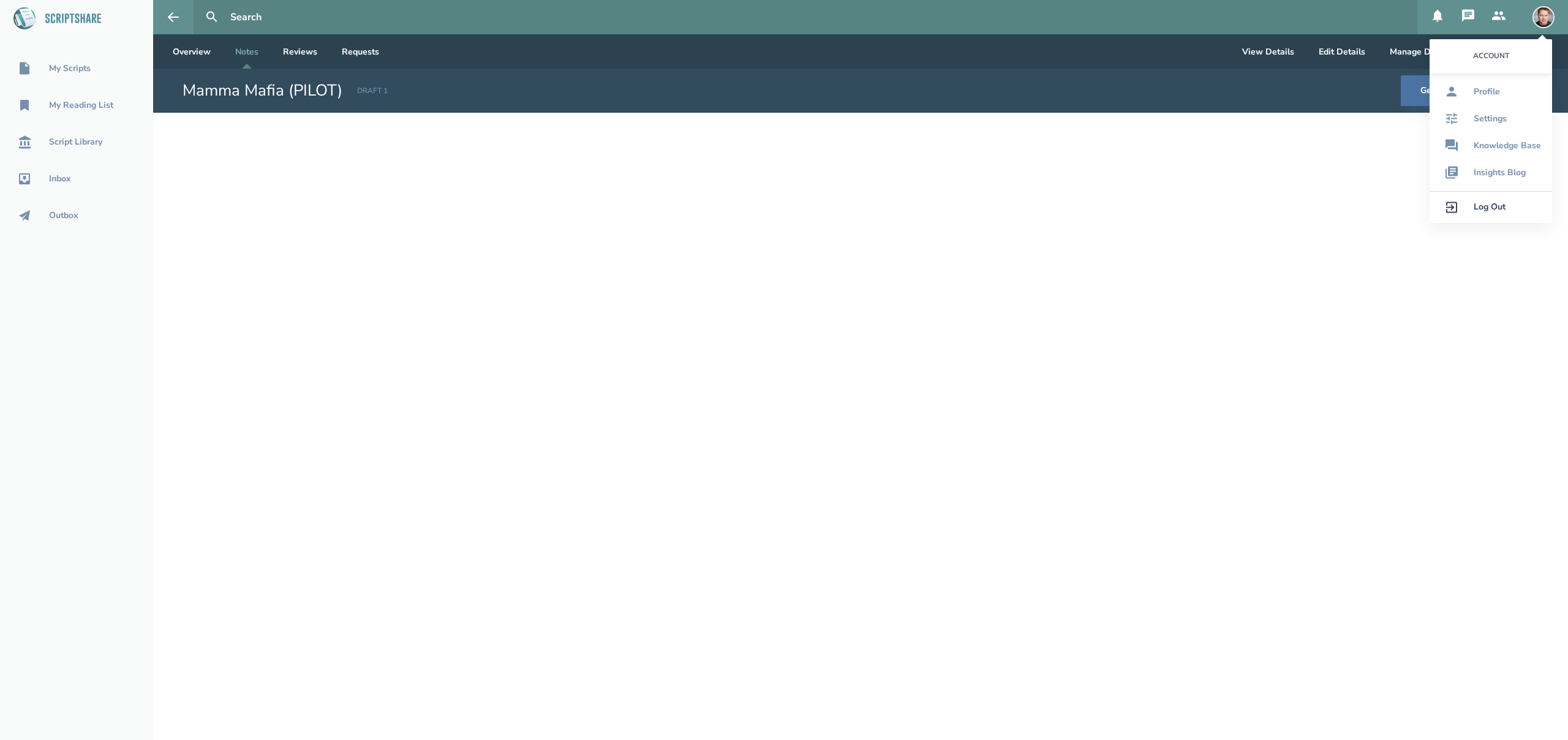
click at [1548, 18] on img at bounding box center [1544, 17] width 22 height 22
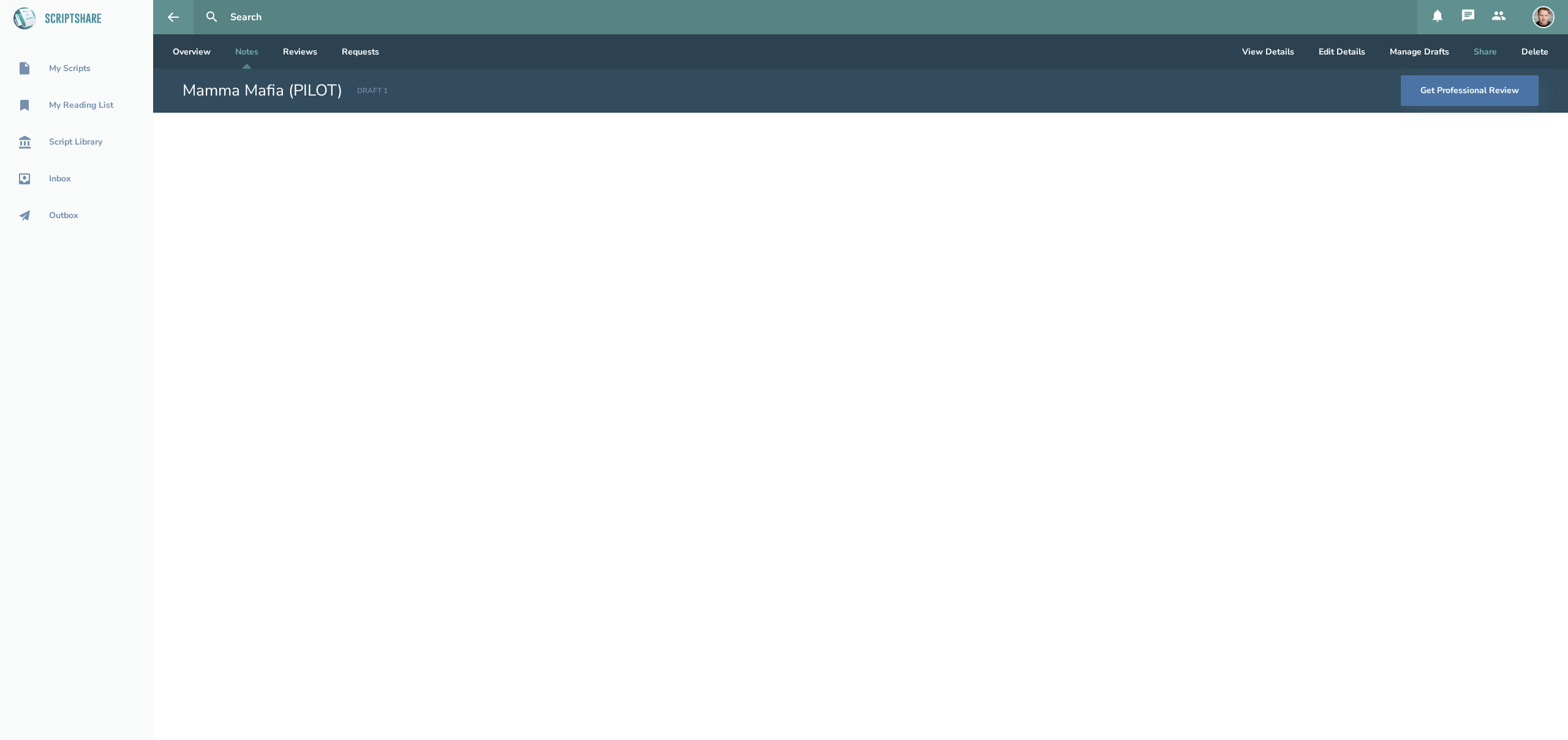
click at [1489, 52] on button "Share" at bounding box center [1485, 52] width 43 height 35
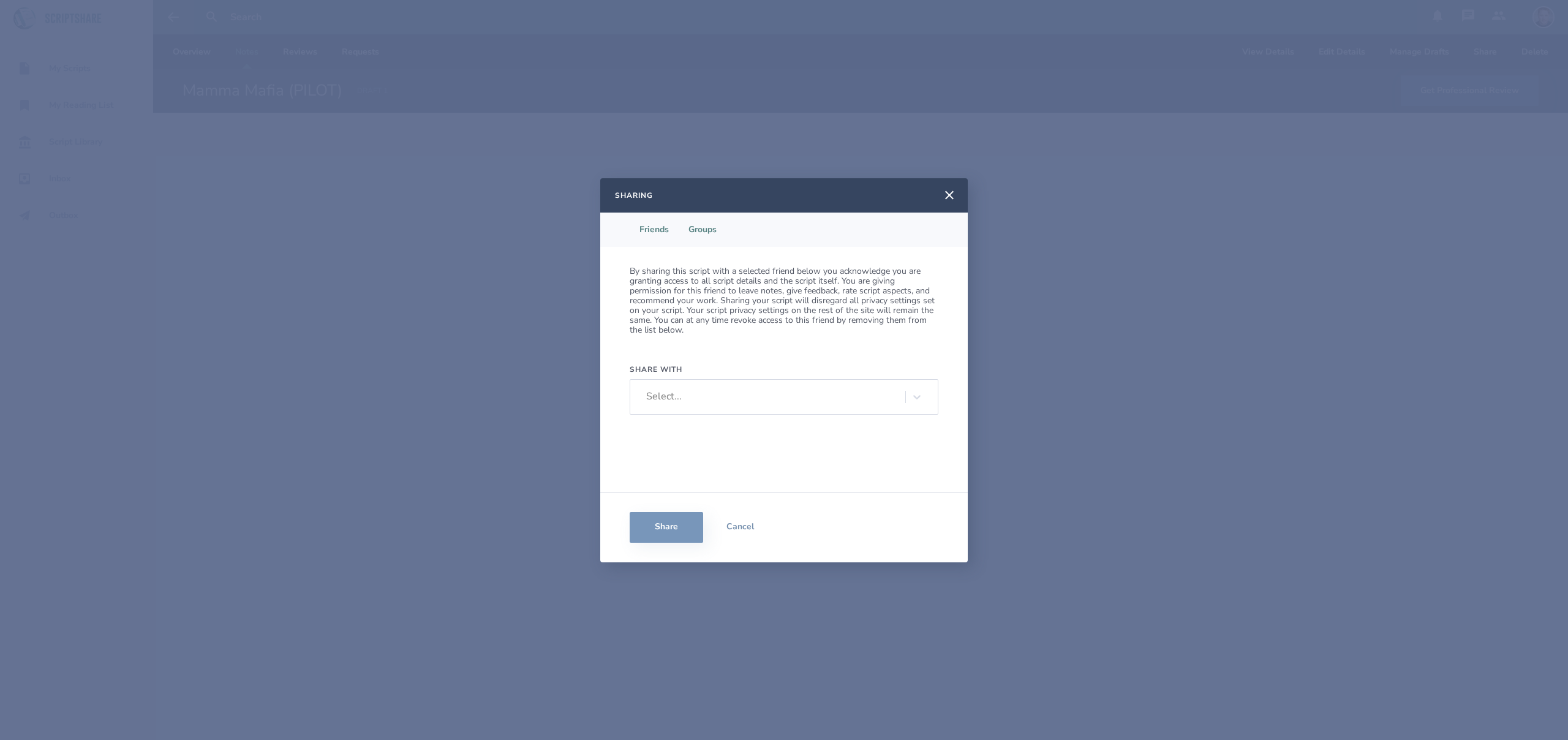
click at [710, 231] on li "Groups" at bounding box center [702, 229] width 48 height 35
click at [955, 186] on button at bounding box center [949, 195] width 27 height 27
